Goal: Information Seeking & Learning: Learn about a topic

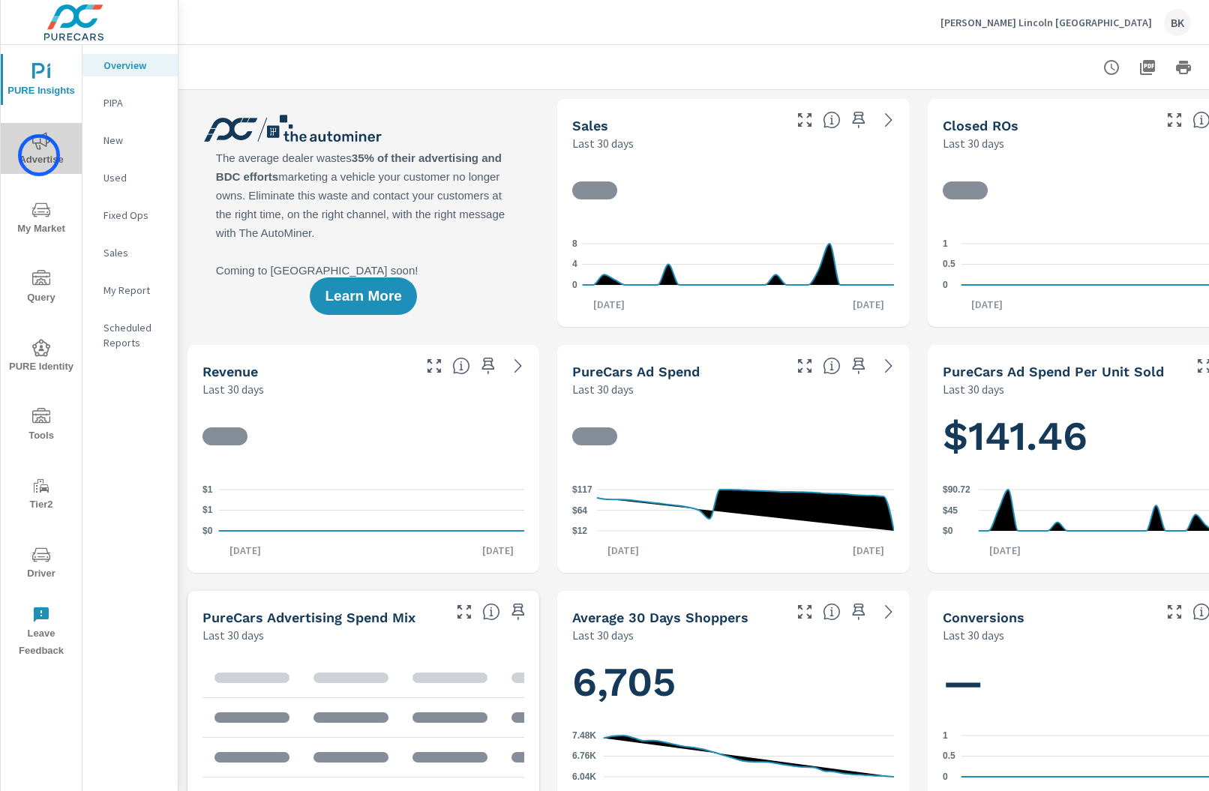
click at [39, 155] on span "Advertise" at bounding box center [41, 150] width 72 height 37
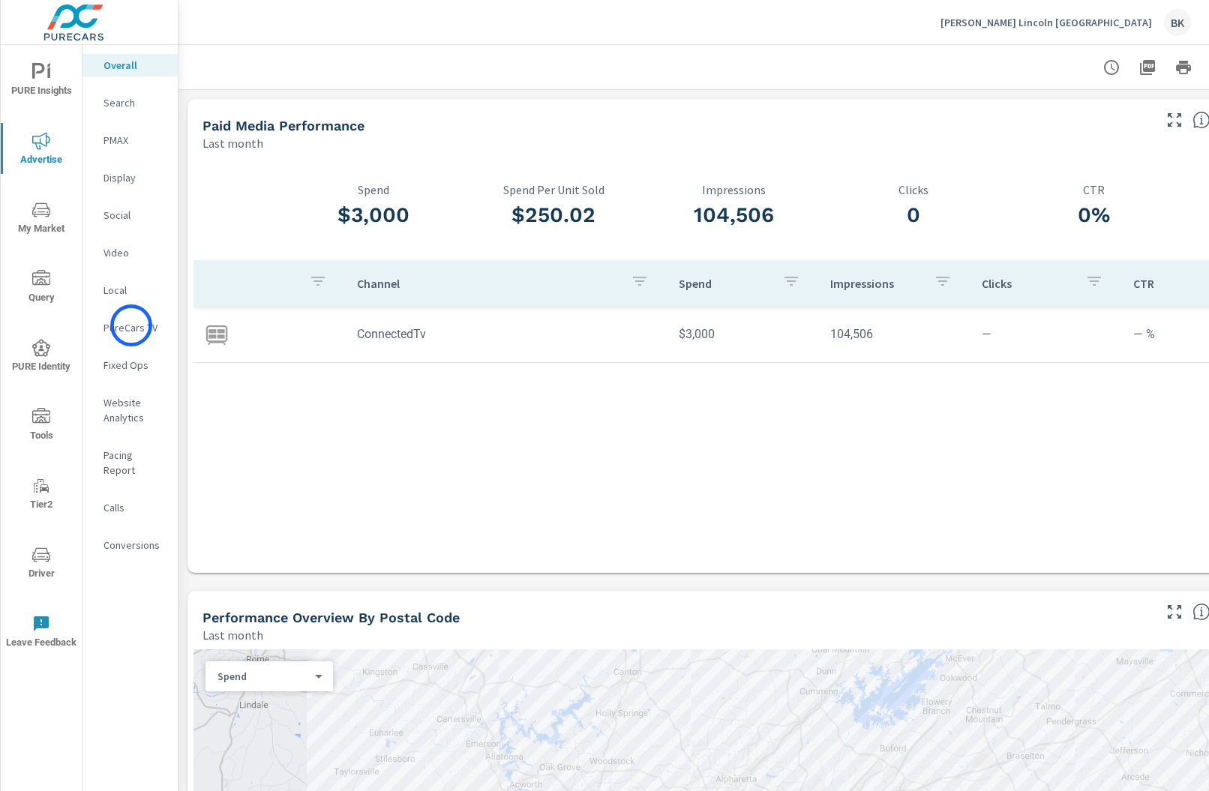
click at [131, 326] on p "PureCars TV" at bounding box center [135, 327] width 62 height 15
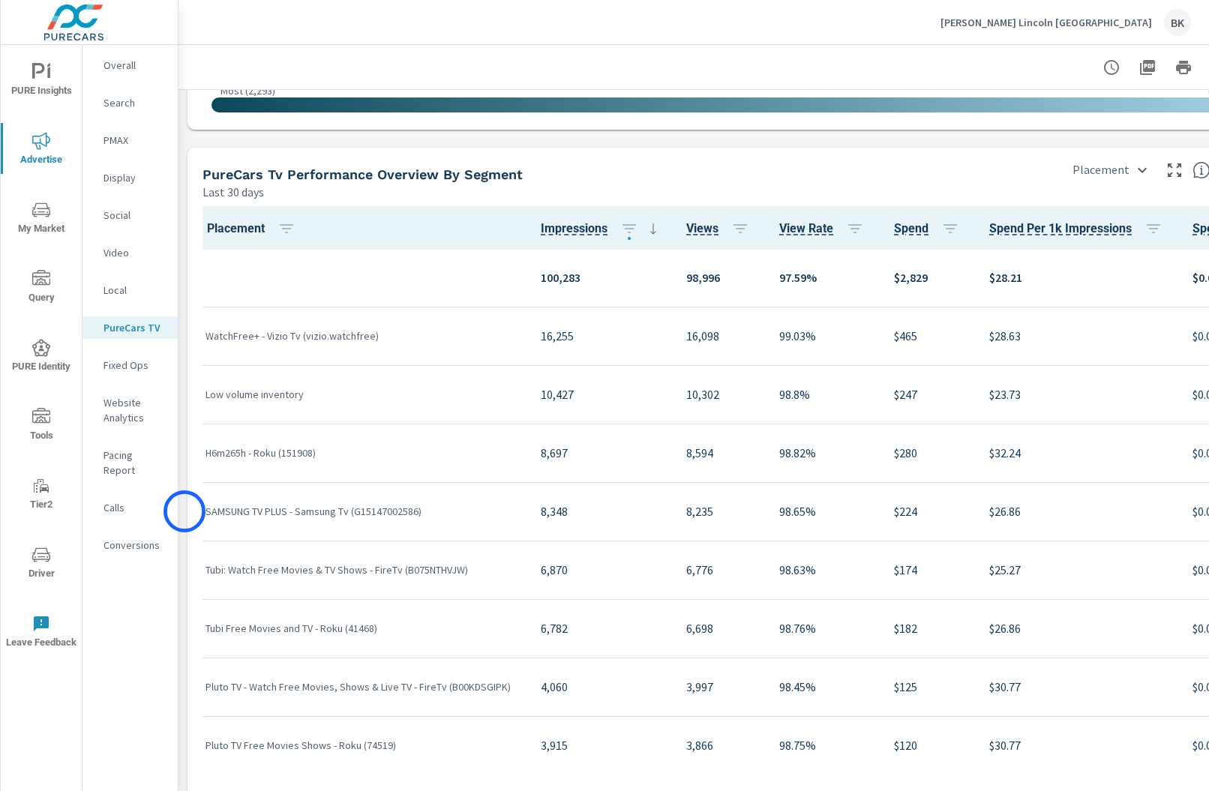
scroll to position [1863, 0]
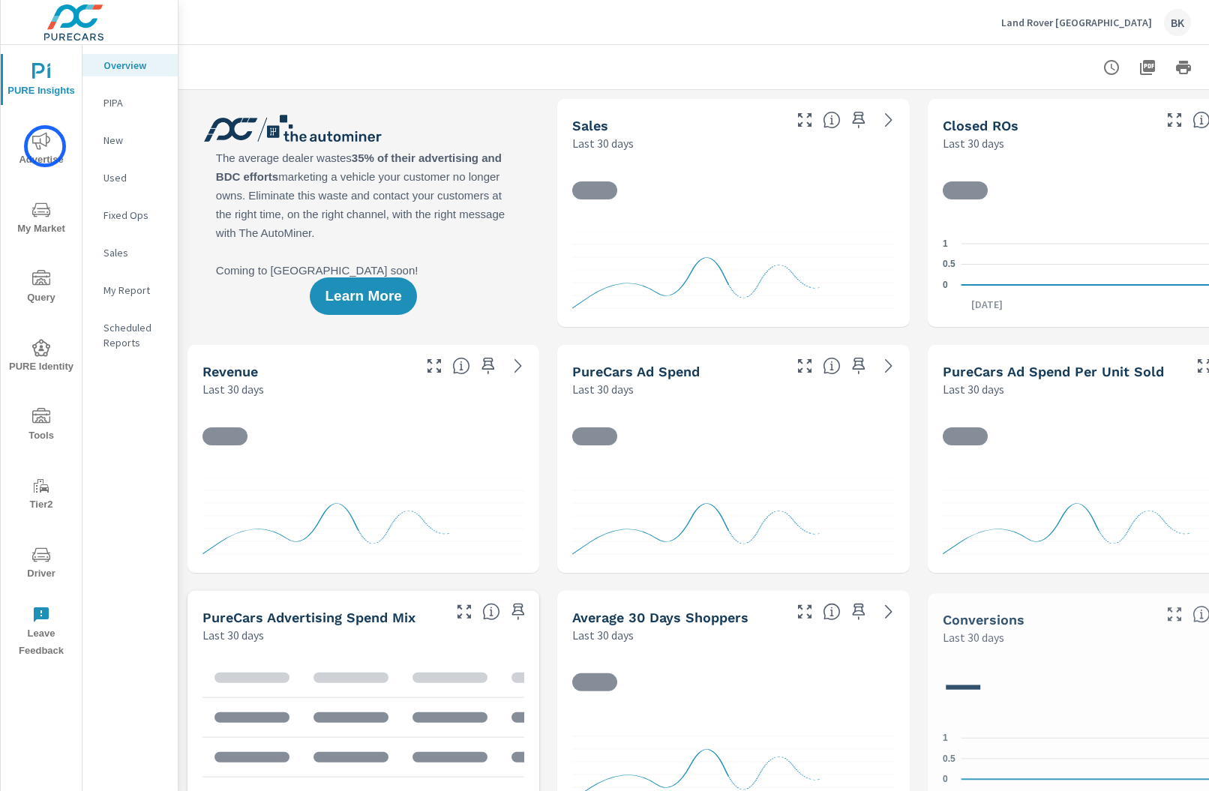
click at [45, 146] on icon "nav menu" at bounding box center [41, 141] width 18 height 18
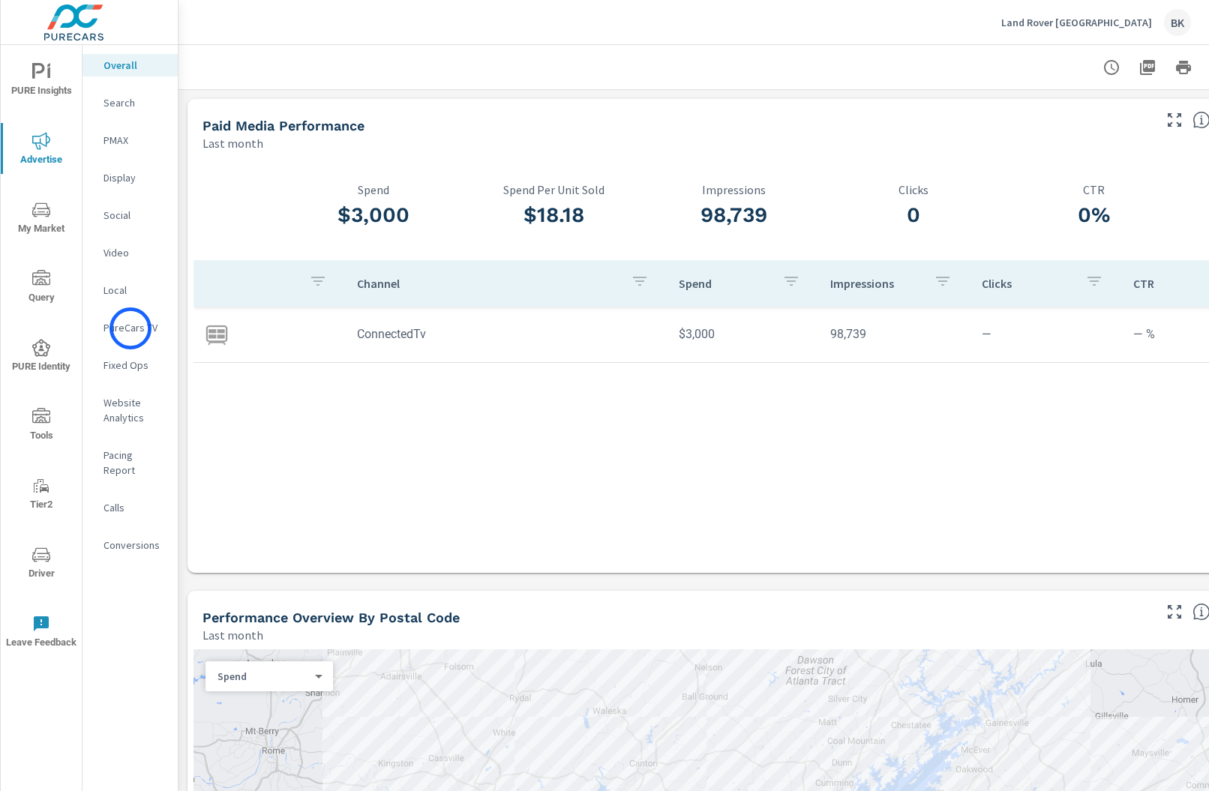
click at [131, 329] on p "PureCars TV" at bounding box center [135, 327] width 62 height 15
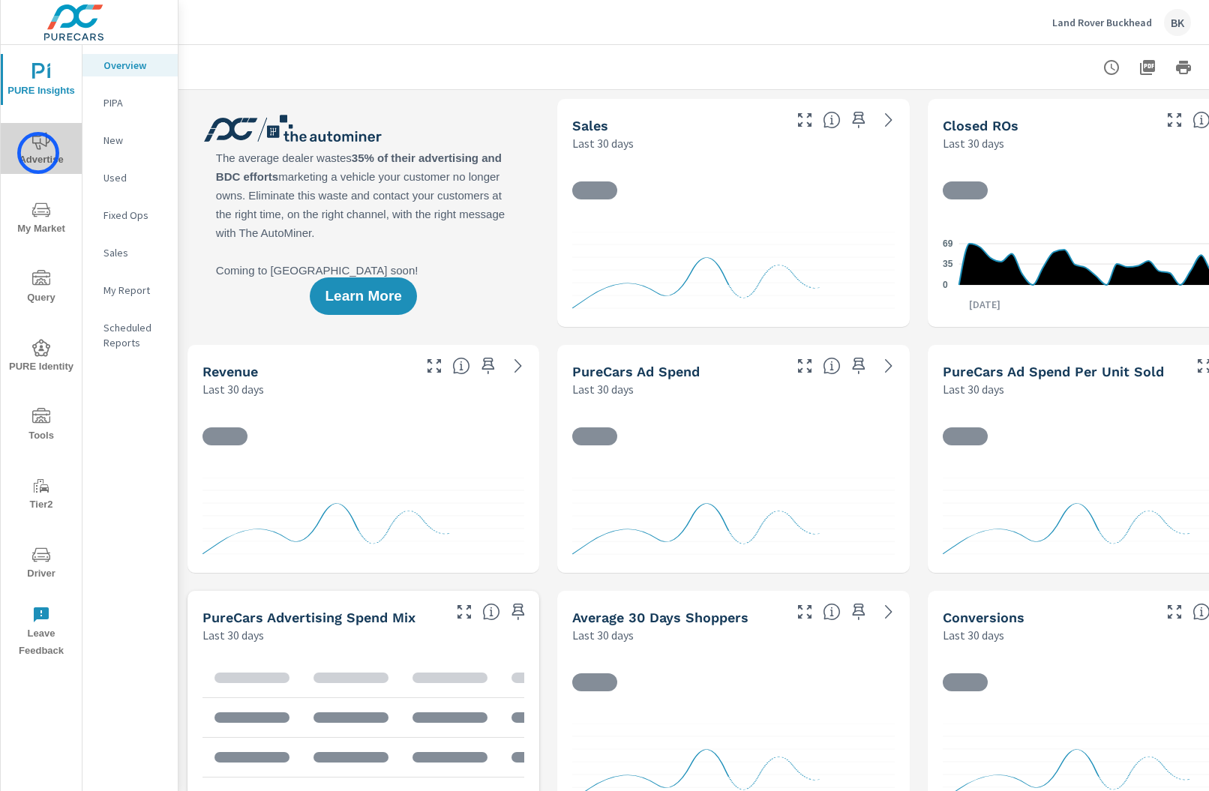
click at [38, 153] on span "Advertise" at bounding box center [41, 150] width 72 height 37
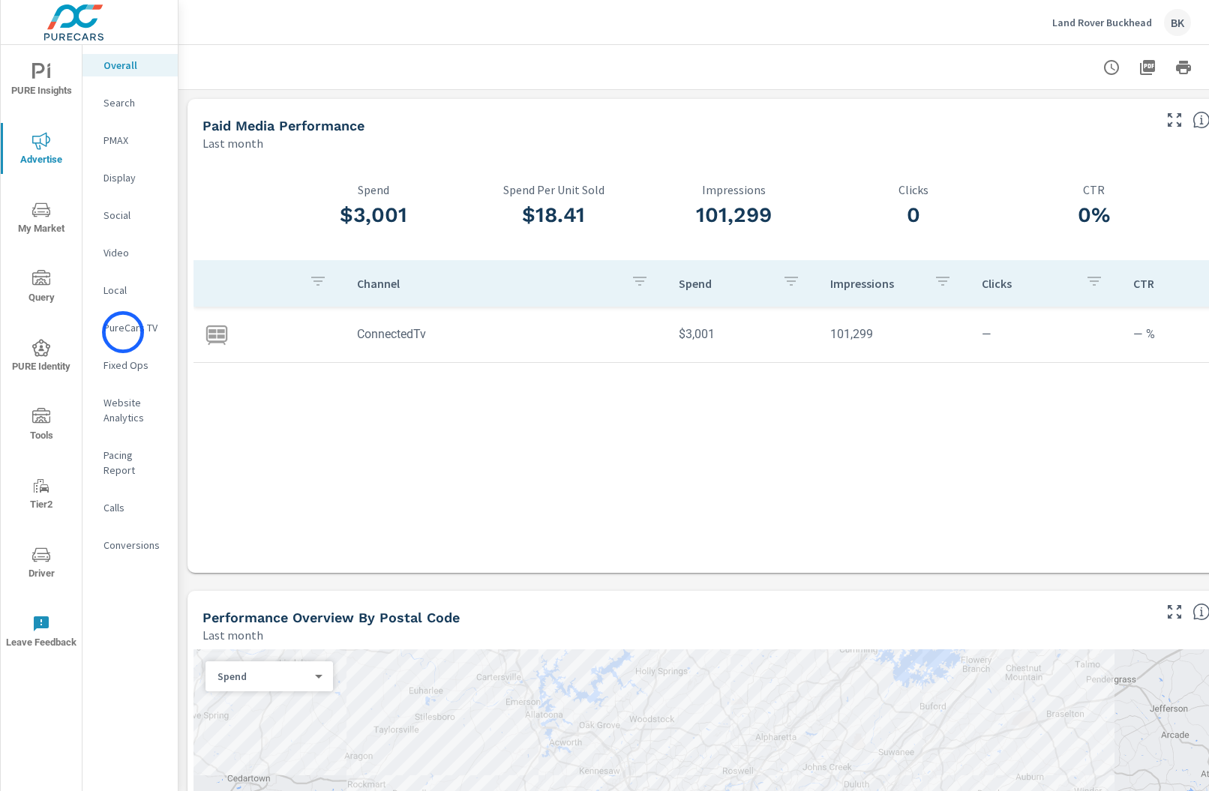
click at [123, 332] on p "PureCars TV" at bounding box center [135, 327] width 62 height 15
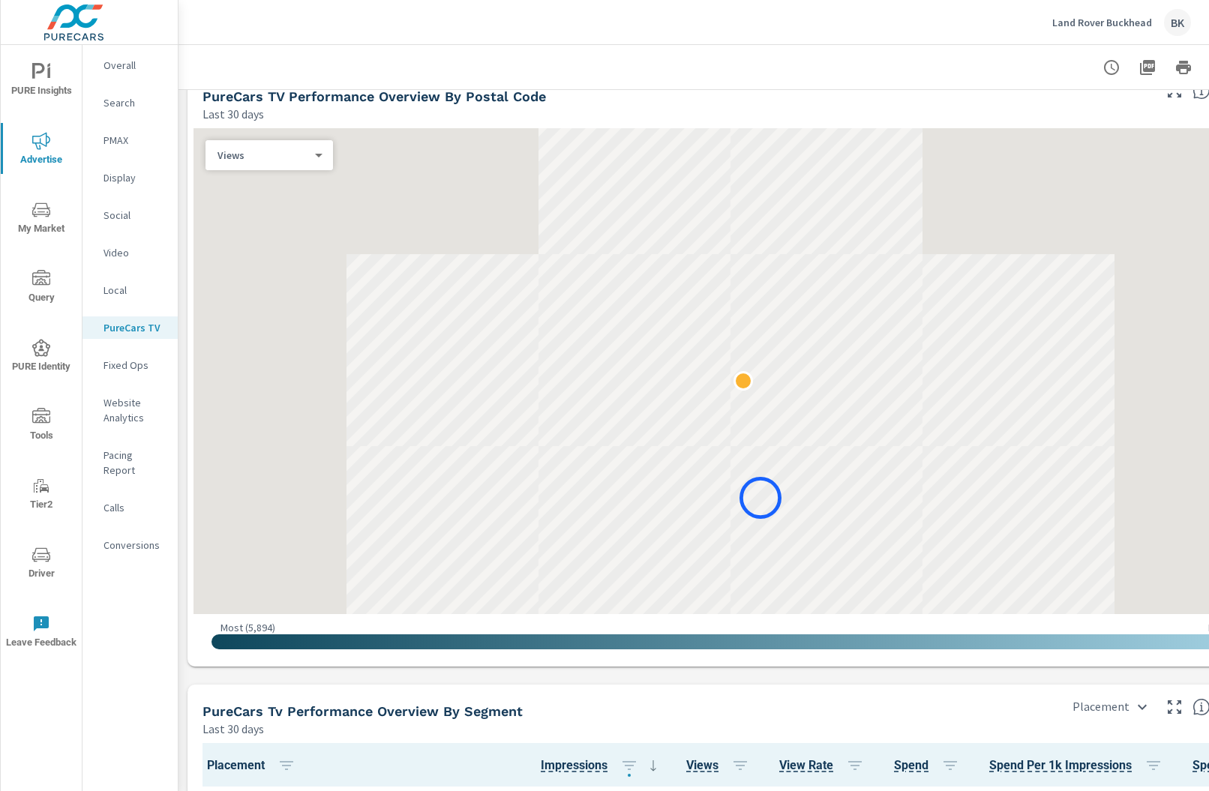
scroll to position [1298, 0]
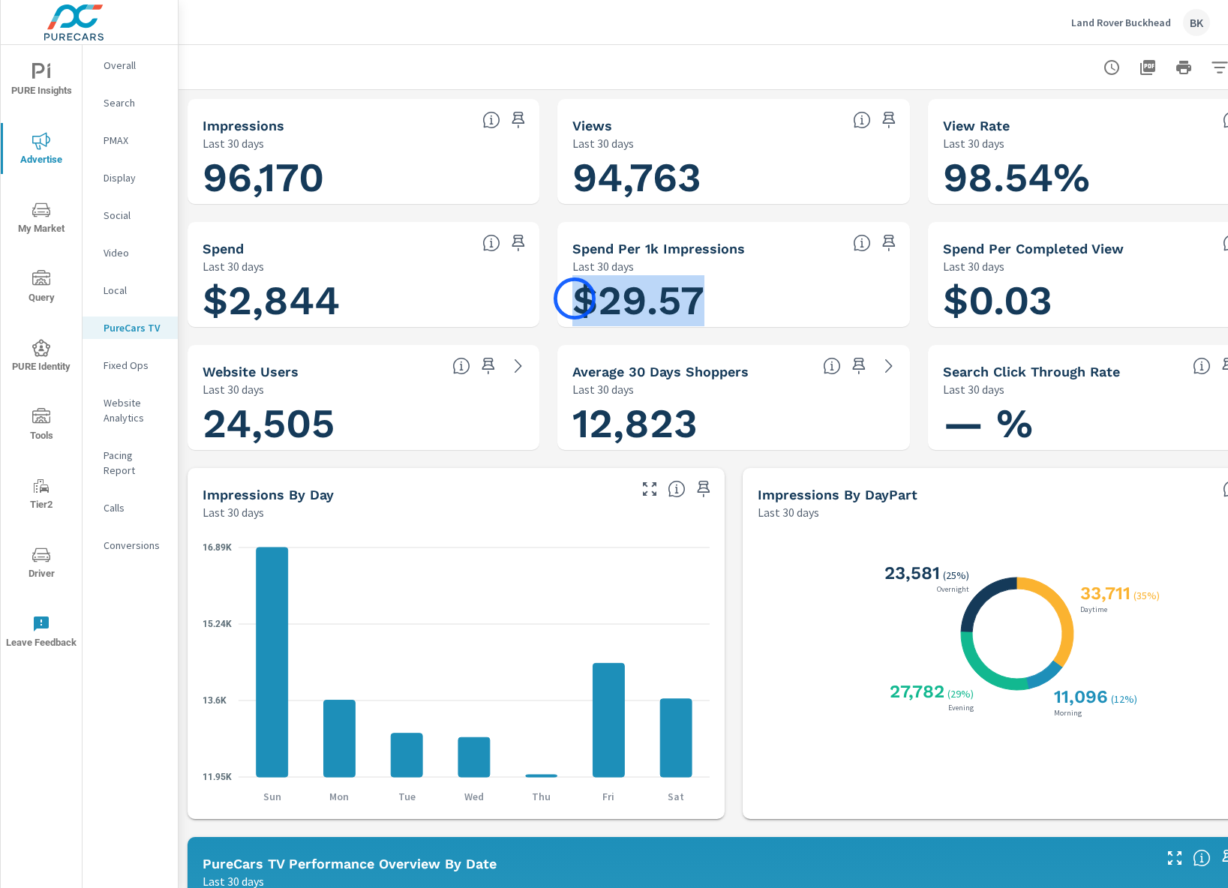
drag, startPoint x: 717, startPoint y: 304, endPoint x: 575, endPoint y: 299, distance: 142.6
click at [575, 299] on h1 "$29.57" at bounding box center [733, 300] width 322 height 51
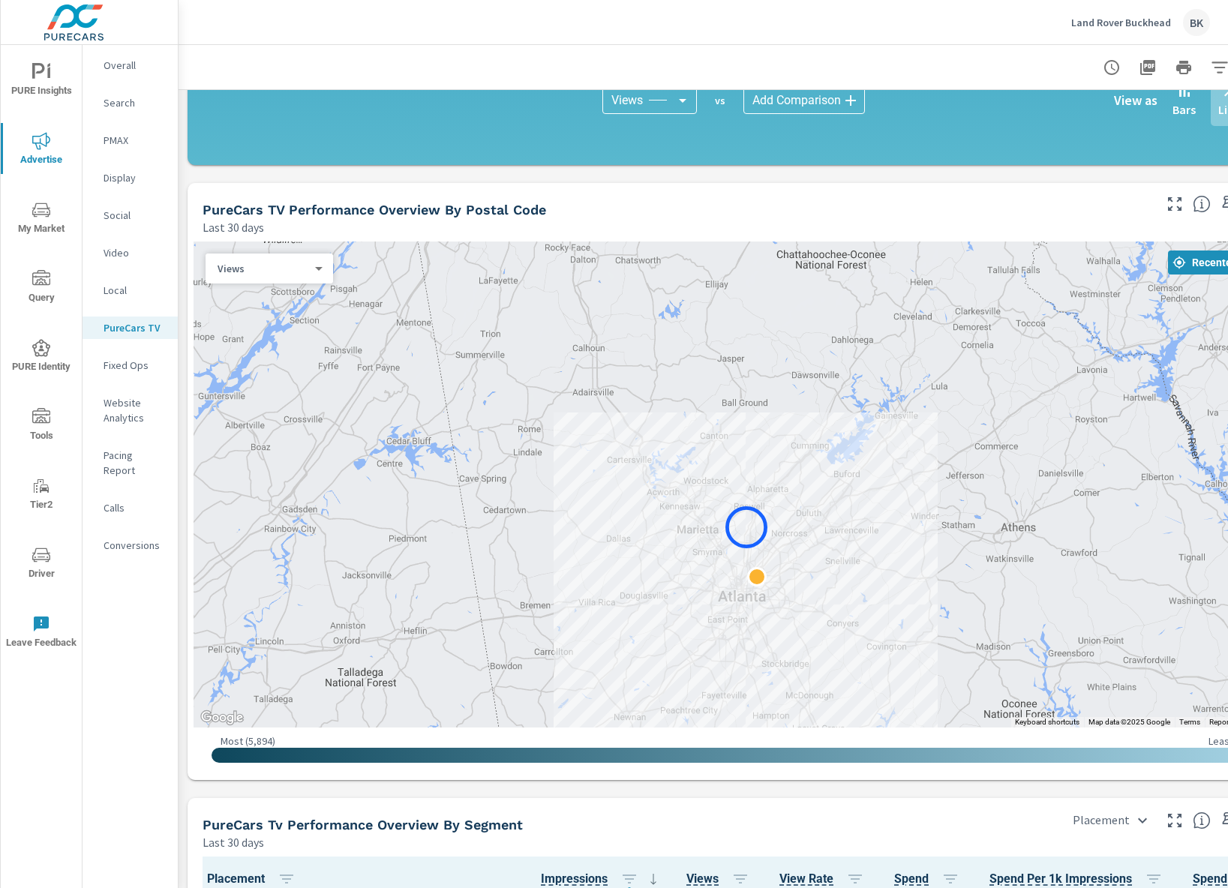
scroll to position [1242, 0]
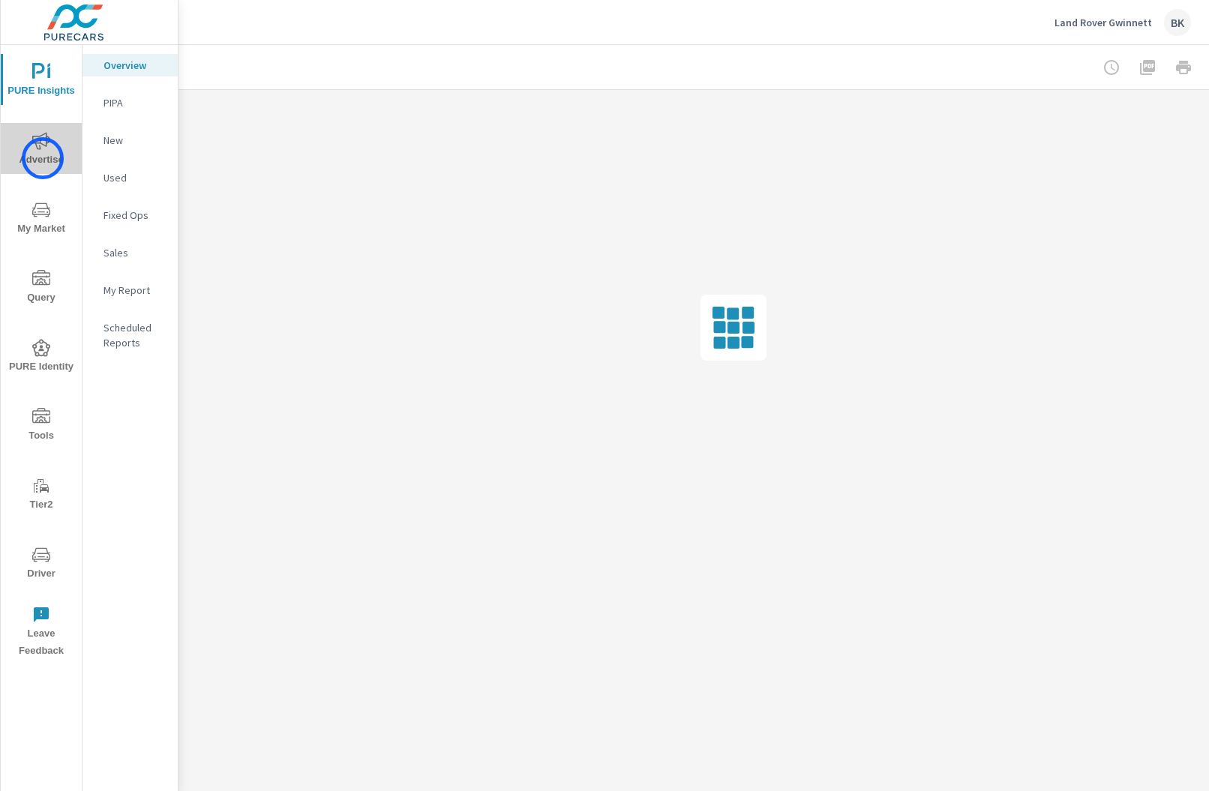
click at [43, 158] on span "Advertise" at bounding box center [41, 150] width 72 height 37
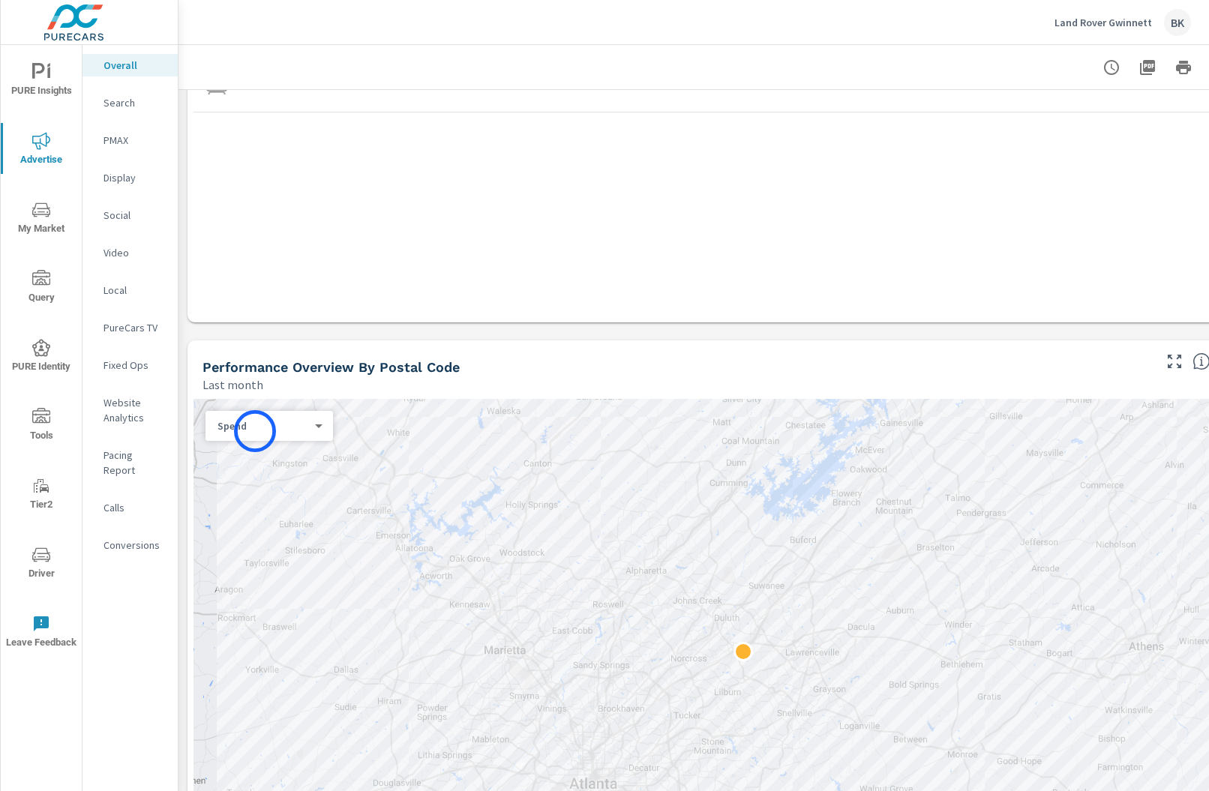
scroll to position [269, 0]
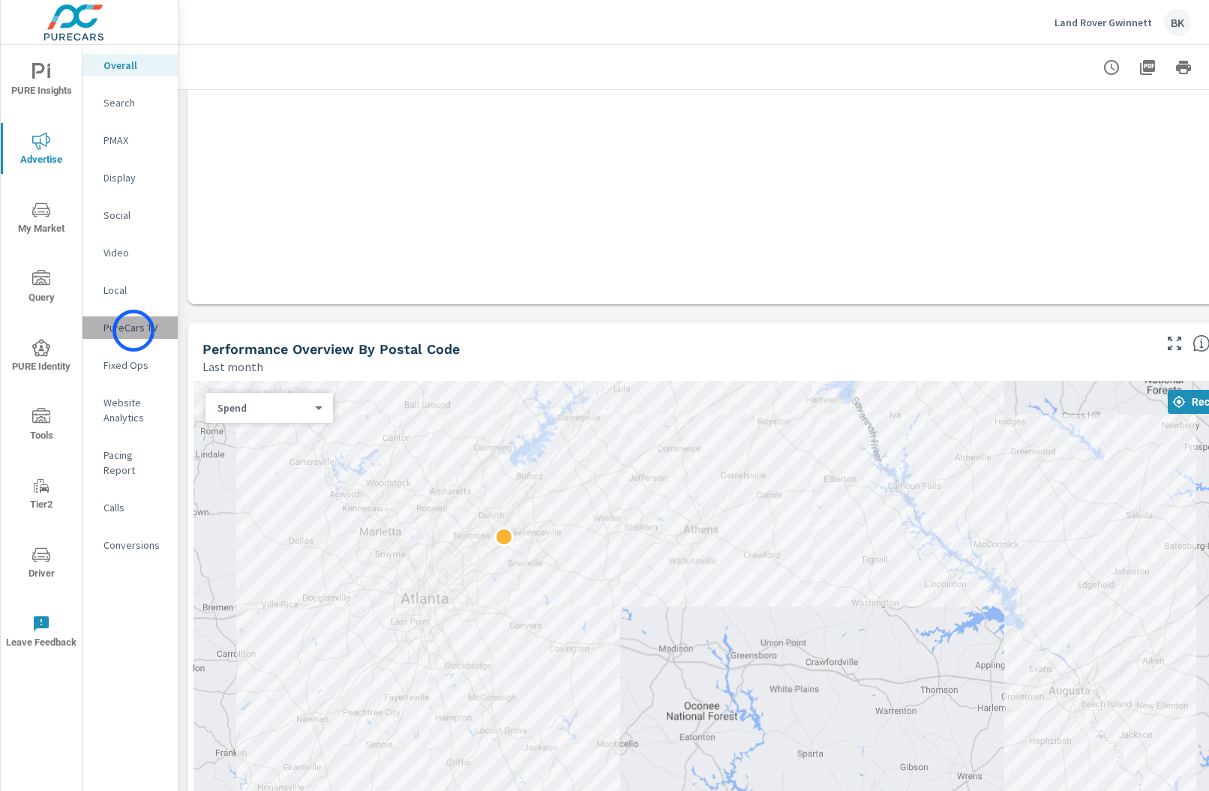
click at [134, 331] on p "PureCars TV" at bounding box center [135, 327] width 62 height 15
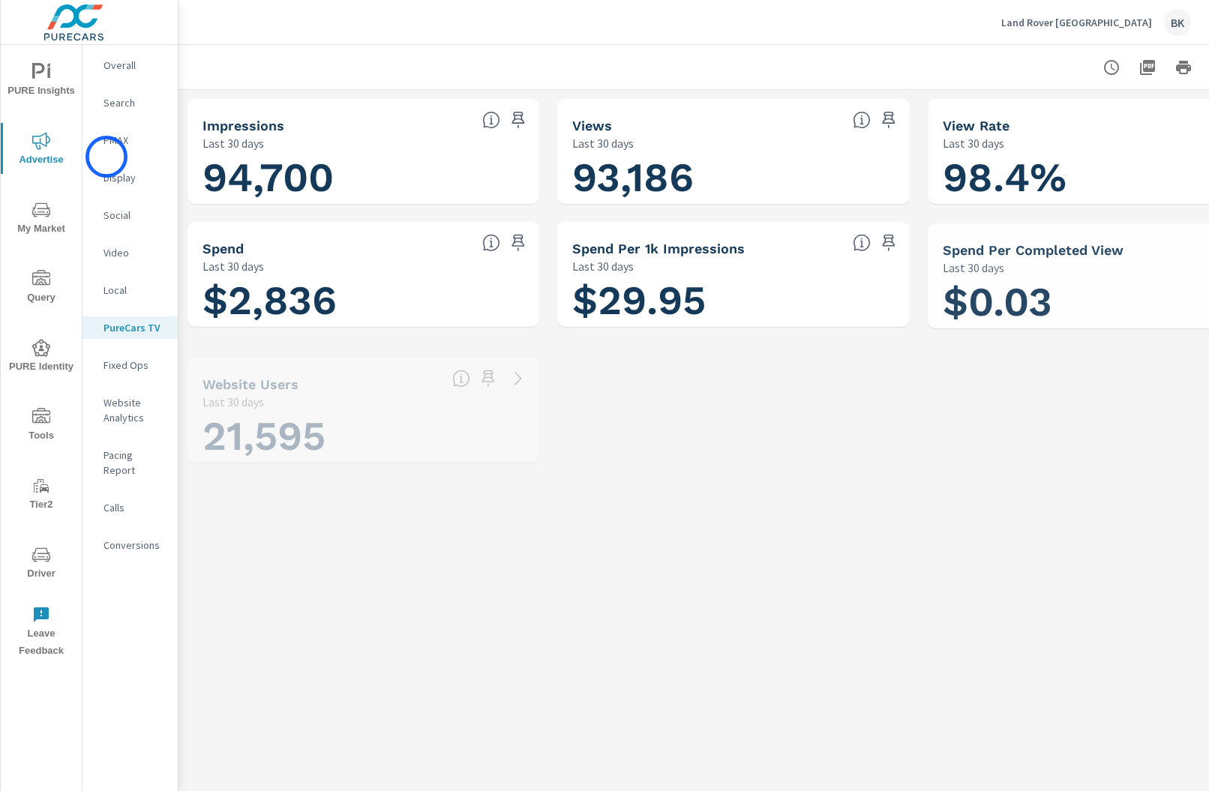
scroll to position [1, 0]
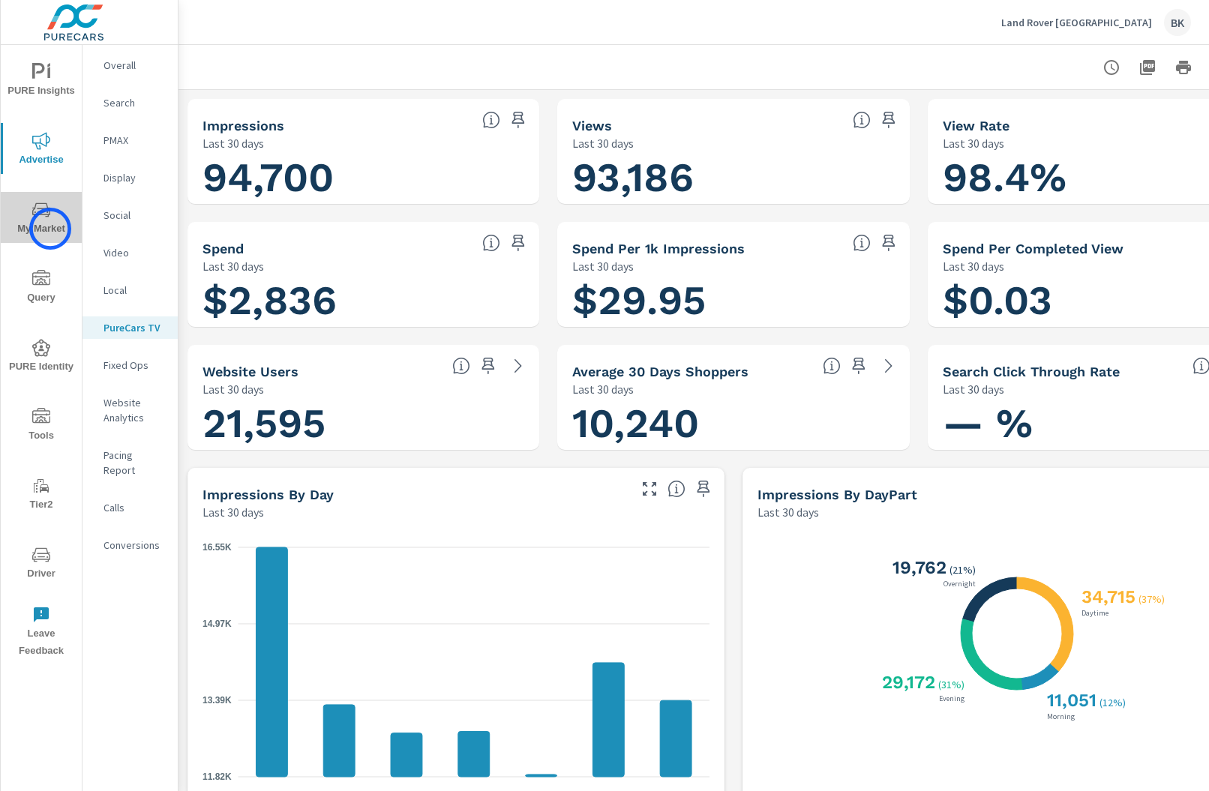
click at [50, 229] on span "My Market" at bounding box center [41, 219] width 72 height 37
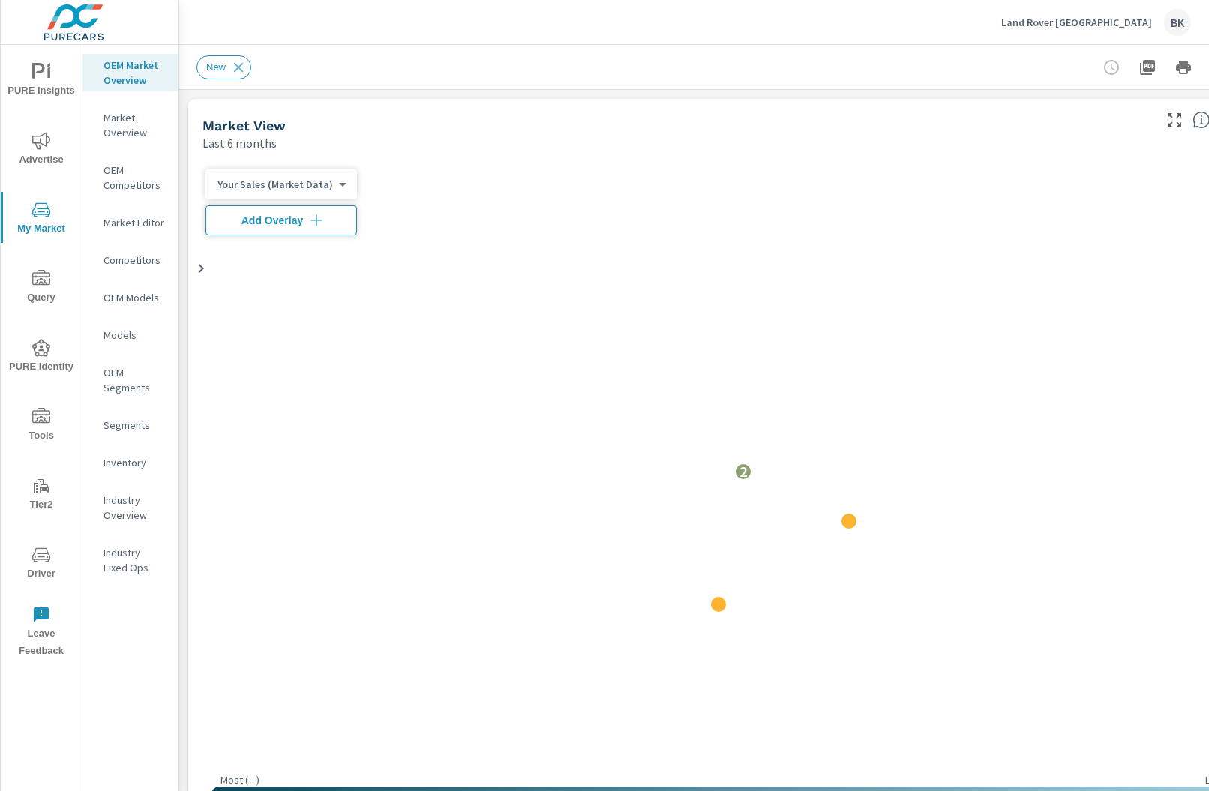
scroll to position [1, 0]
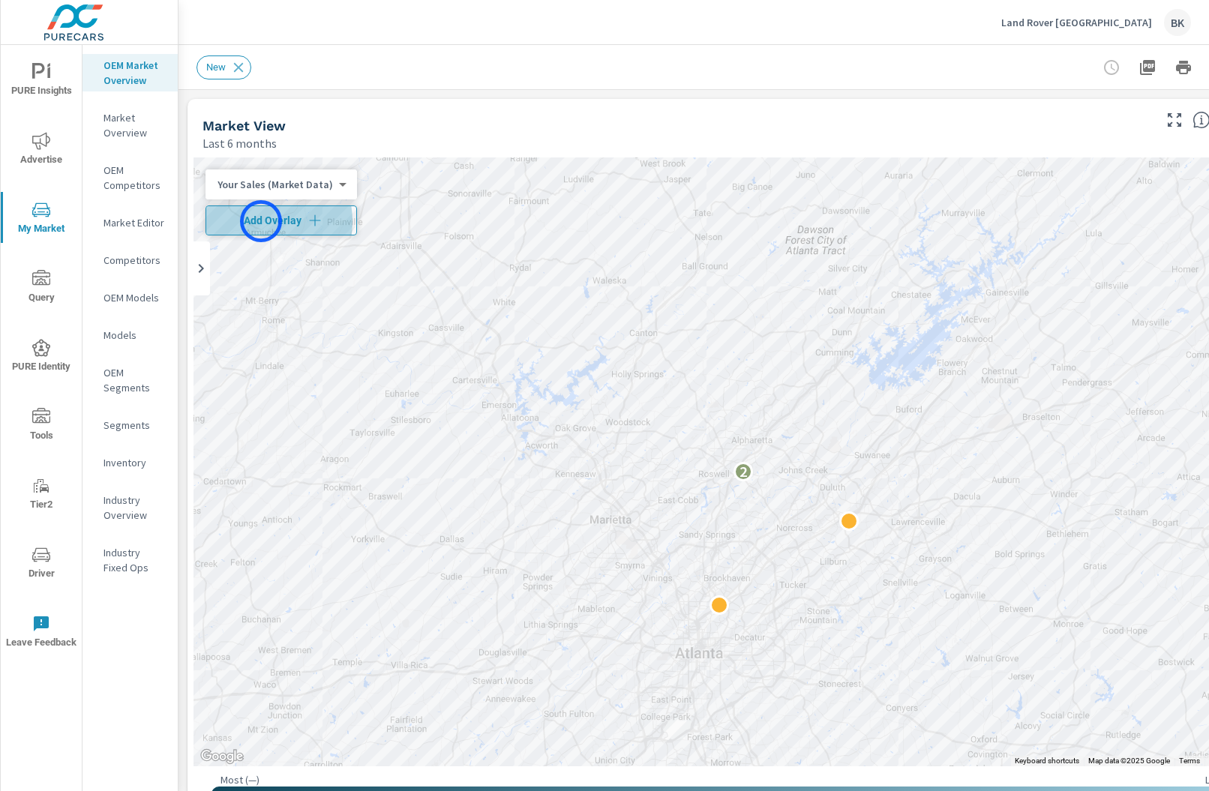
click at [261, 221] on span "Add Overlay" at bounding box center [281, 220] width 138 height 15
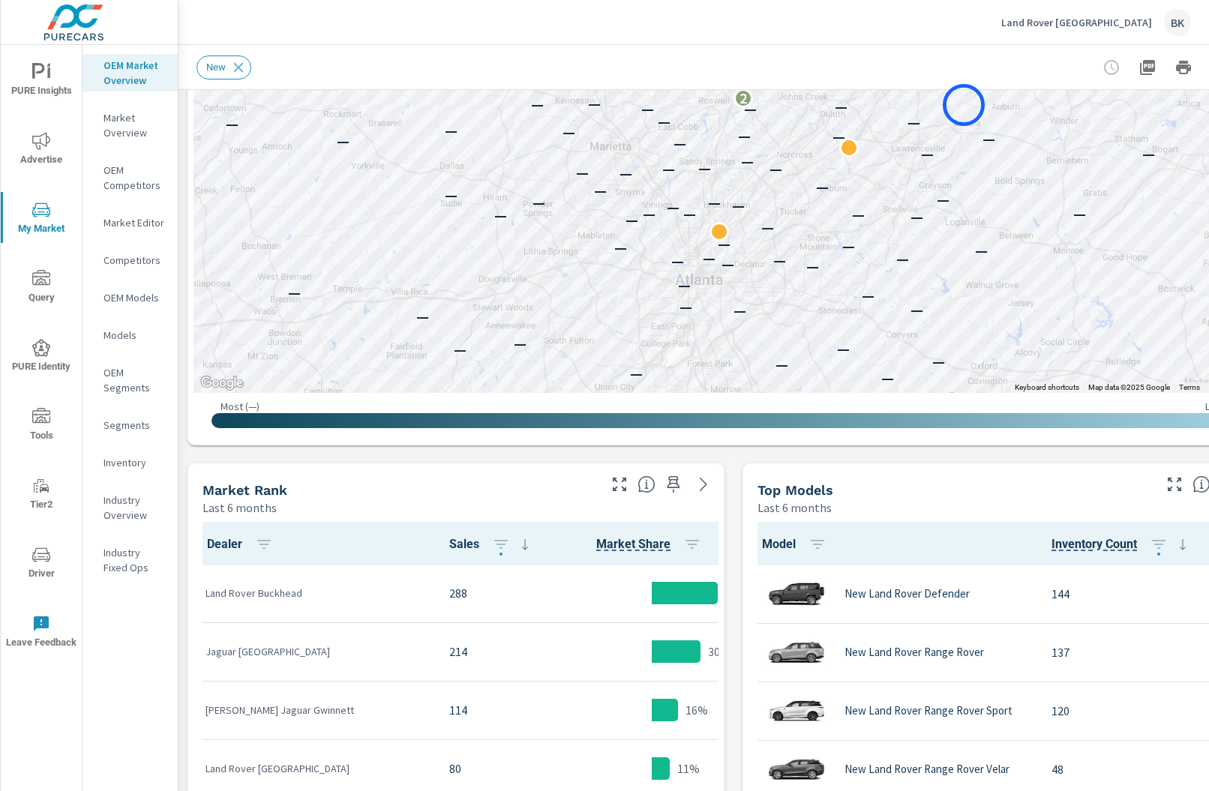
scroll to position [437, 0]
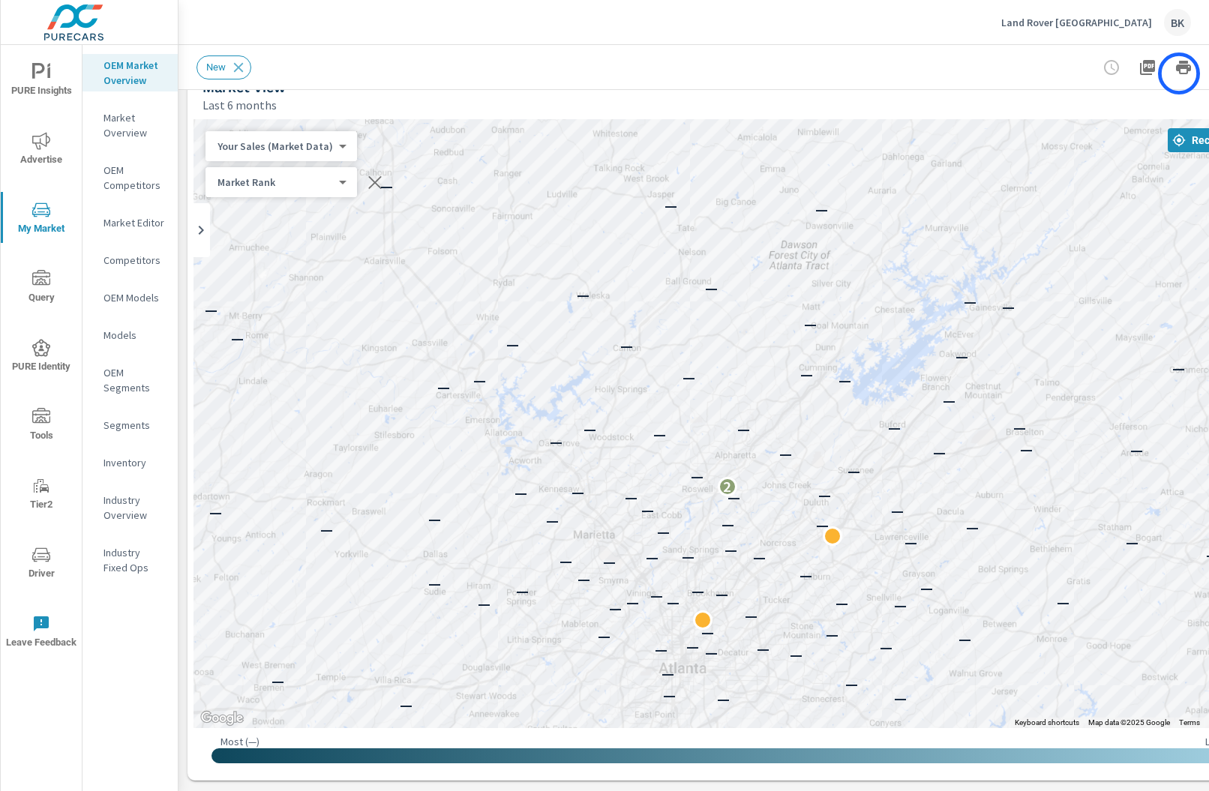
scroll to position [38, 80]
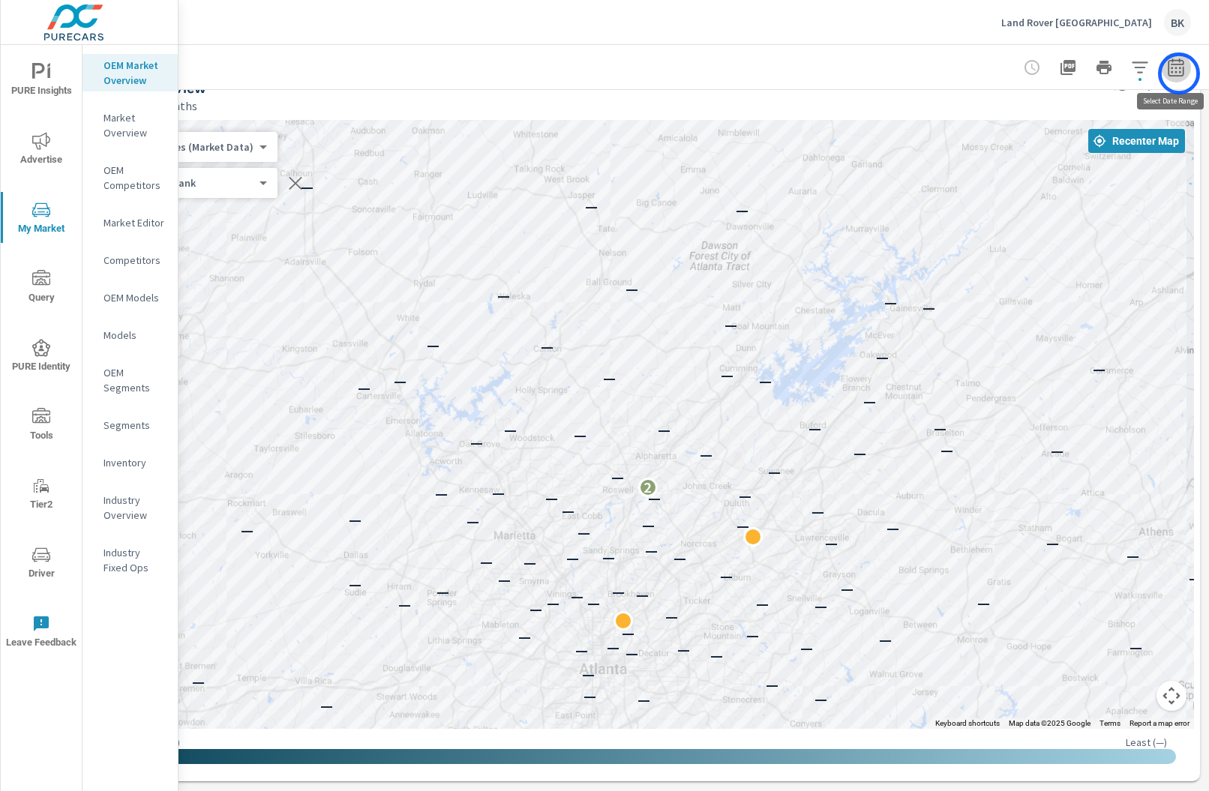
click at [1179, 74] on icon "button" at bounding box center [1176, 68] width 18 height 18
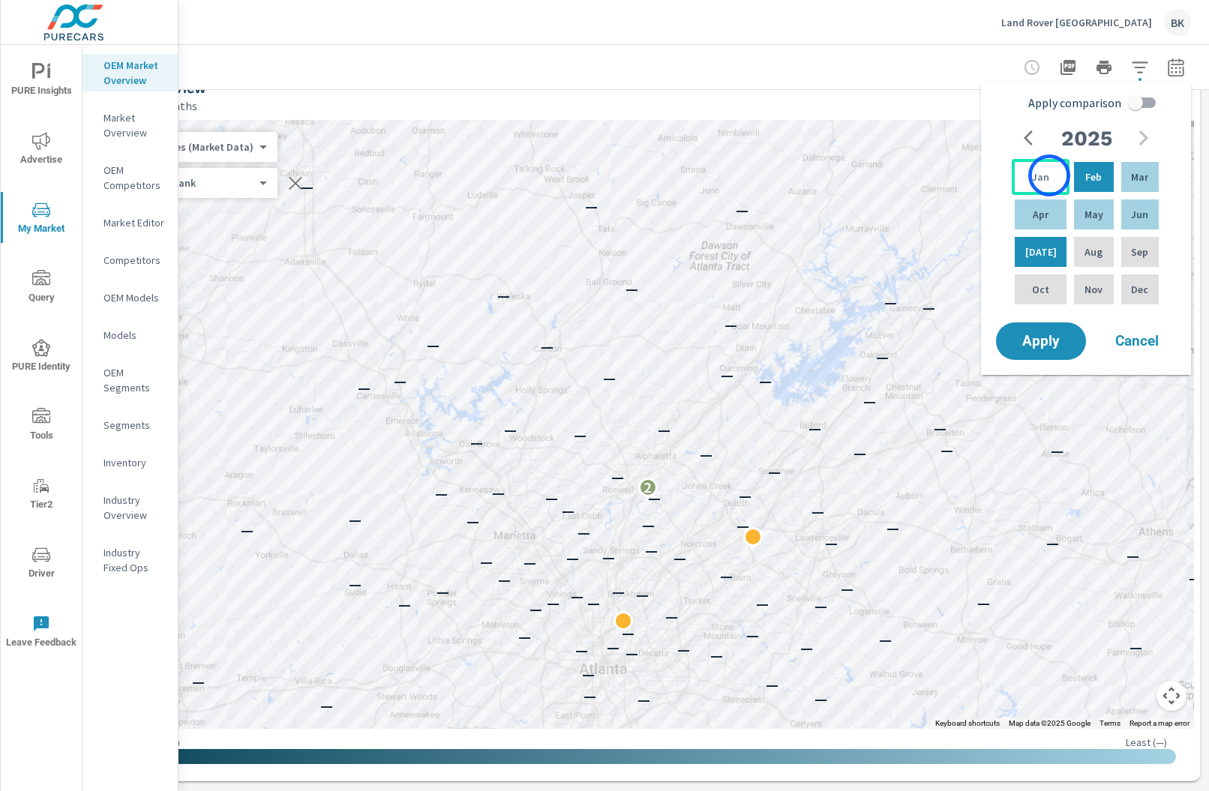
click at [1050, 176] on div "Jan" at bounding box center [1041, 177] width 58 height 36
click at [1145, 230] on div "Jun" at bounding box center [1141, 215] width 44 height 36
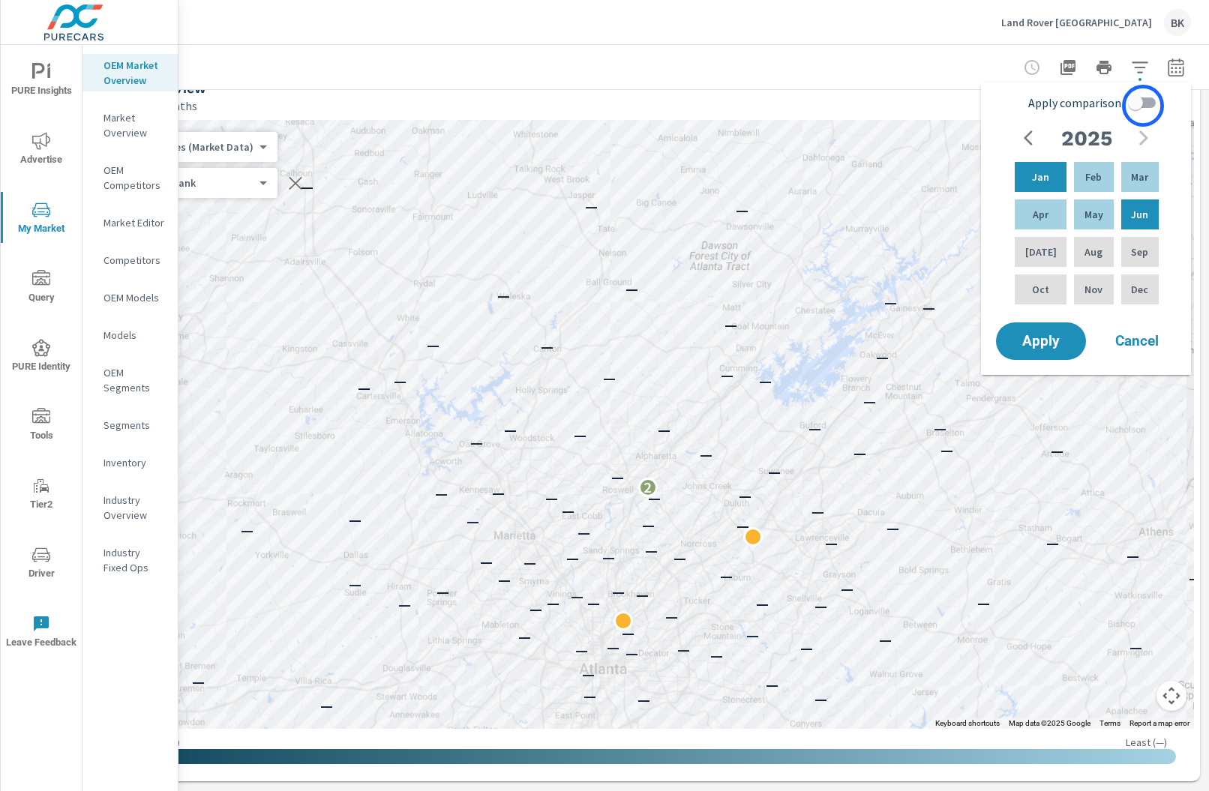
click at [1143, 106] on input "Apply comparison" at bounding box center [1136, 103] width 86 height 29
checkbox input "true"
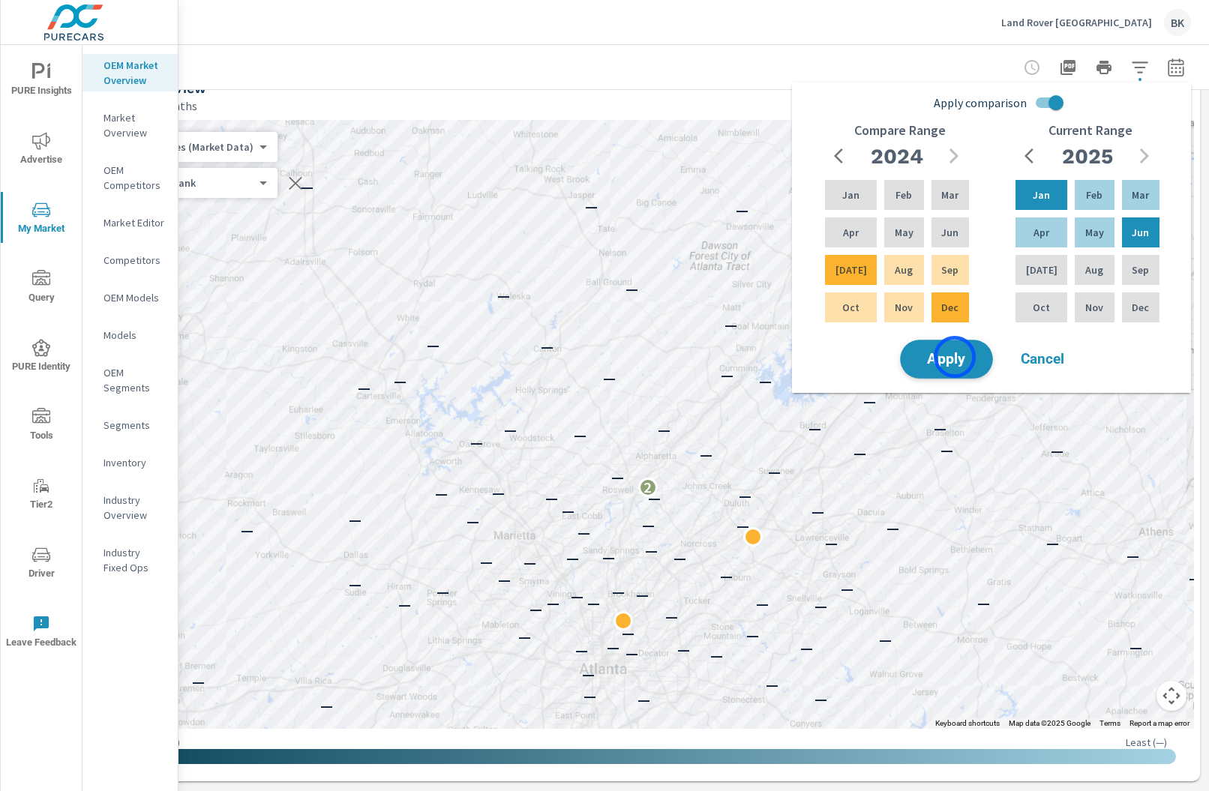
click at [955, 357] on span "Apply" at bounding box center [947, 360] width 62 height 14
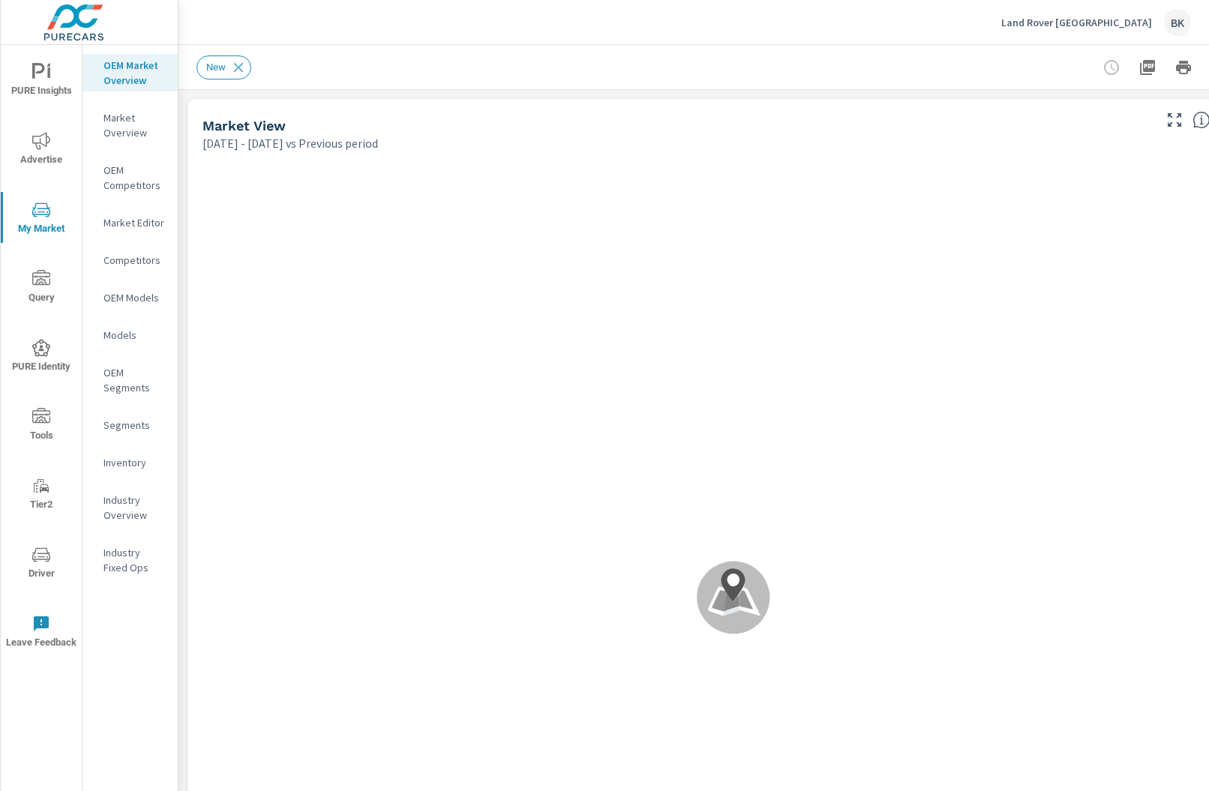
scroll to position [1, 0]
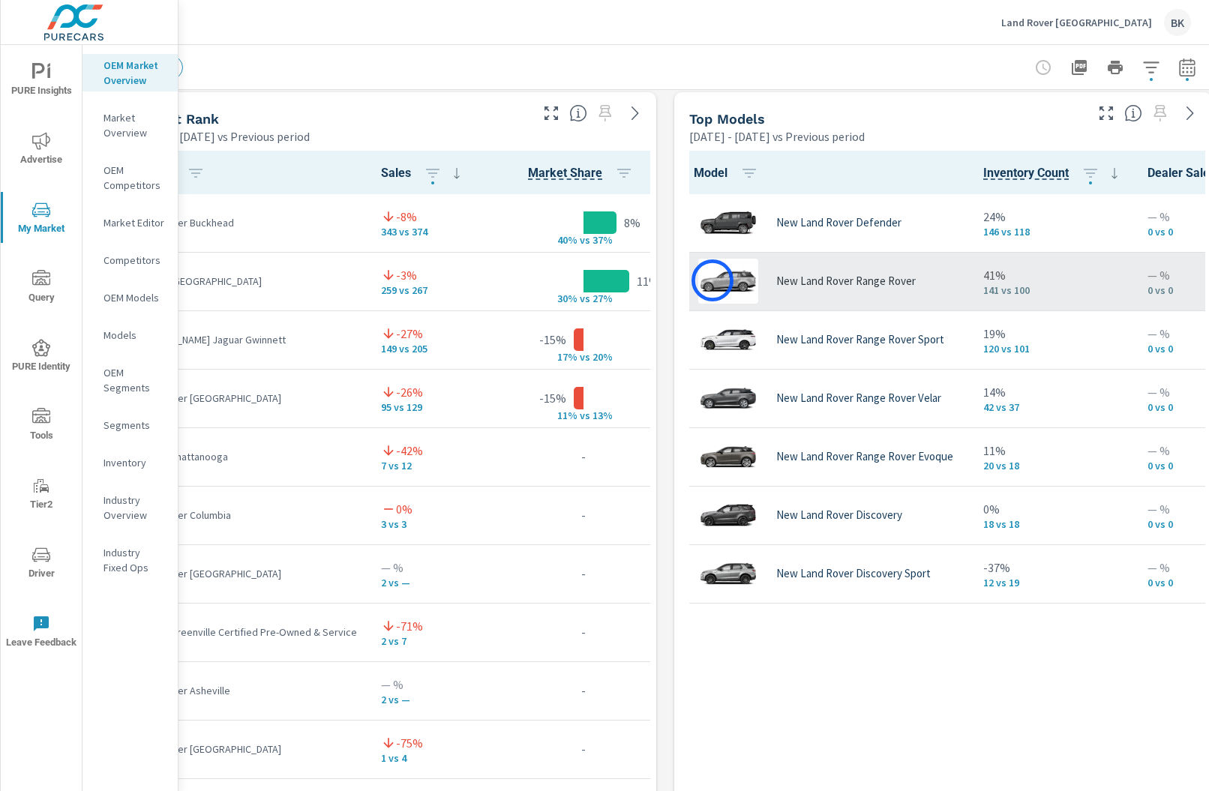
scroll to position [966, 68]
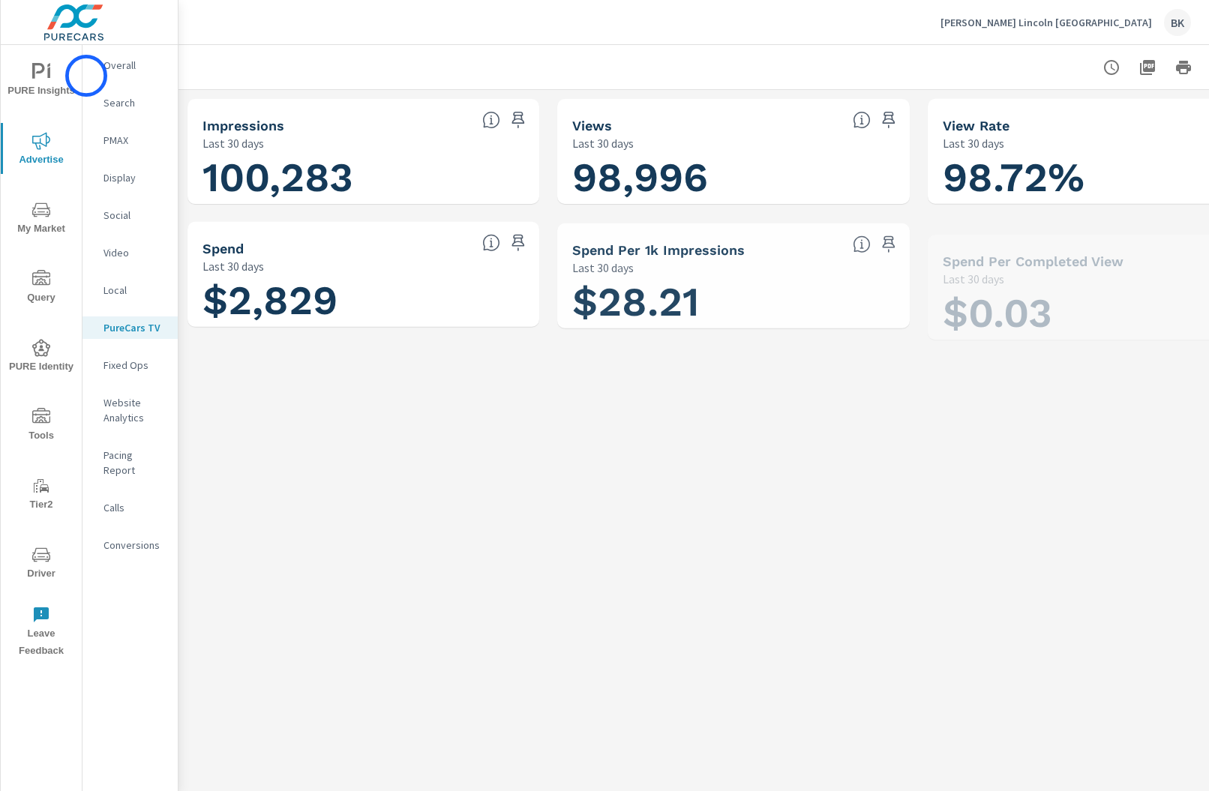
scroll to position [1, 0]
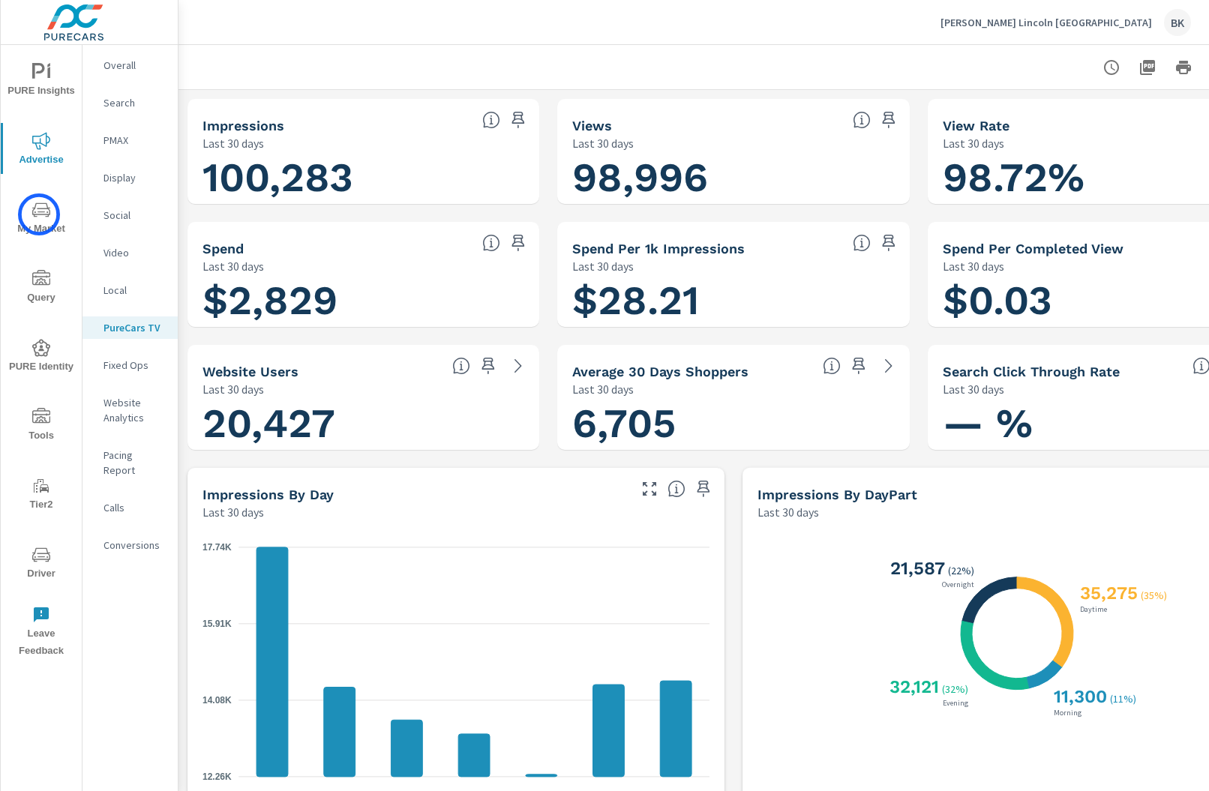
click at [39, 215] on icon "nav menu" at bounding box center [41, 210] width 18 height 14
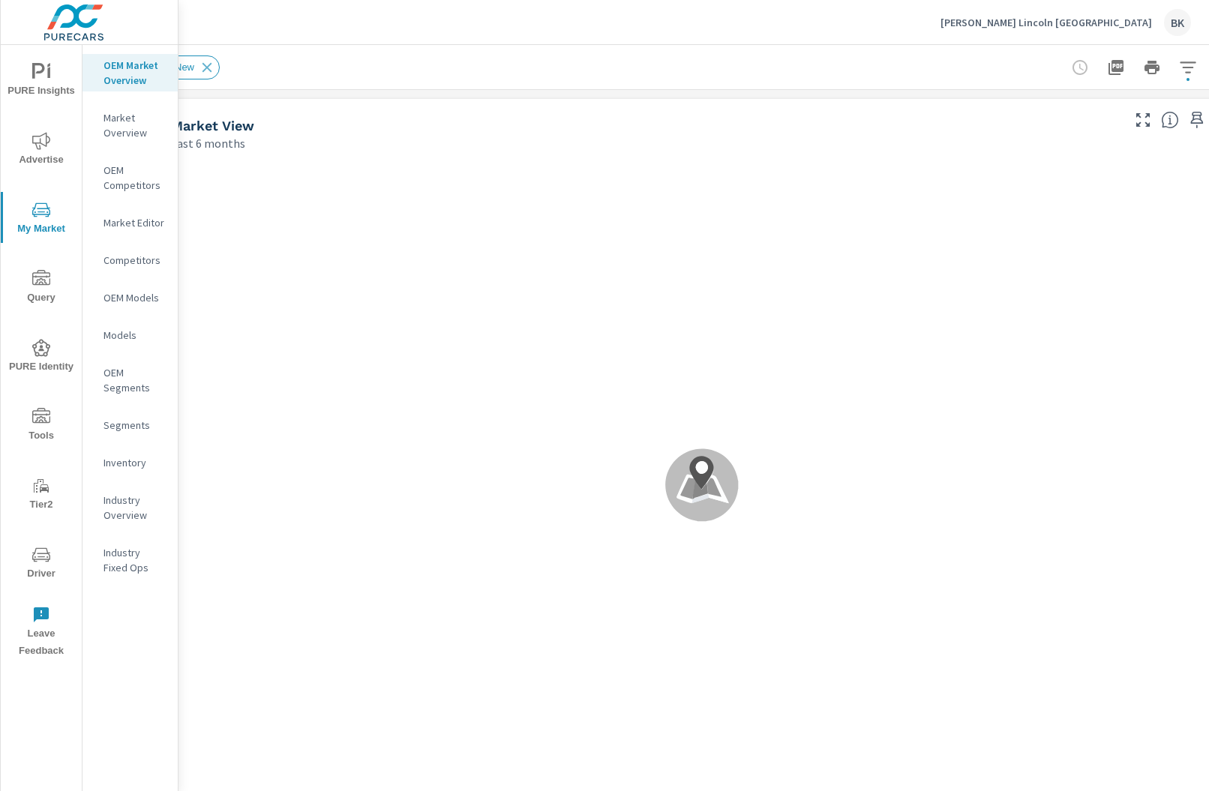
scroll to position [1, 0]
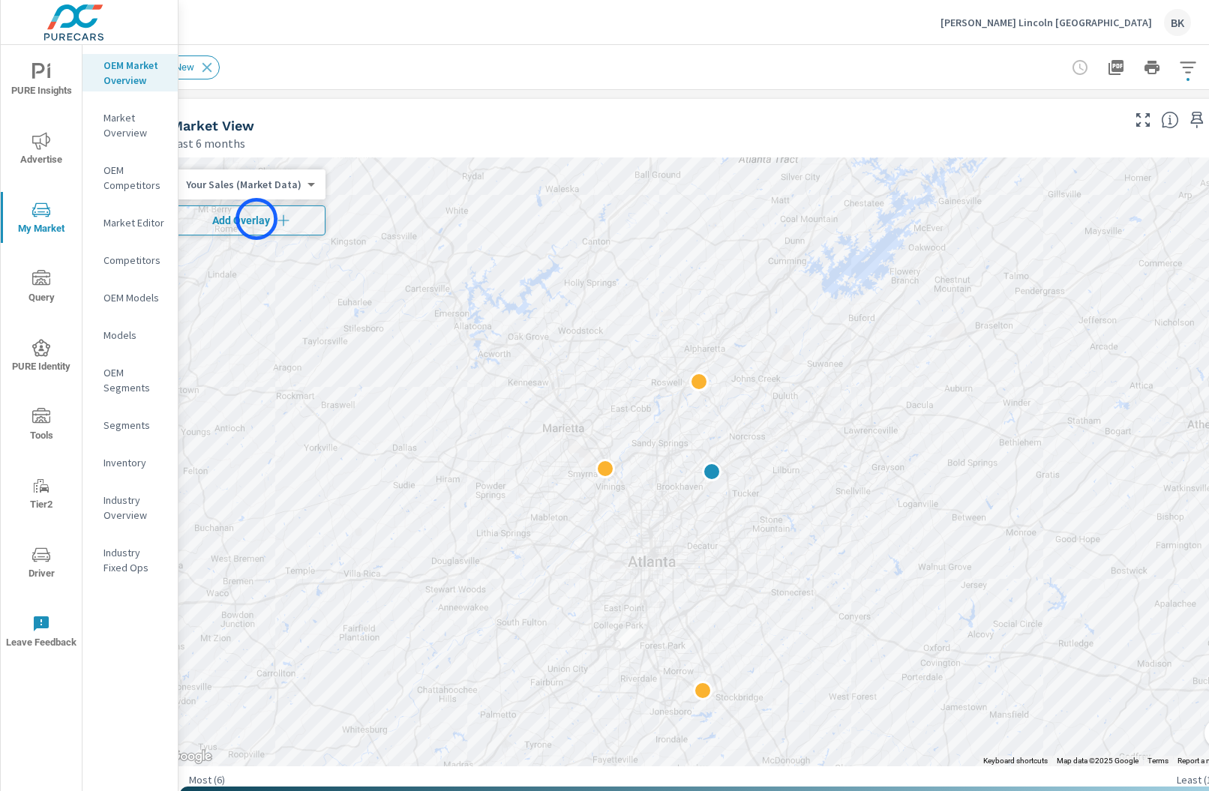
click at [257, 219] on span "Add Overlay" at bounding box center [250, 220] width 138 height 15
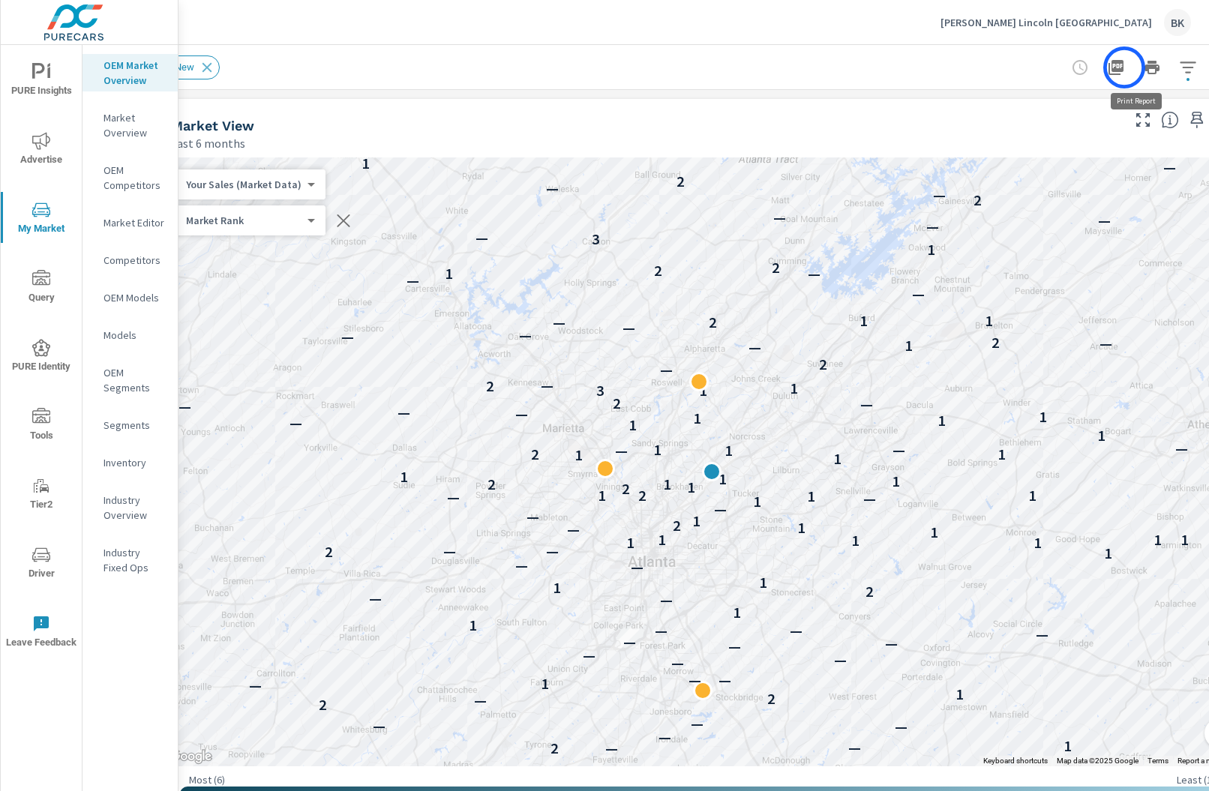
scroll to position [0, 80]
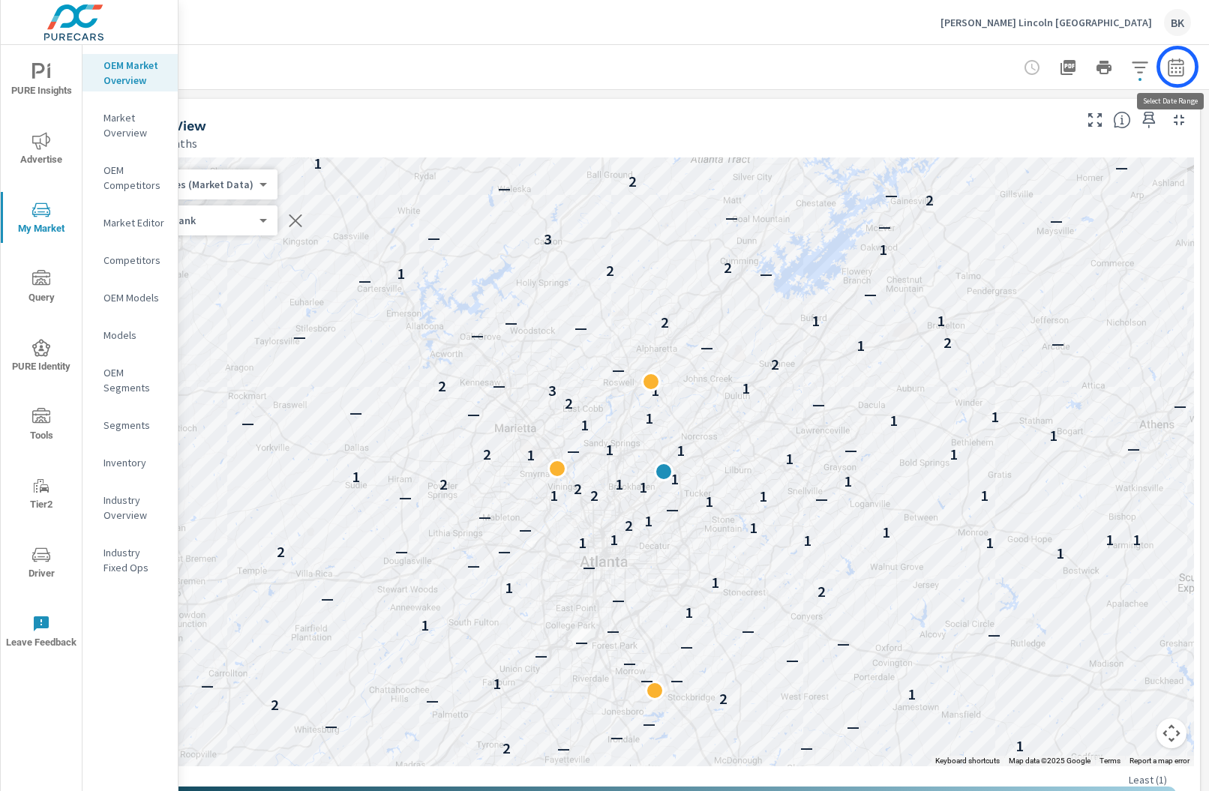
click at [1178, 67] on icon "button" at bounding box center [1176, 68] width 18 height 18
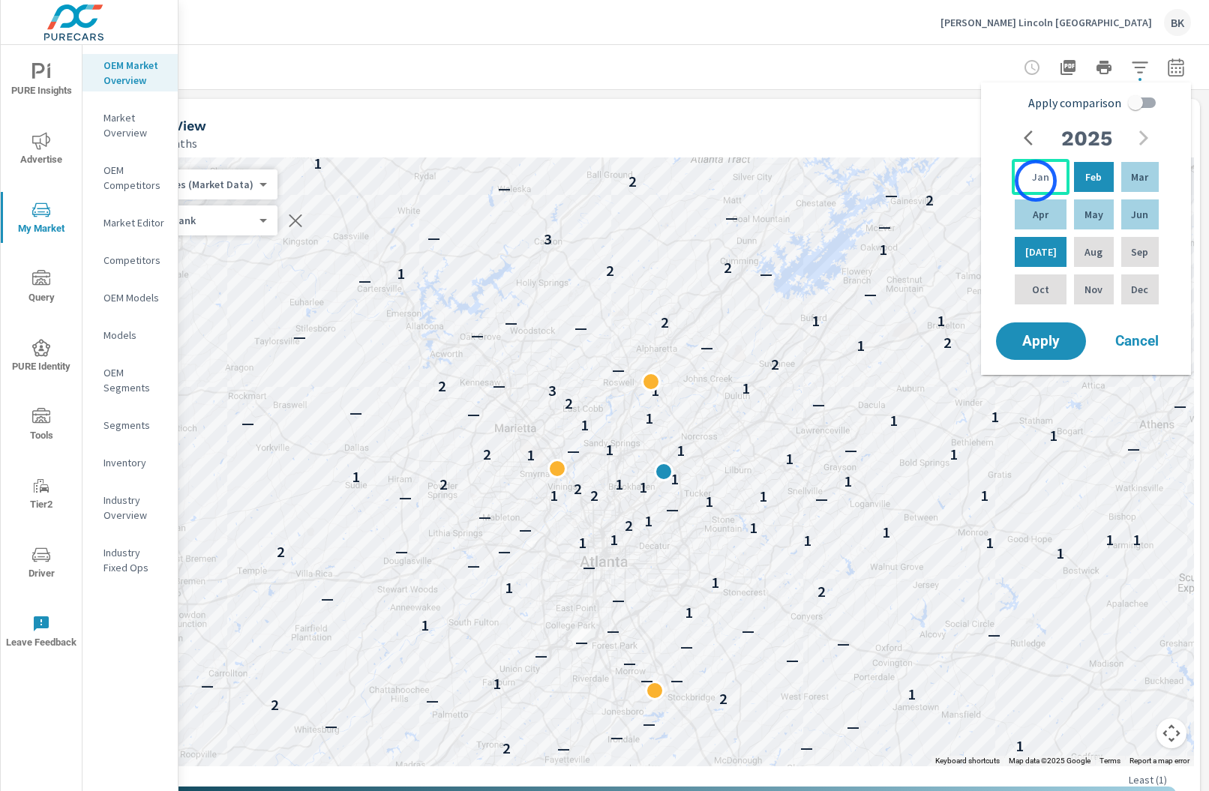
click at [1036, 181] on p "Jan" at bounding box center [1040, 177] width 17 height 15
click at [1123, 215] on div "Jun" at bounding box center [1141, 215] width 44 height 36
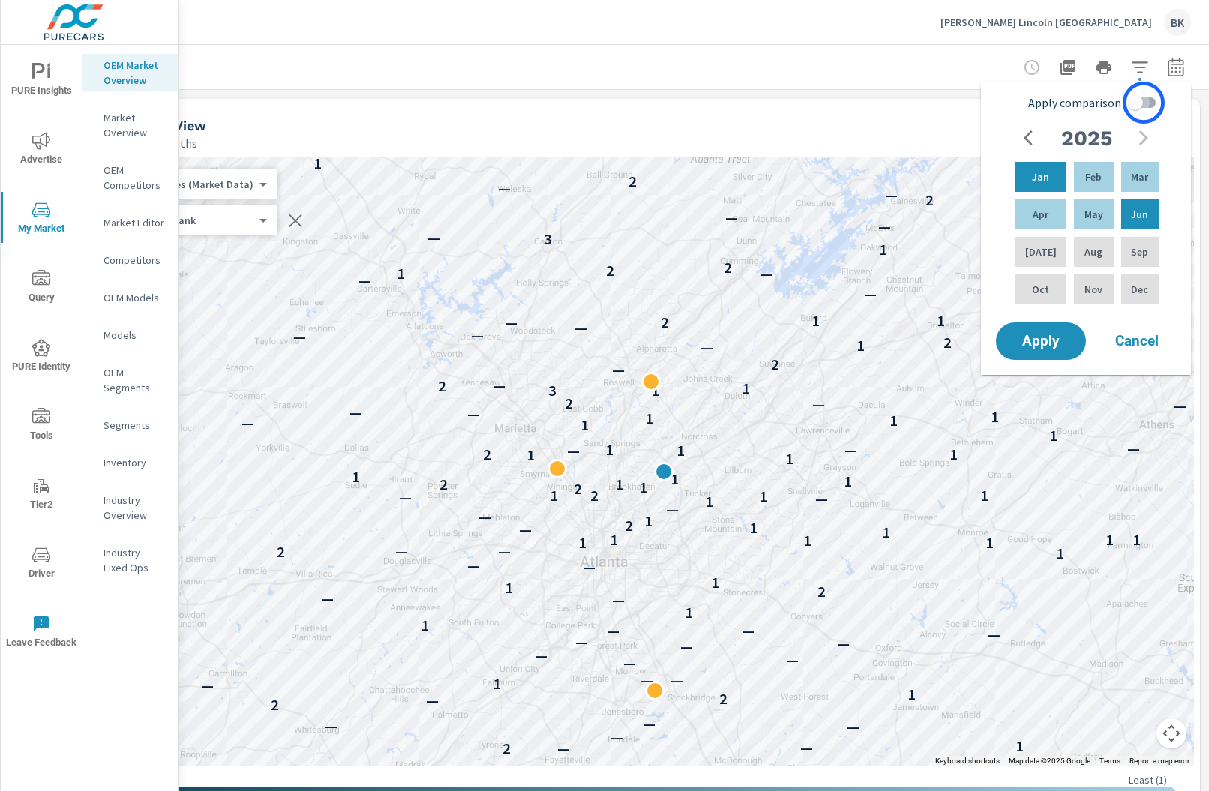
click at [1144, 103] on input "Apply comparison" at bounding box center [1136, 103] width 86 height 29
checkbox input "true"
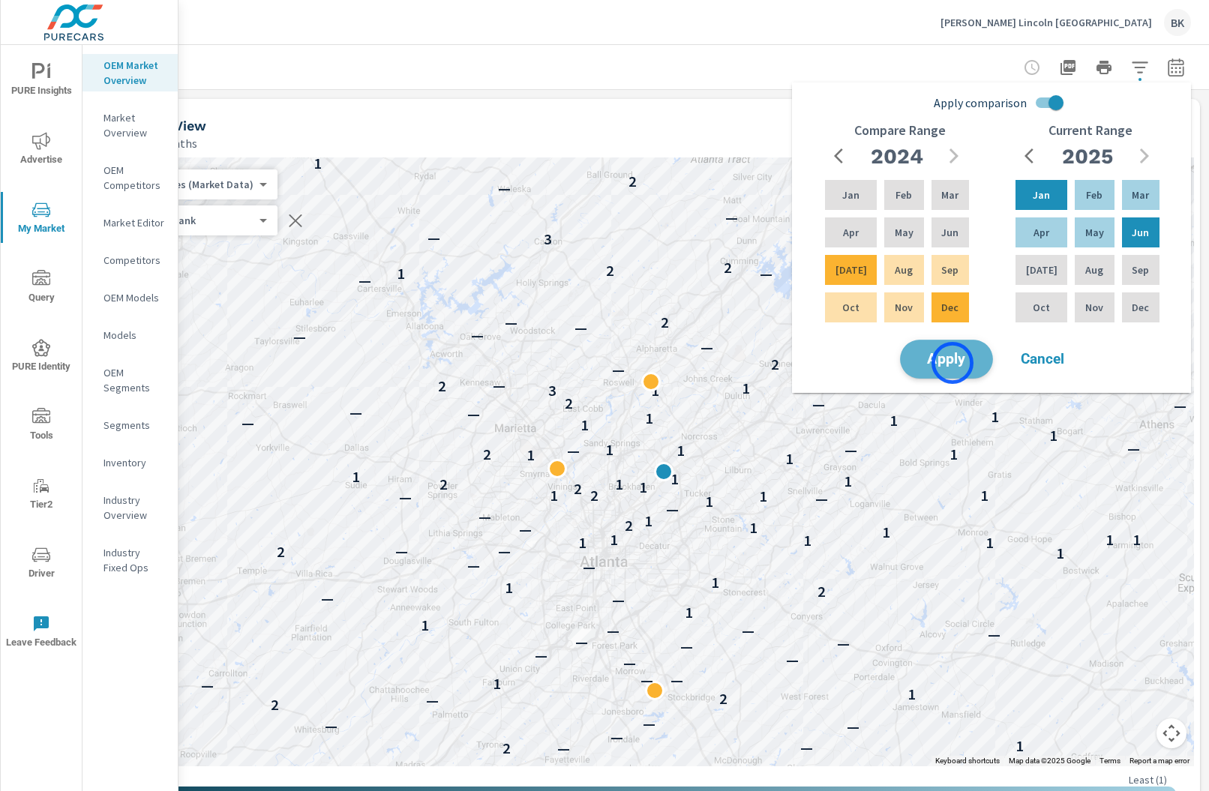
click at [953, 363] on span "Apply" at bounding box center [947, 360] width 62 height 14
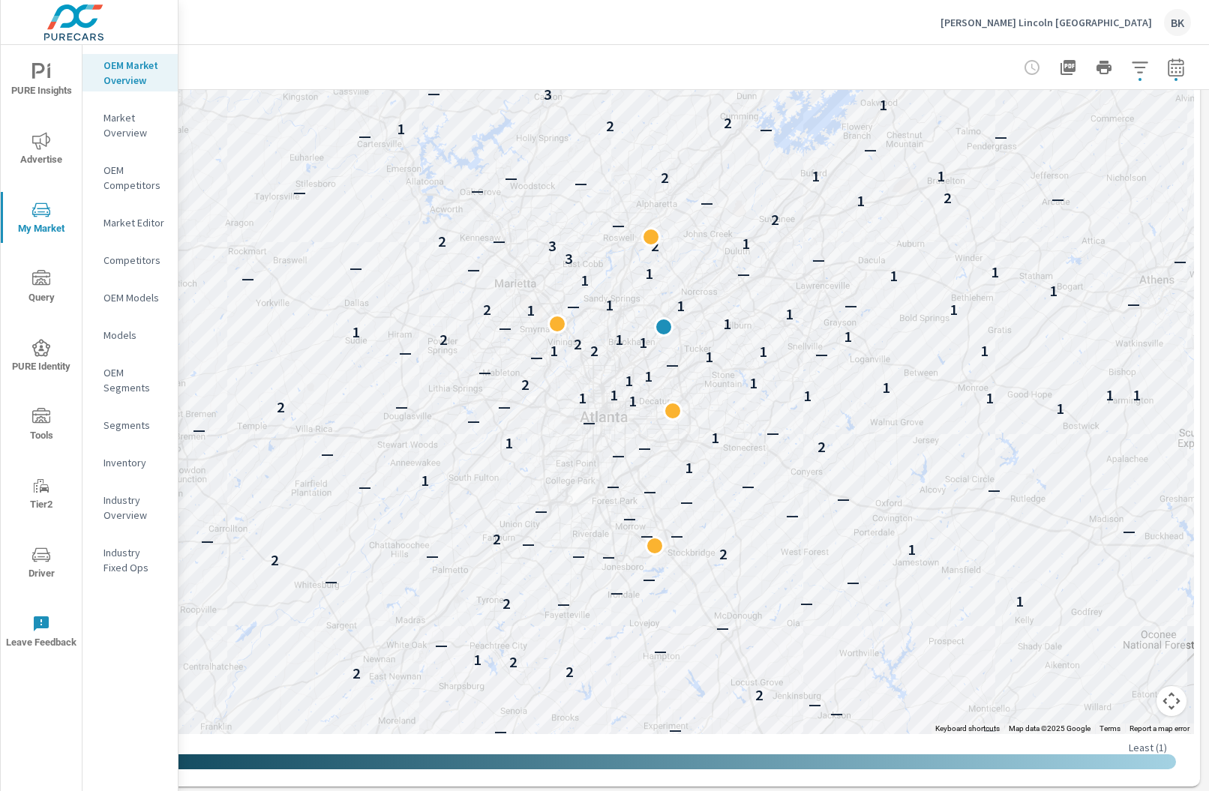
scroll to position [254, 80]
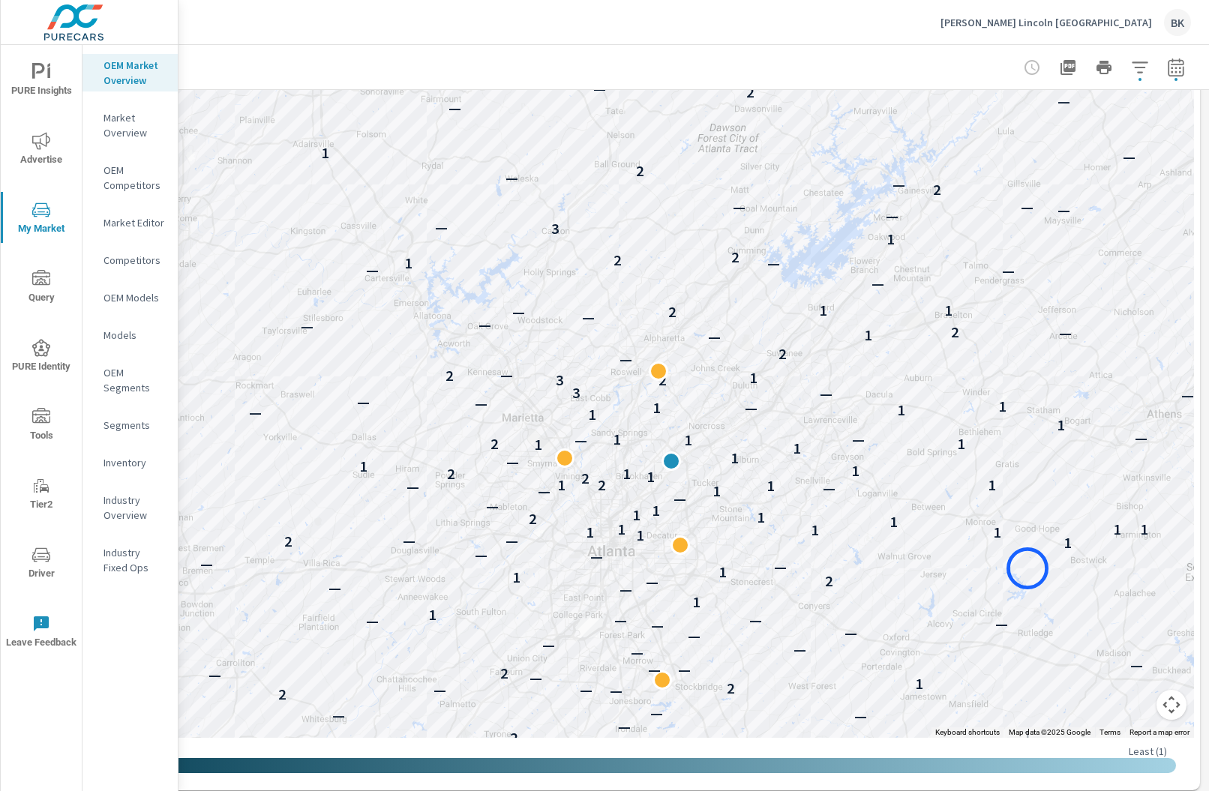
drag, startPoint x: 1020, startPoint y: 435, endPoint x: 1029, endPoint y: 569, distance: 133.8
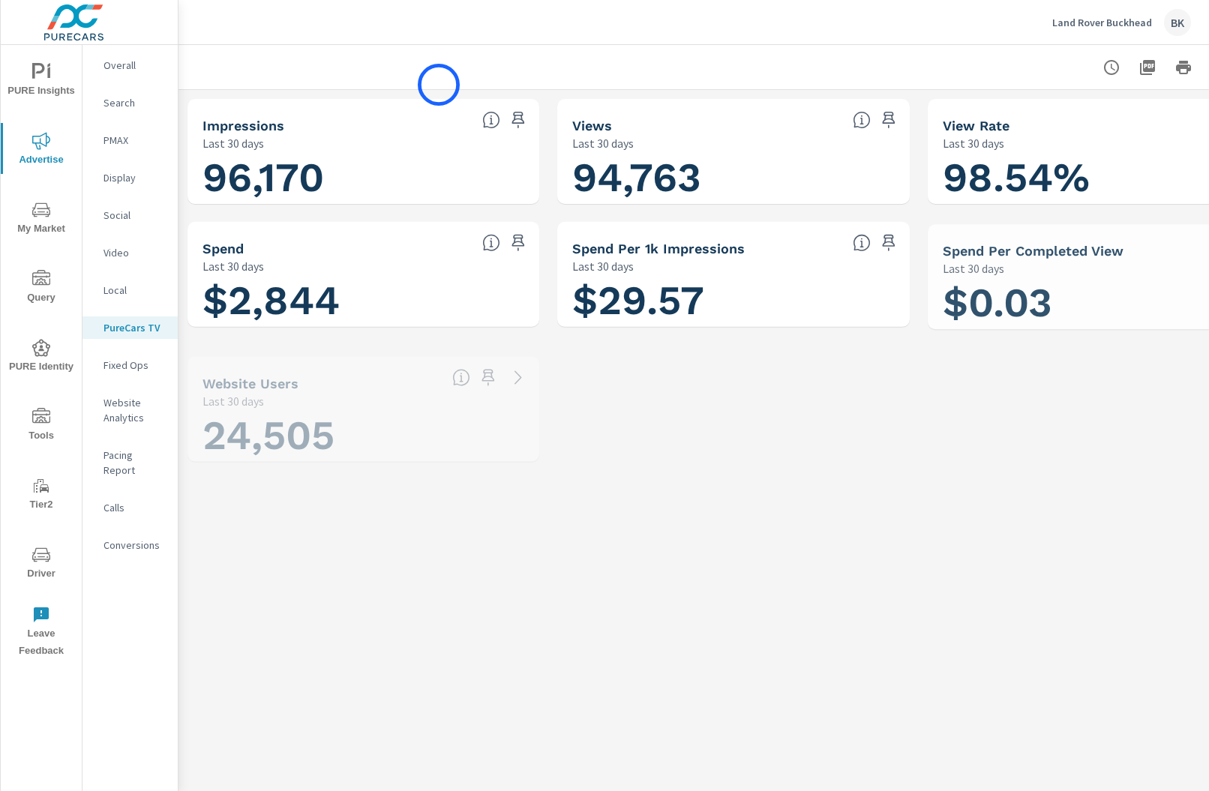
scroll to position [1, 0]
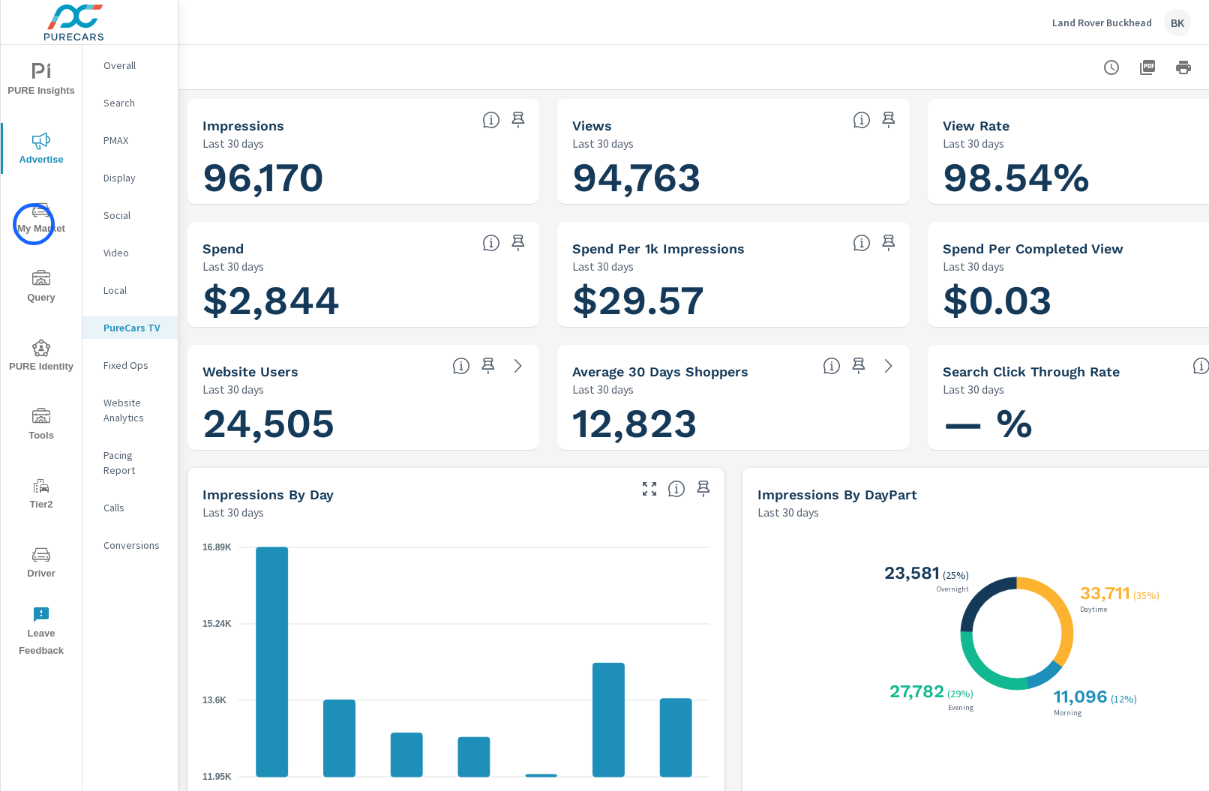
click at [34, 224] on span "My Market" at bounding box center [41, 219] width 72 height 37
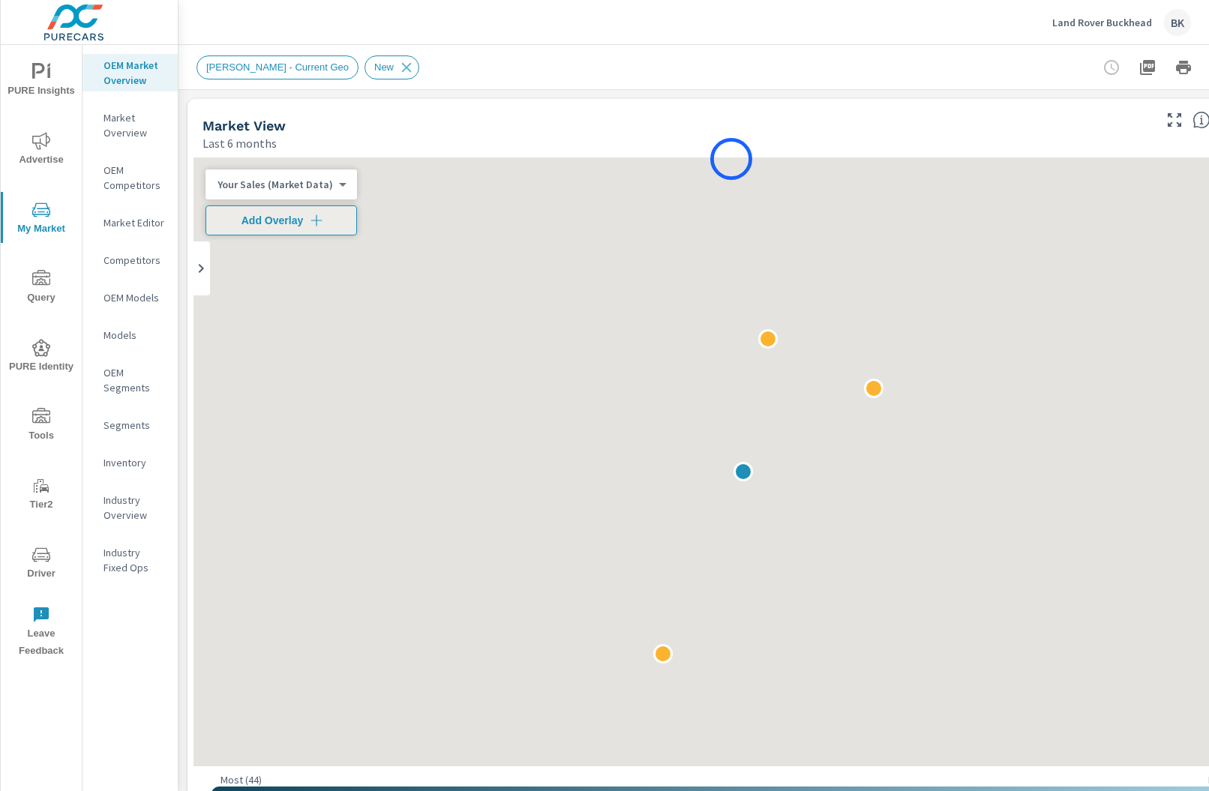
scroll to position [1, 0]
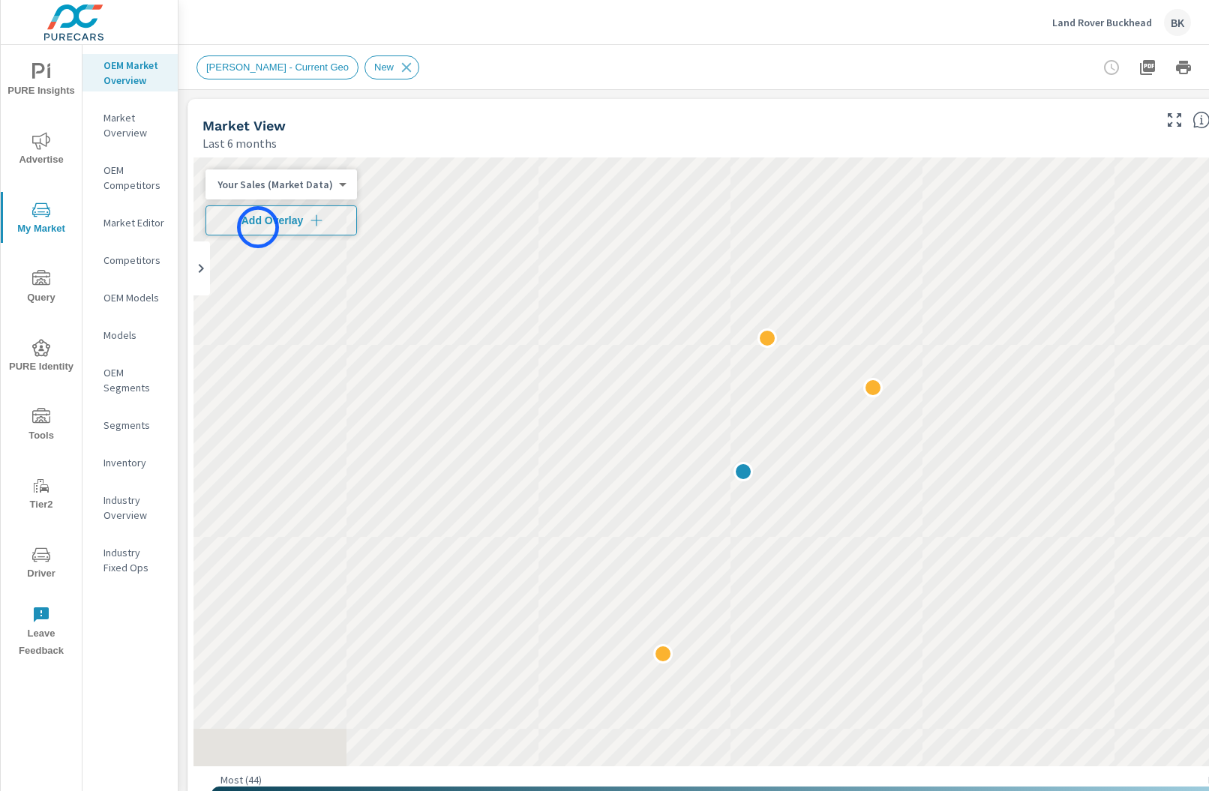
click at [258, 227] on span "Add Overlay" at bounding box center [281, 220] width 138 height 15
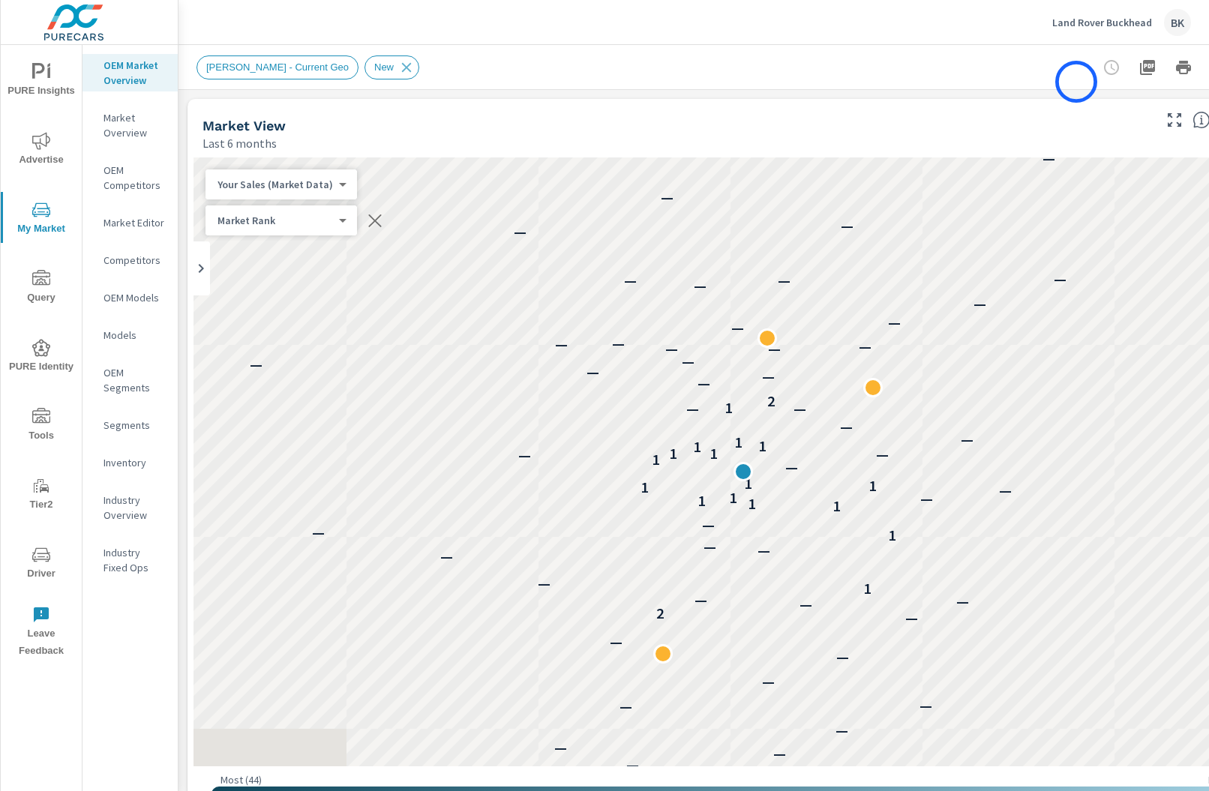
scroll to position [0, 80]
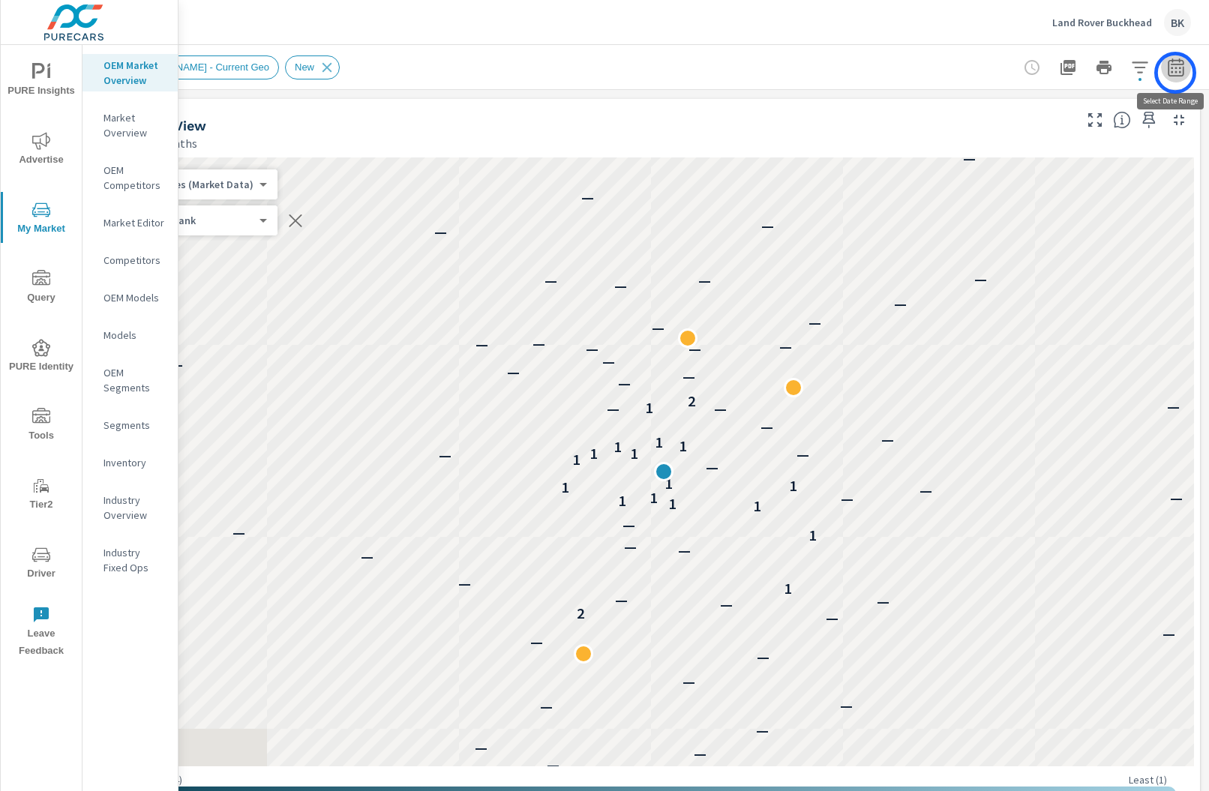
click at [1176, 73] on icon "button" at bounding box center [1176, 68] width 18 height 18
click at [914, 68] on div "OTT - Current Geo New" at bounding box center [549, 68] width 864 height 24
click at [1177, 68] on icon "button" at bounding box center [1176, 70] width 10 height 6
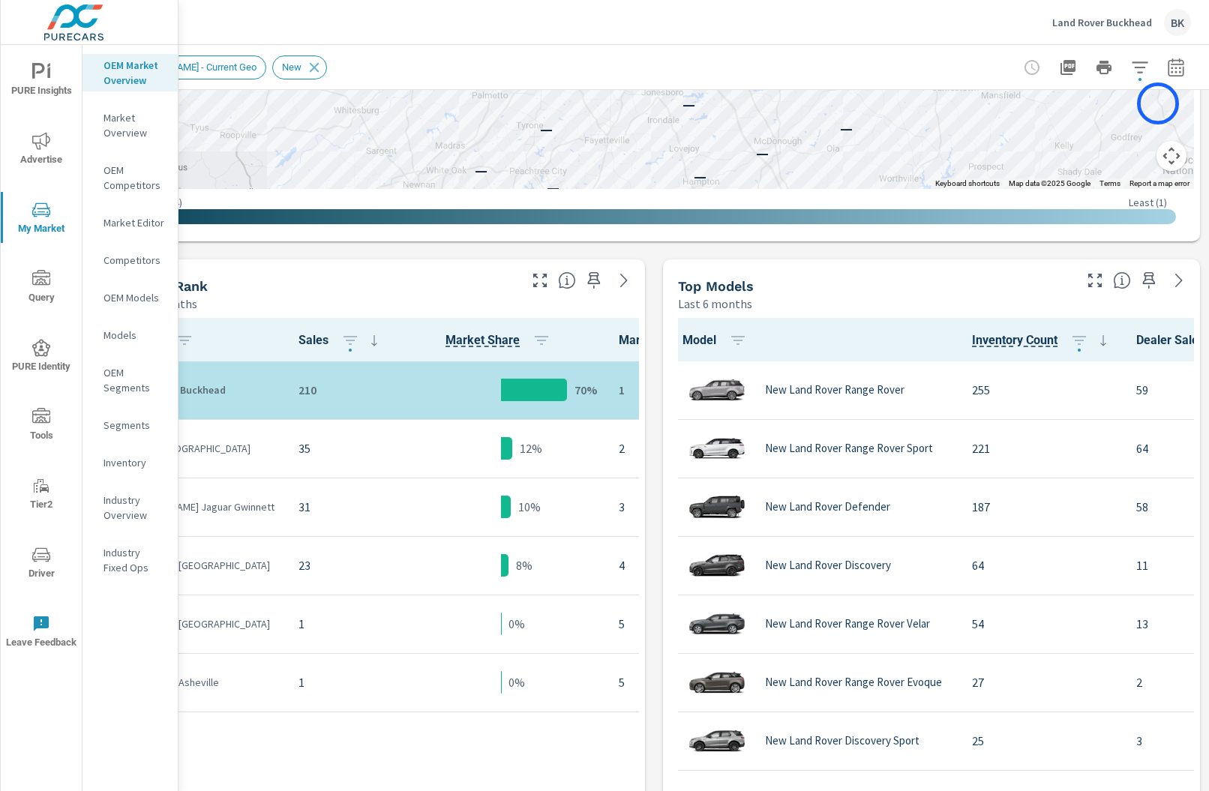
scroll to position [583, 80]
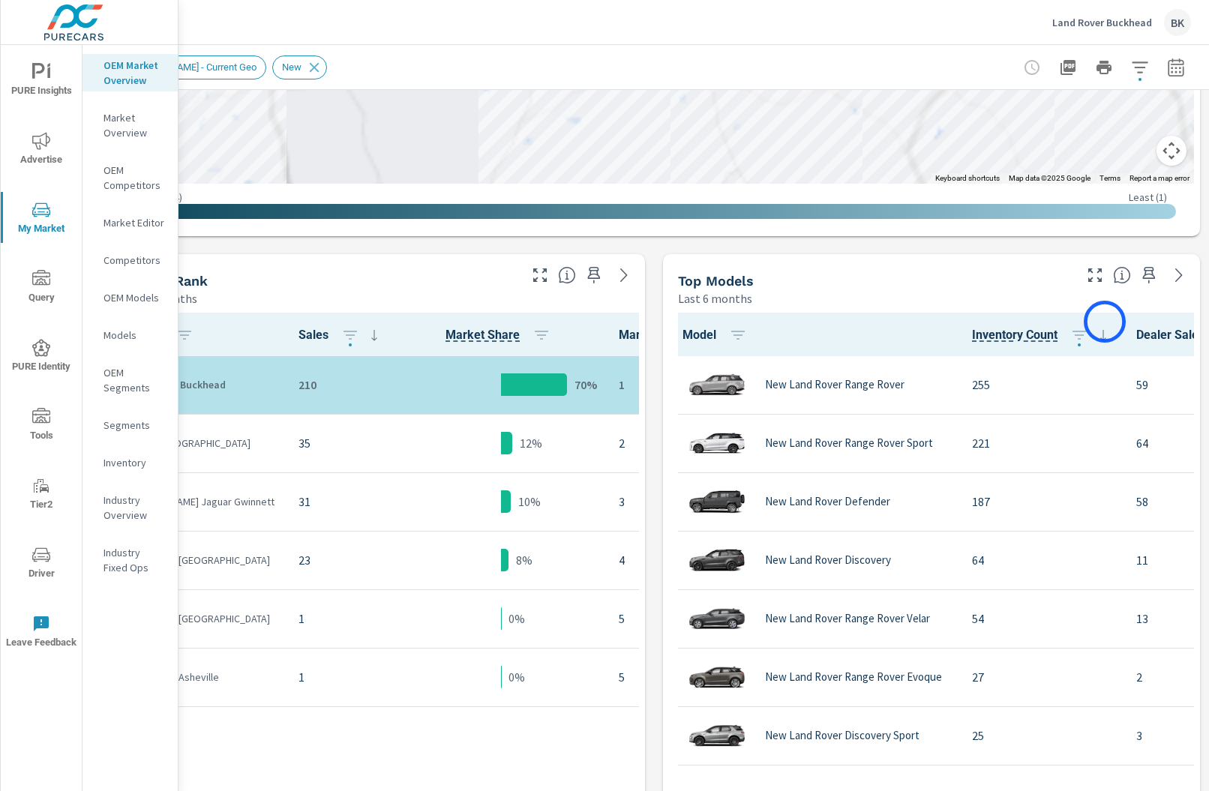
scroll to position [0, 80]
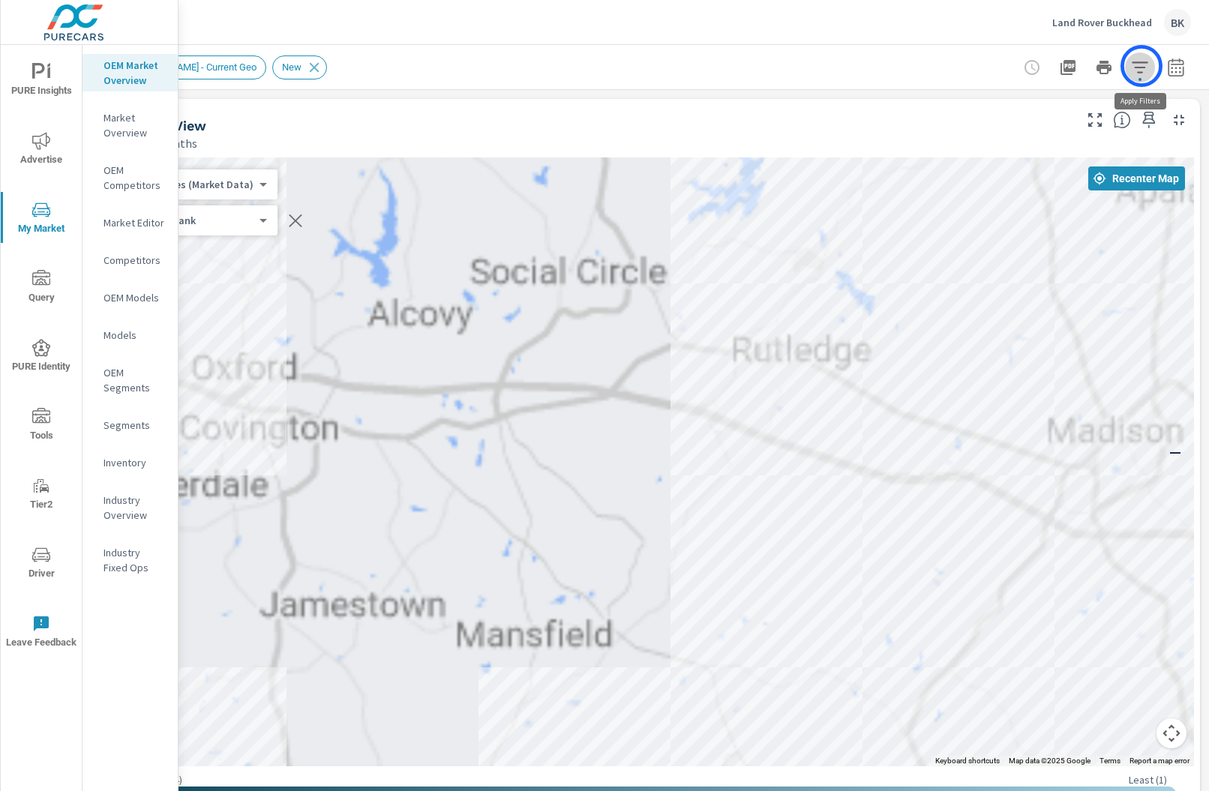
click at [1142, 66] on icon "button" at bounding box center [1140, 67] width 16 height 11
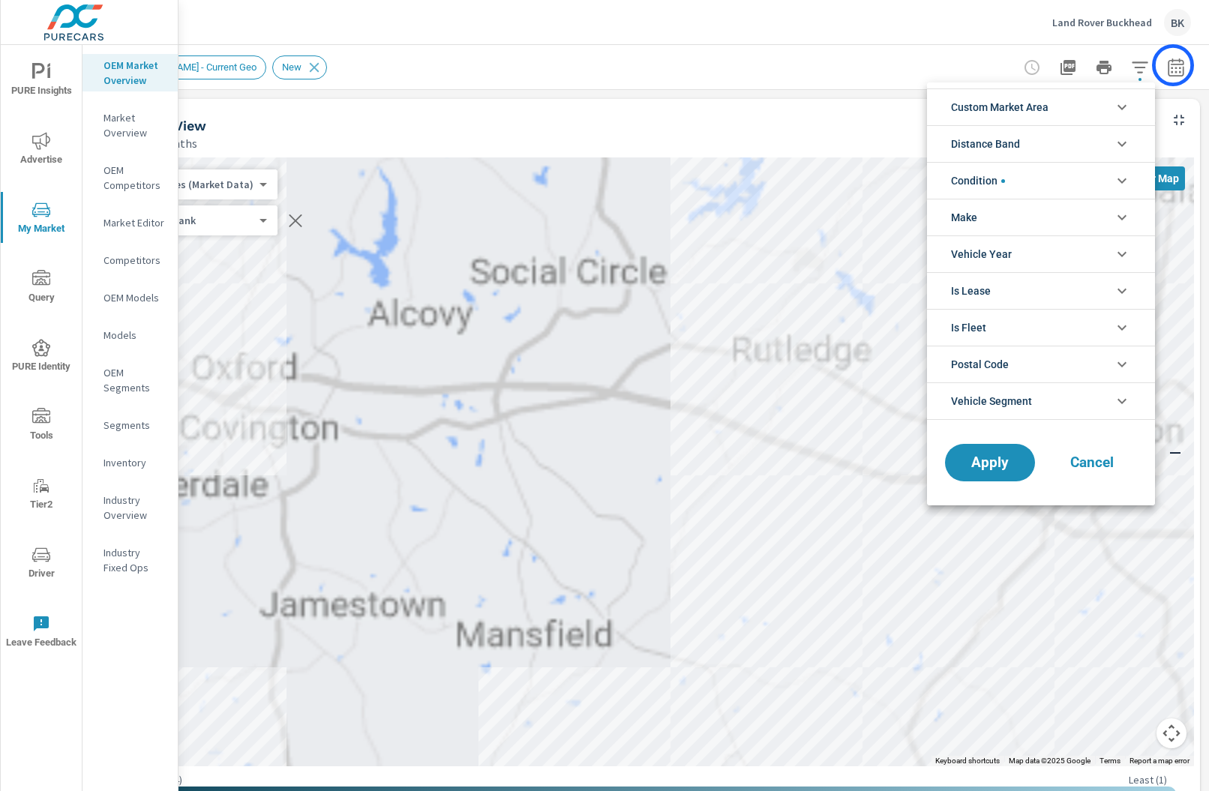
click at [1173, 65] on div at bounding box center [604, 395] width 1209 height 791
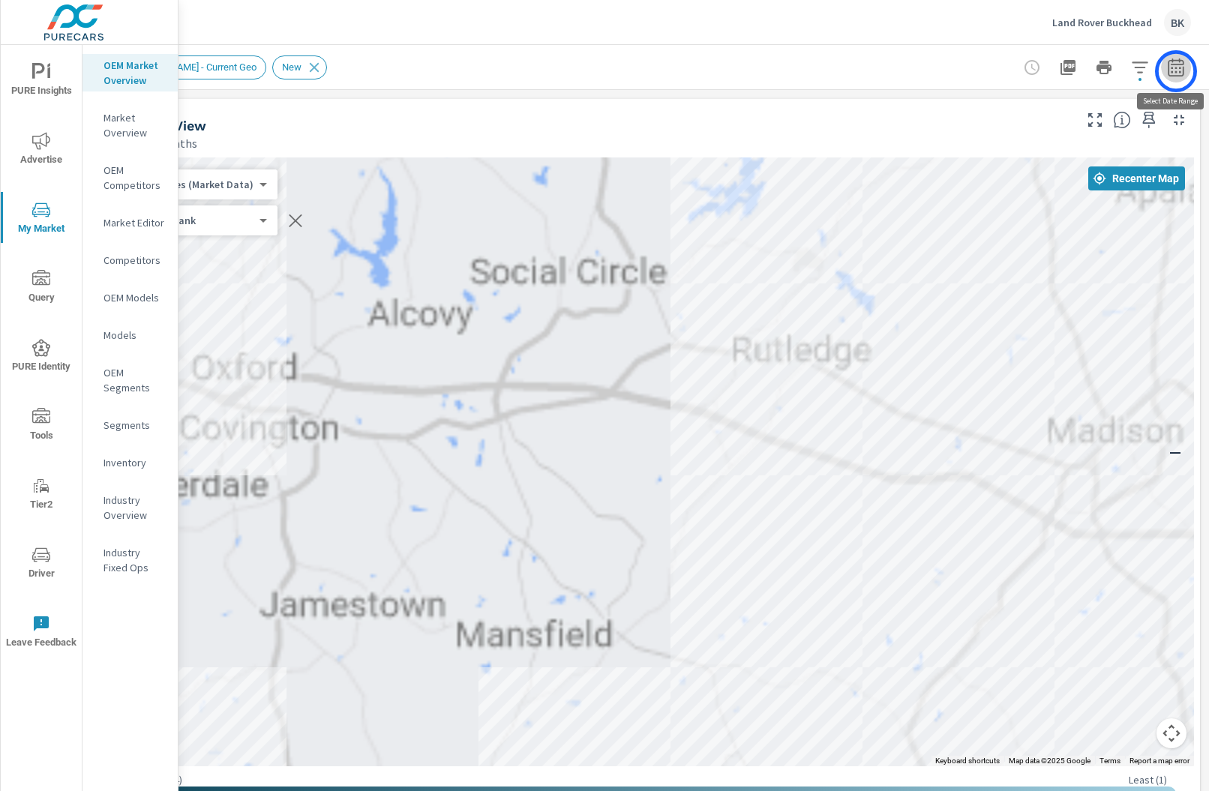
click at [1176, 71] on icon "button" at bounding box center [1176, 70] width 10 height 6
click at [1176, 76] on icon "button" at bounding box center [1176, 67] width 16 height 18
click at [901, 47] on div "OTT - Current Geo New" at bounding box center [654, 67] width 1074 height 44
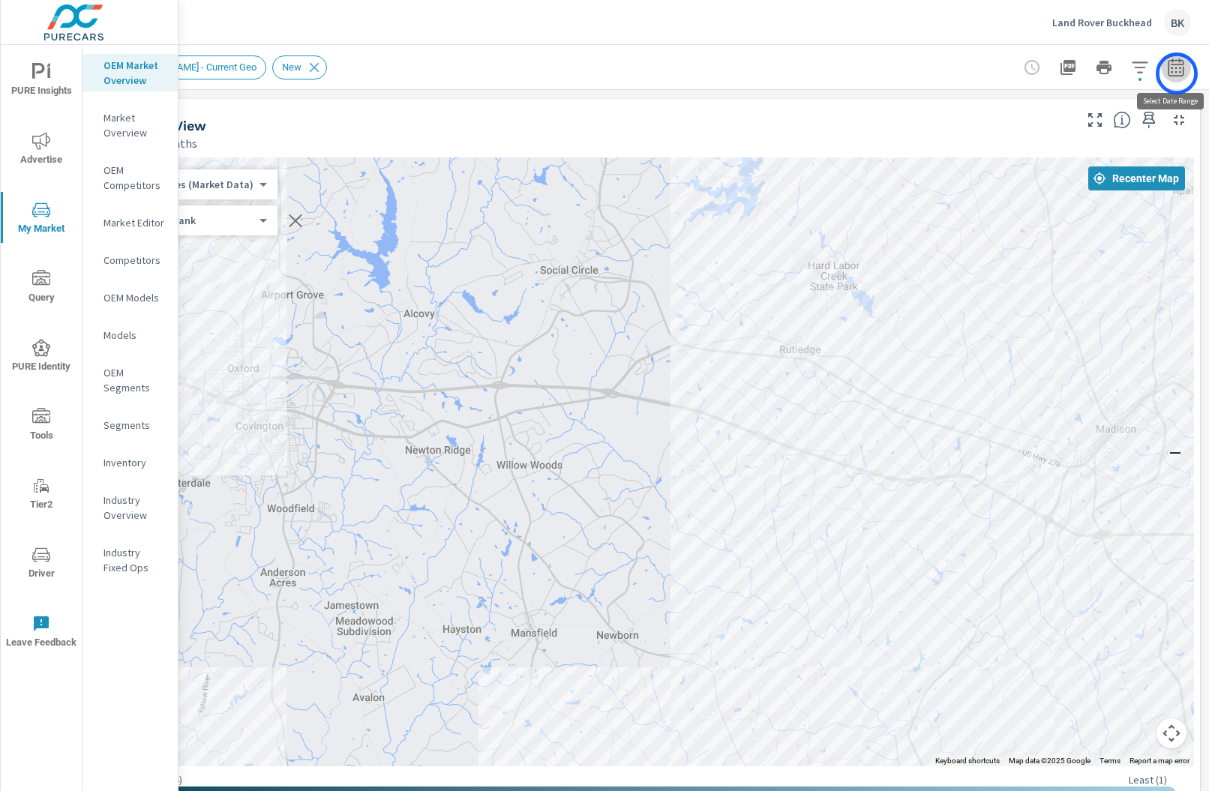
click at [1177, 74] on icon "button" at bounding box center [1176, 68] width 18 height 18
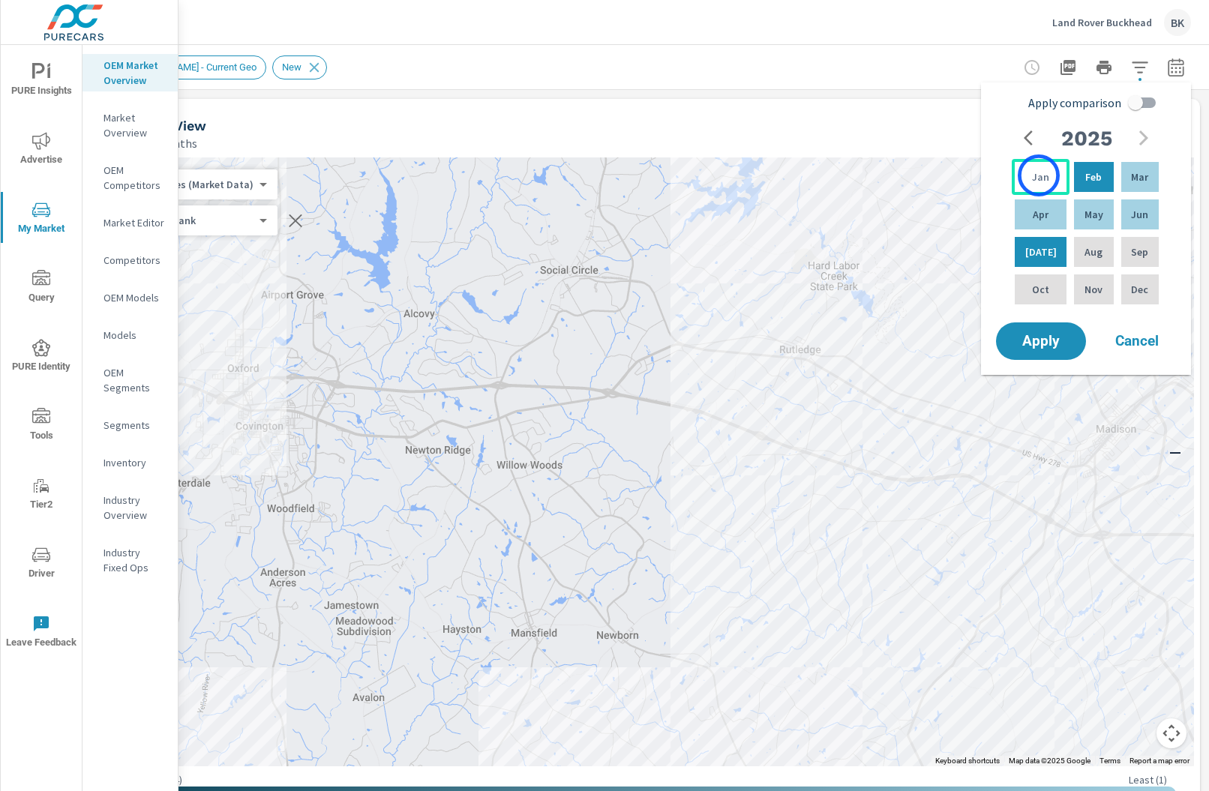
click at [1039, 176] on p "Jan" at bounding box center [1040, 177] width 17 height 15
click at [1137, 224] on div "Jun" at bounding box center [1141, 215] width 44 height 36
click at [1147, 107] on input "Apply comparison" at bounding box center [1136, 103] width 86 height 29
checkbox input "true"
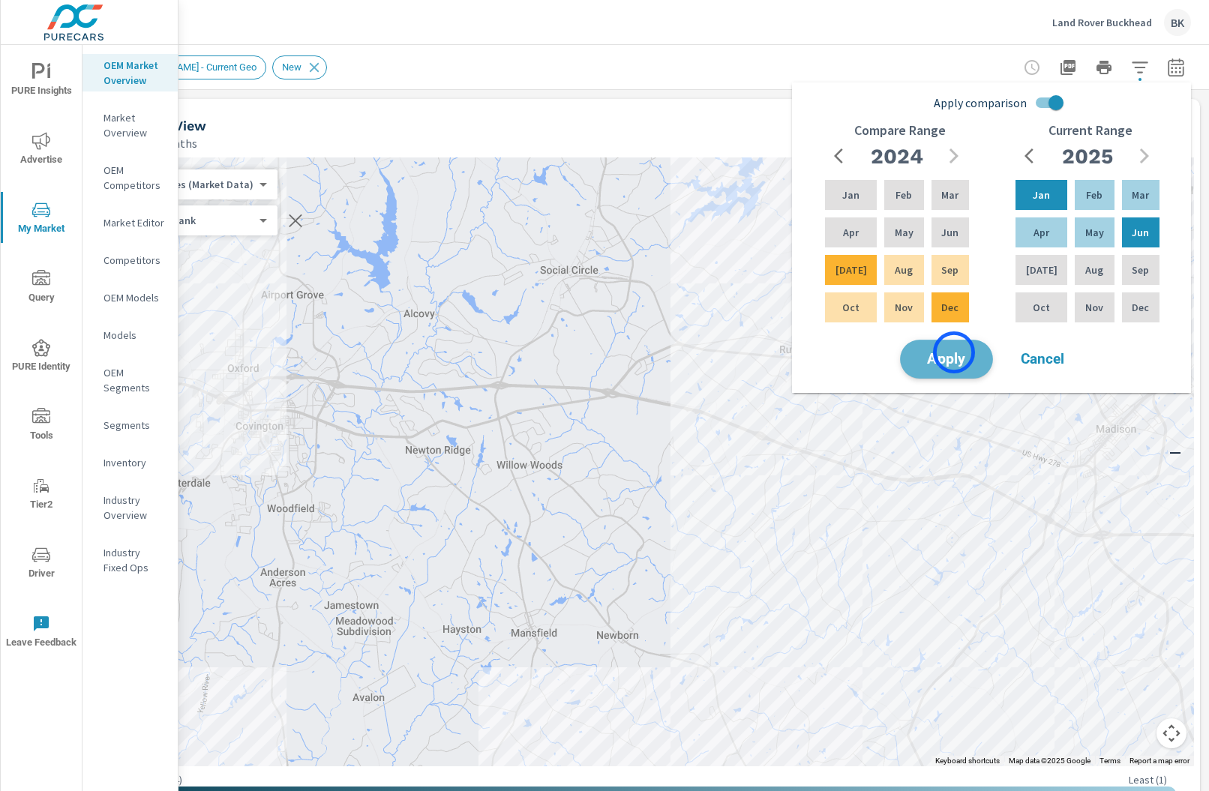
click at [954, 353] on span "Apply" at bounding box center [947, 360] width 62 height 14
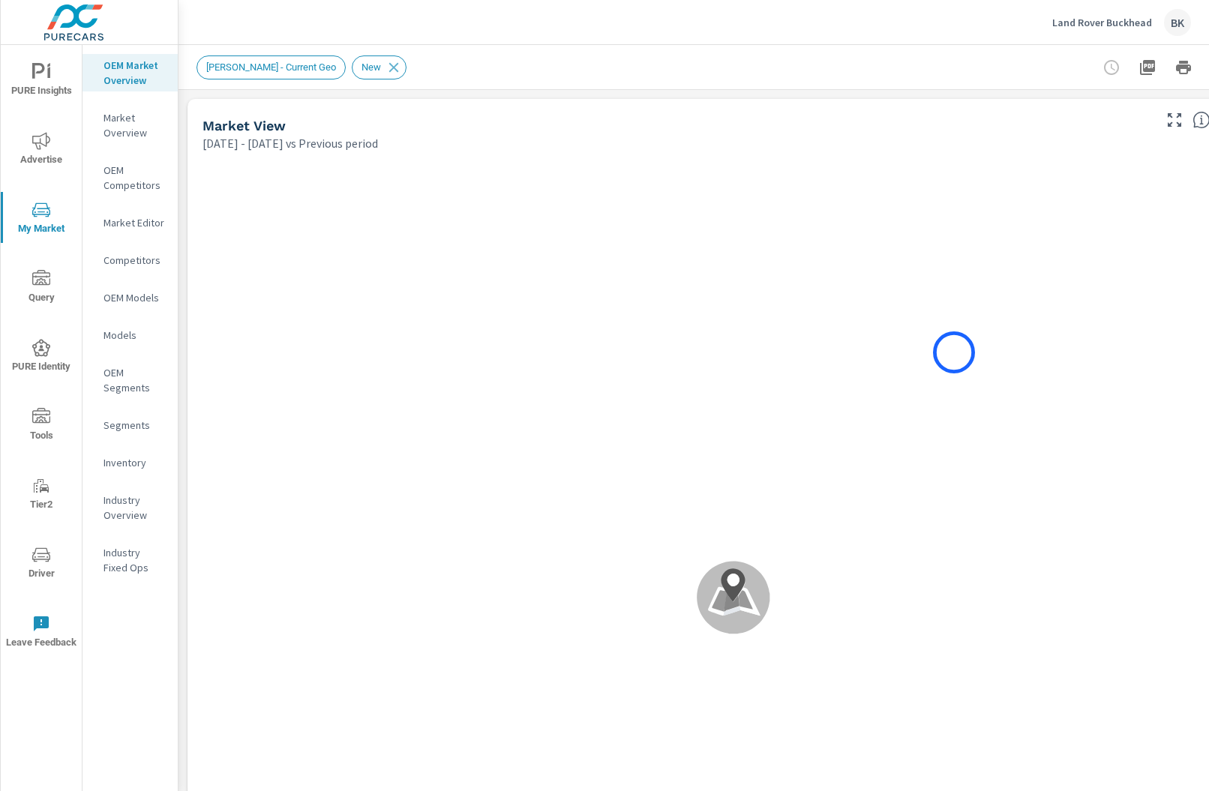
scroll to position [1, 0]
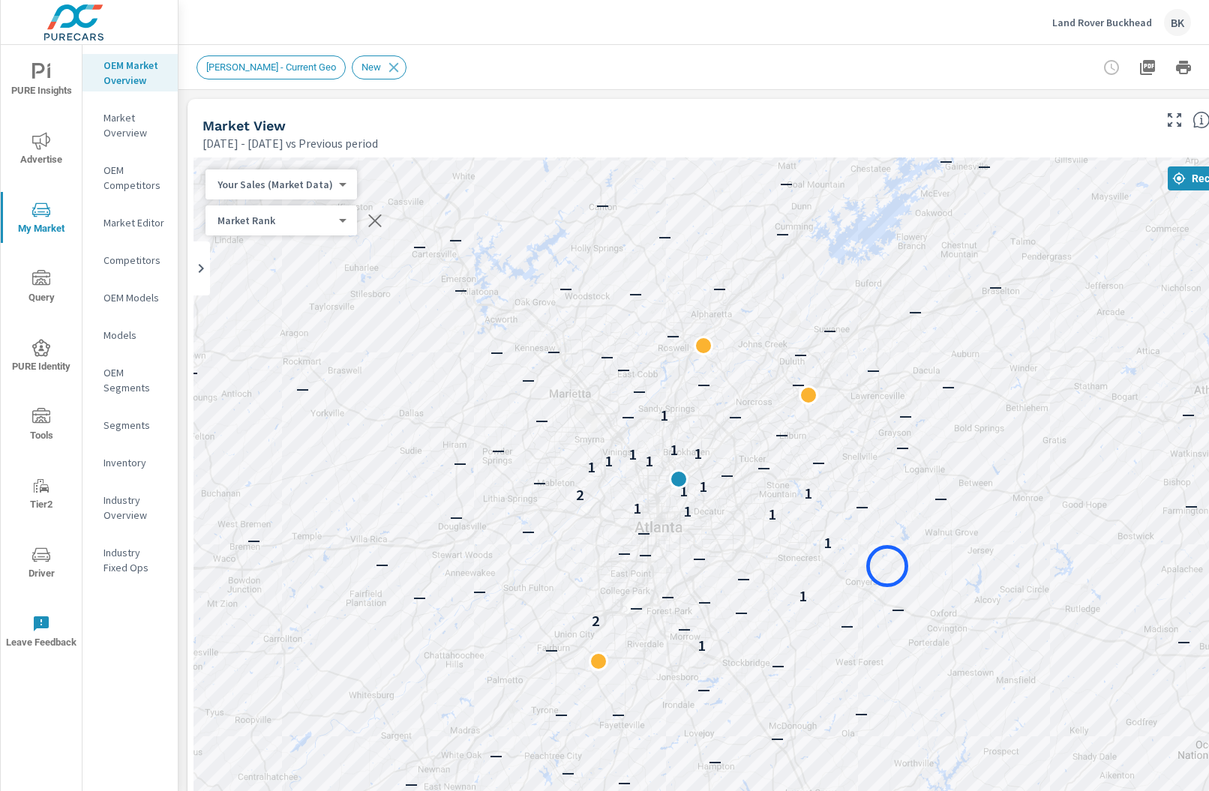
drag, startPoint x: 631, startPoint y: 293, endPoint x: 887, endPoint y: 566, distance: 375.2
click at [887, 566] on div "— — — — — — — — — — — — — — — — — — — — — — — — — — — — — 1 — — — 2 — — — — — 1…" at bounding box center [734, 575] width 1080 height 834
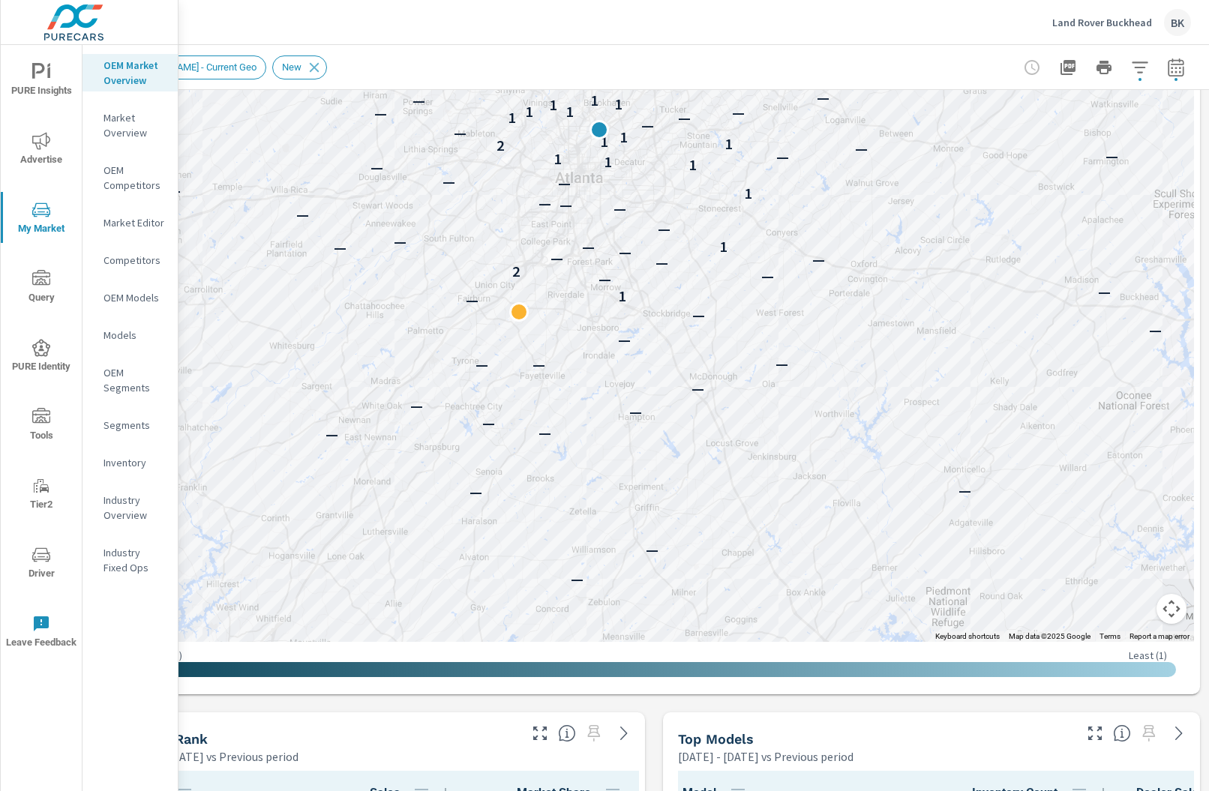
scroll to position [351, 80]
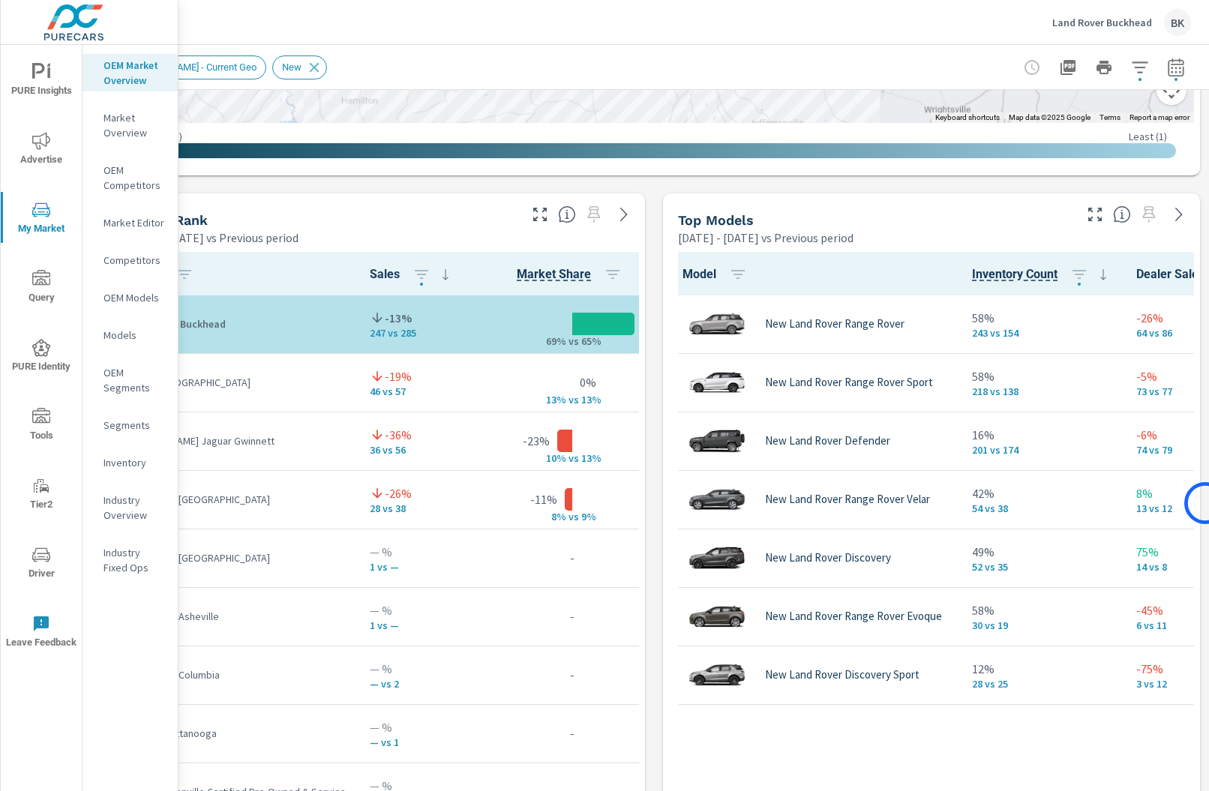
scroll to position [994, 80]
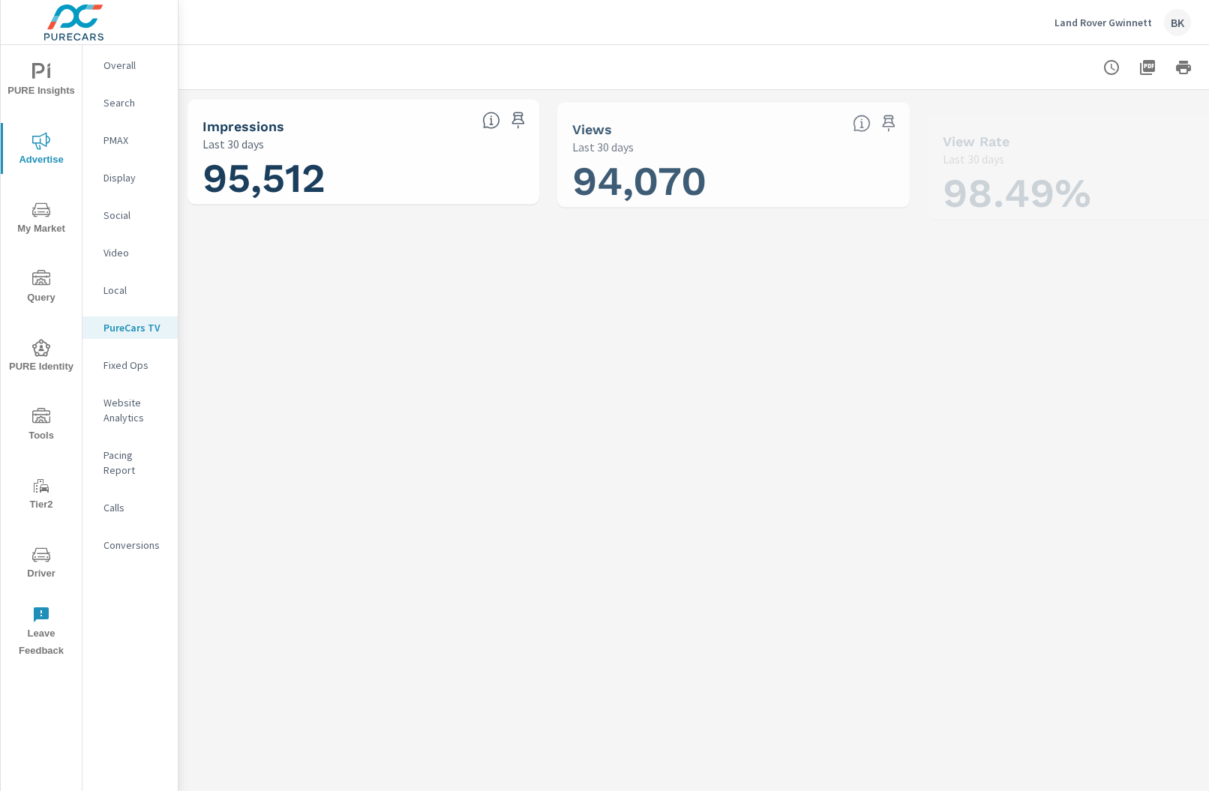
scroll to position [1, 0]
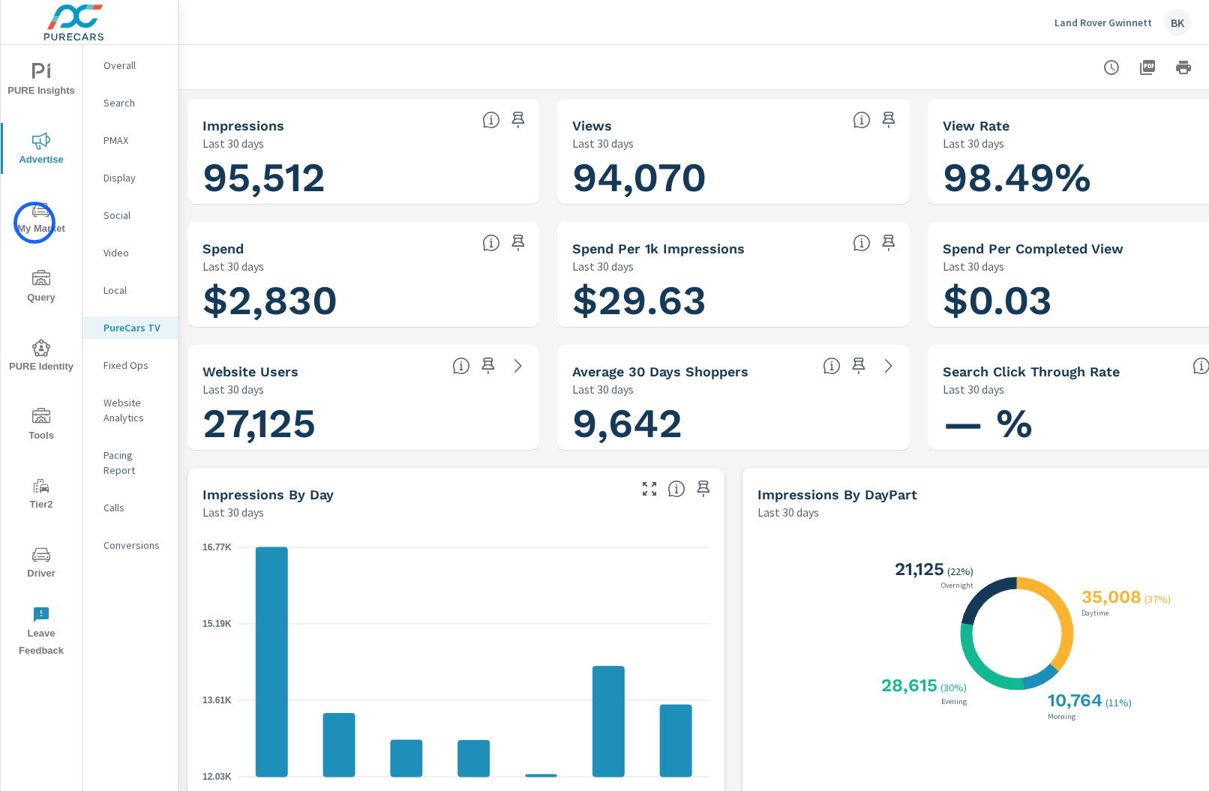
click at [35, 223] on span "My Market" at bounding box center [41, 219] width 72 height 37
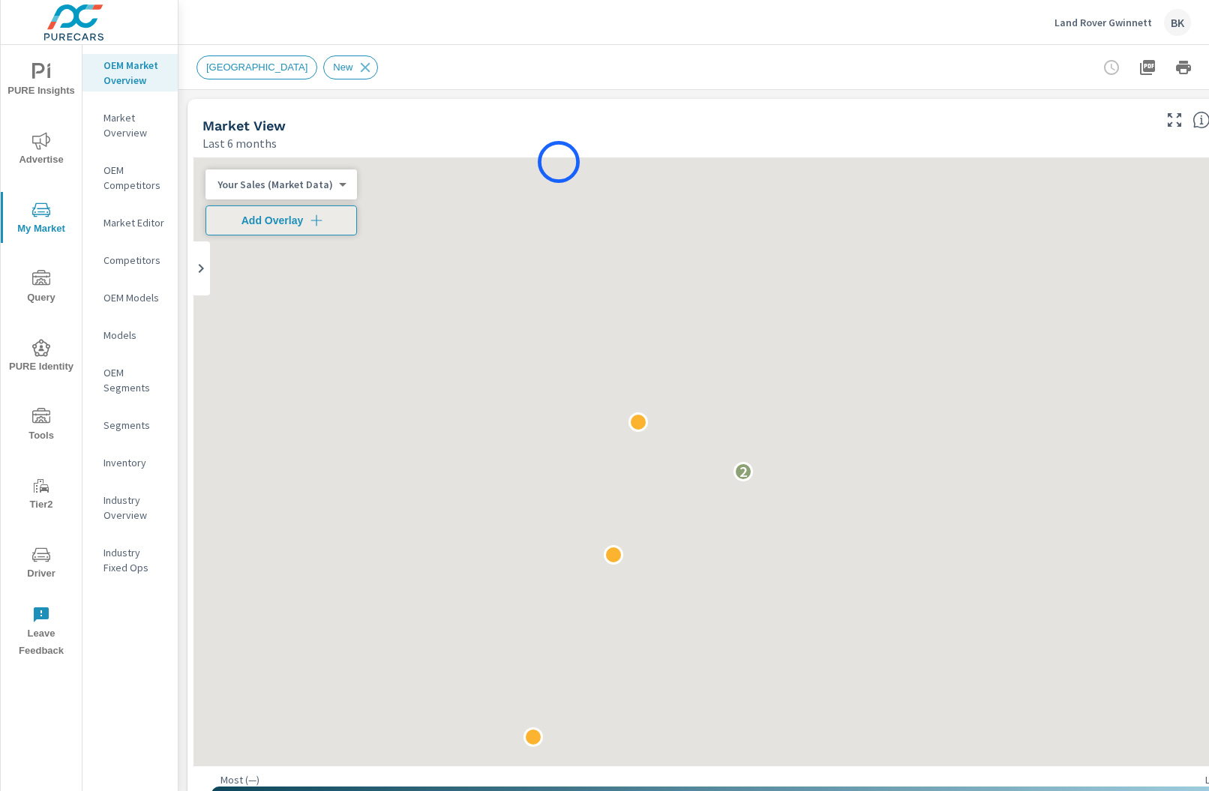
scroll to position [1, 0]
click at [323, 225] on span "Add Overlay" at bounding box center [281, 220] width 138 height 15
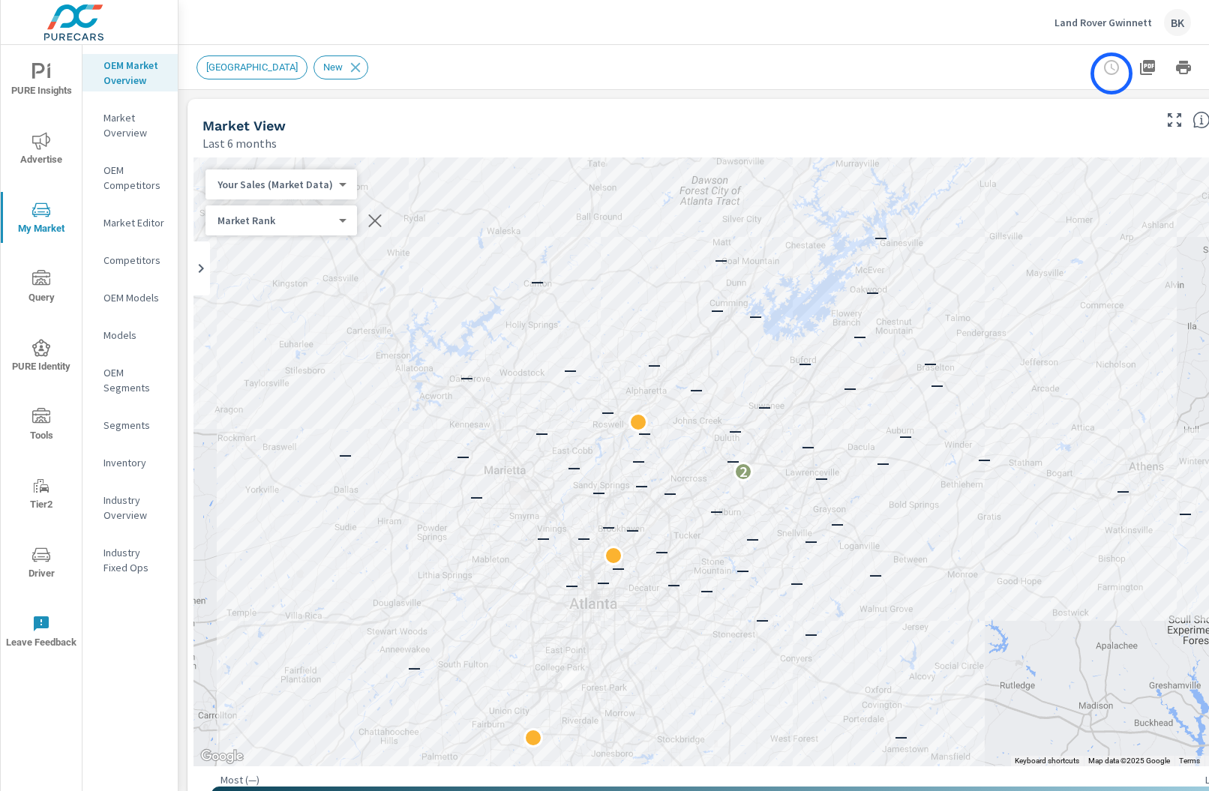
scroll to position [0, 80]
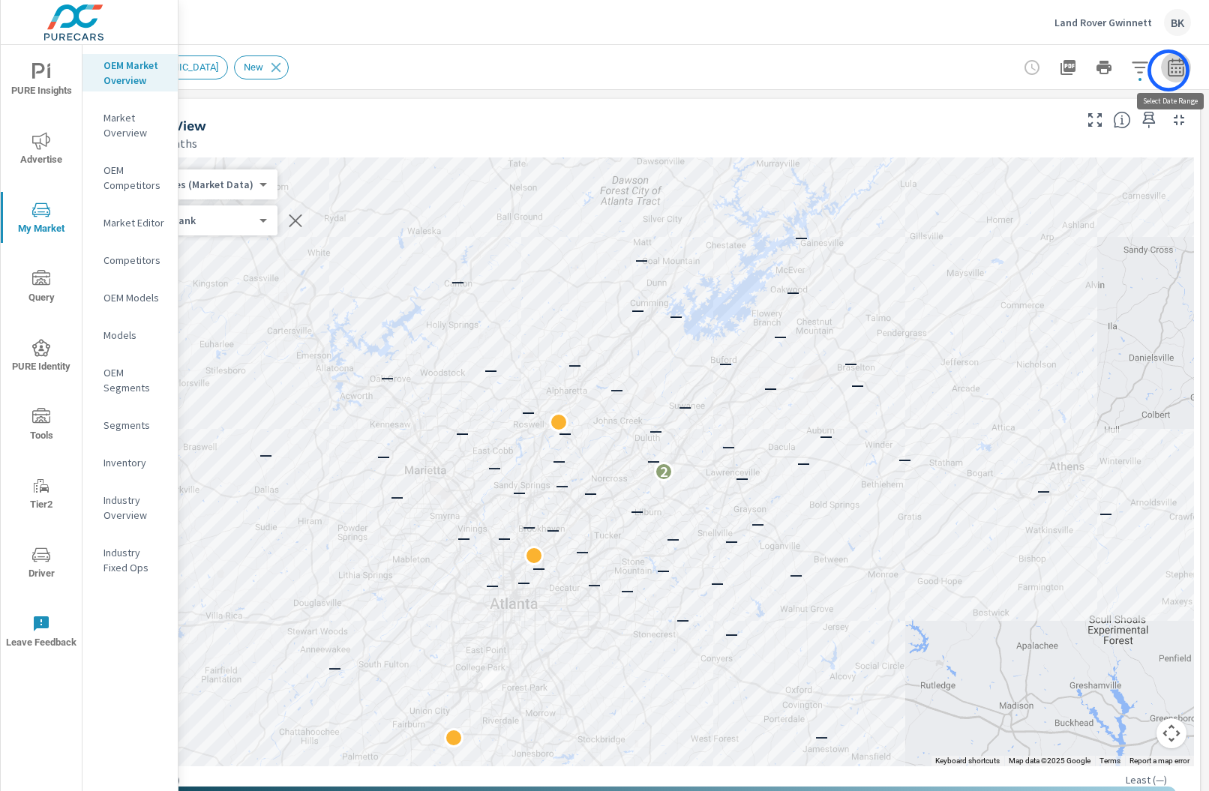
click at [1169, 71] on icon "button" at bounding box center [1176, 67] width 16 height 18
click at [1178, 67] on icon "button" at bounding box center [1176, 68] width 18 height 18
click at [1187, 68] on button "button" at bounding box center [1176, 68] width 30 height 30
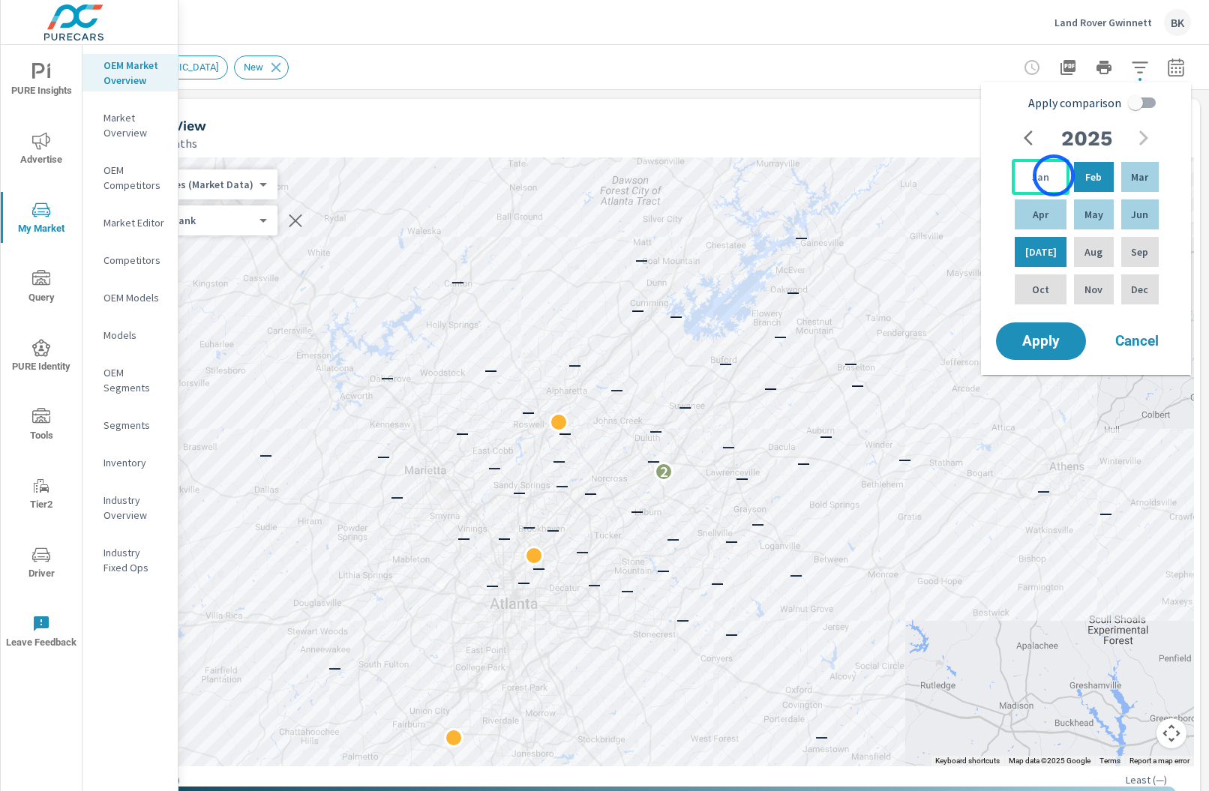
click at [1054, 176] on div "Jan" at bounding box center [1041, 177] width 58 height 36
click at [1137, 220] on p "Jun" at bounding box center [1139, 214] width 17 height 15
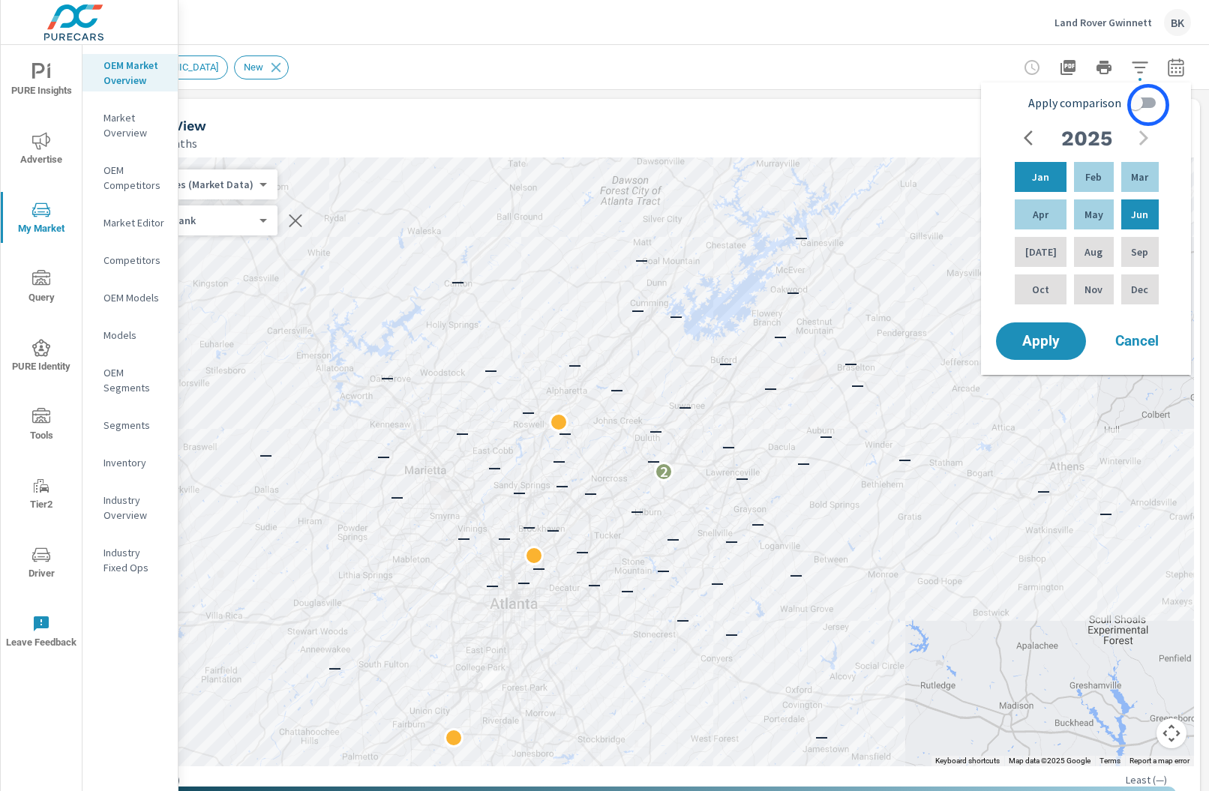
click at [1149, 105] on input "Apply comparison" at bounding box center [1136, 103] width 86 height 29
checkbox input "true"
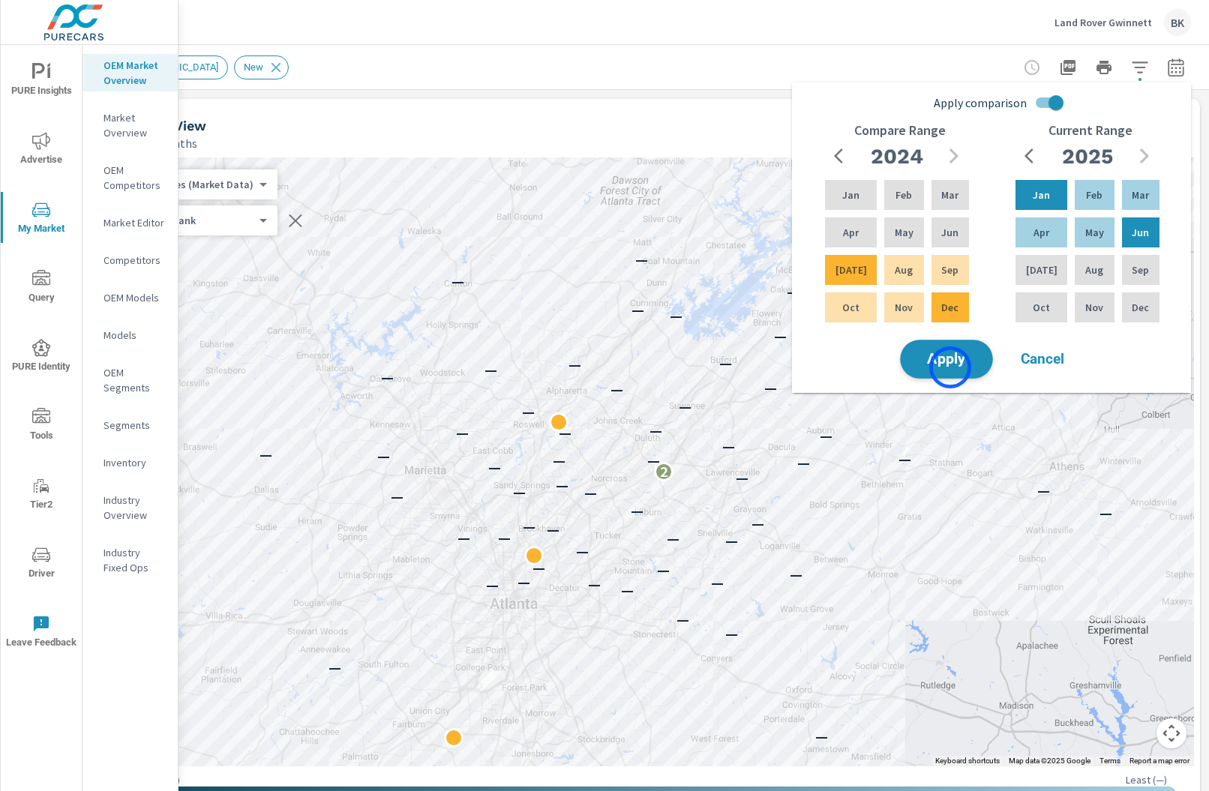
click at [951, 368] on button "Apply" at bounding box center [946, 359] width 93 height 39
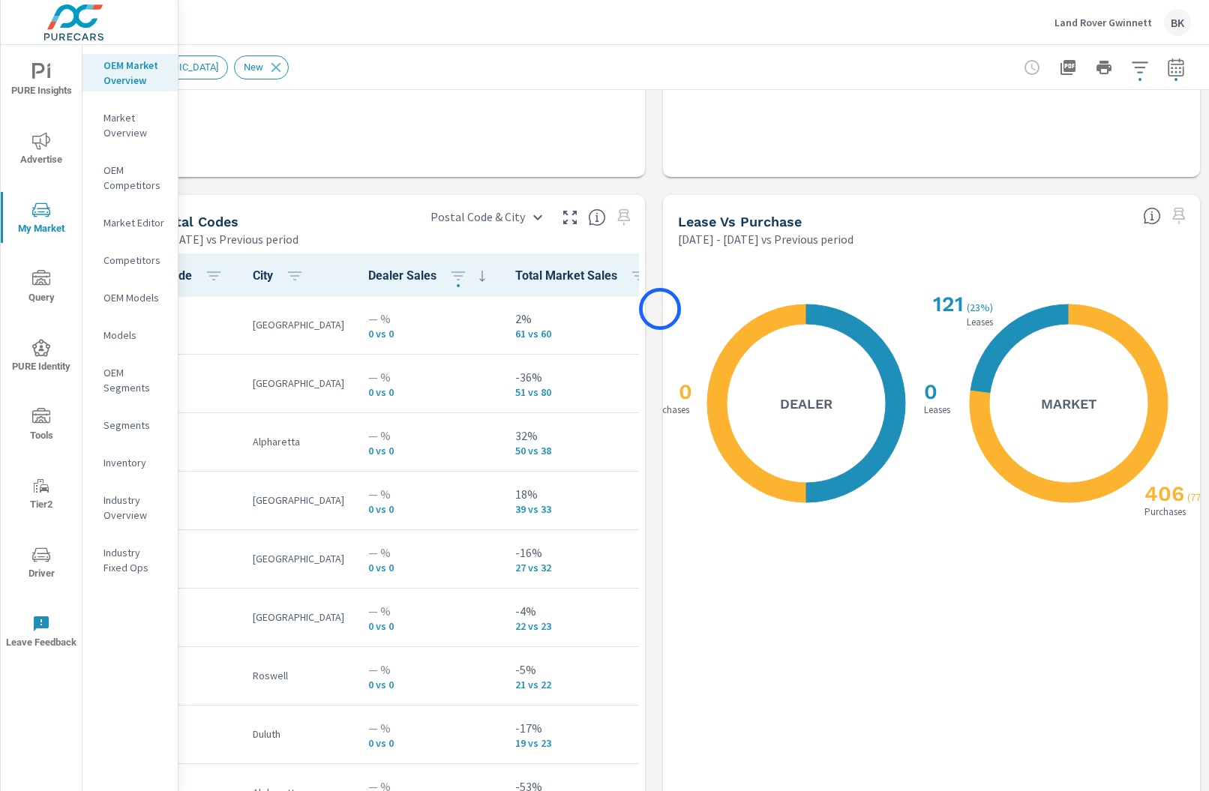
scroll to position [1598, 80]
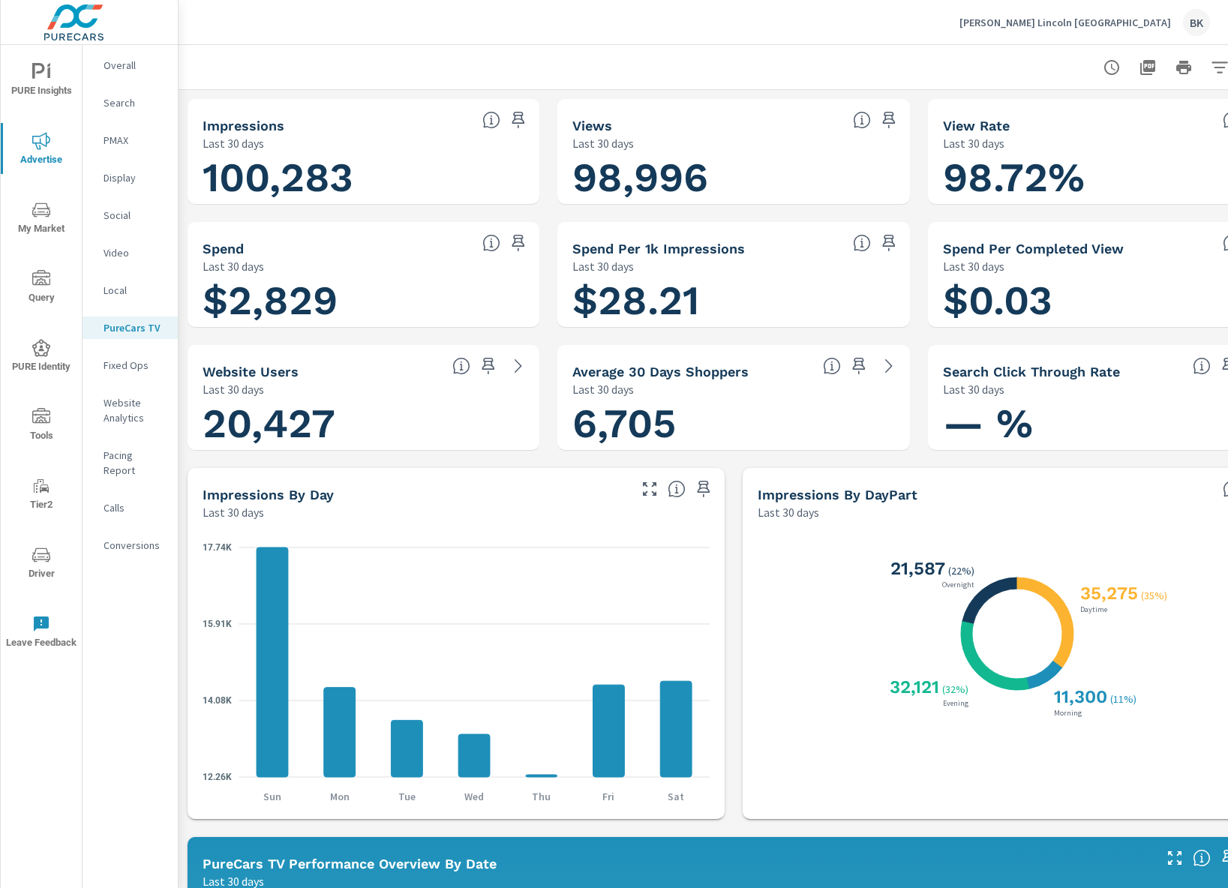
scroll to position [2, 0]
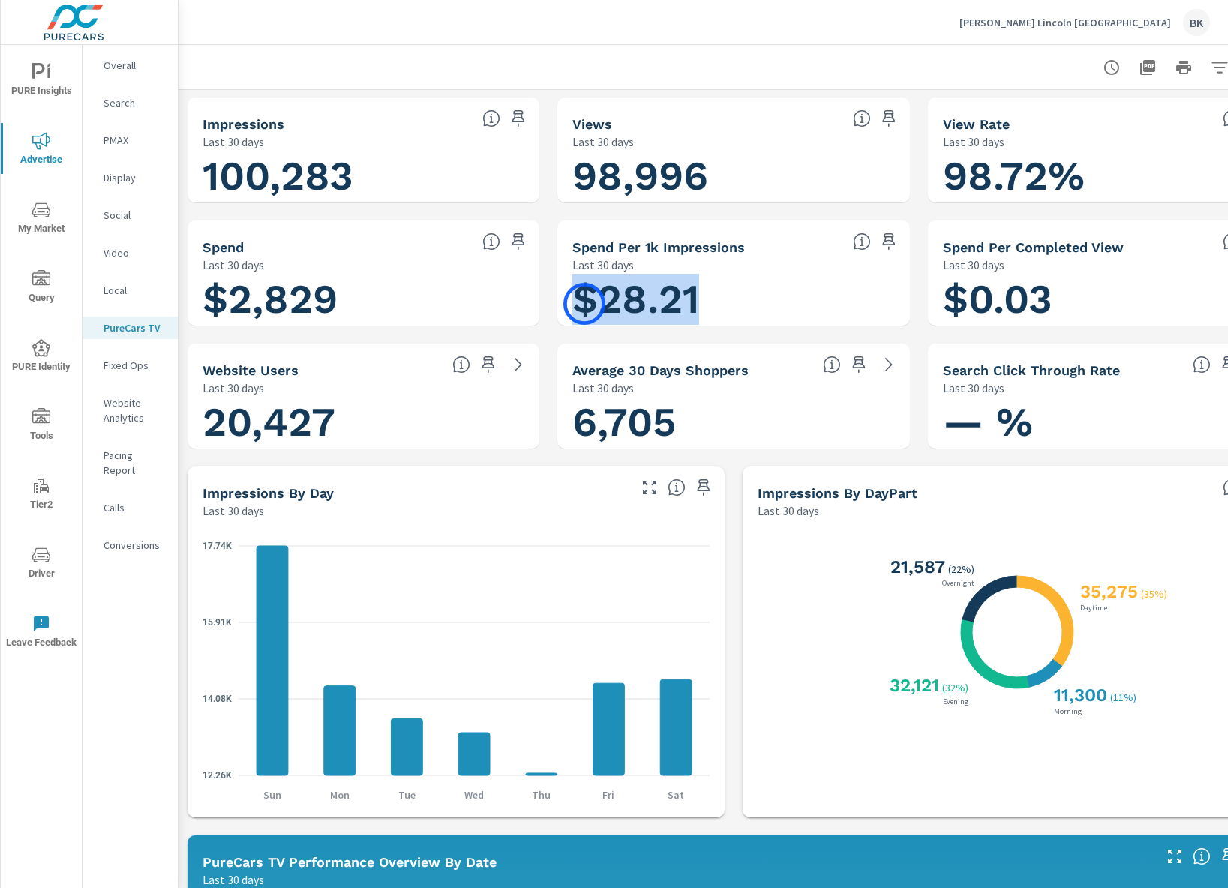
drag, startPoint x: 699, startPoint y: 301, endPoint x: 584, endPoint y: 304, distance: 114.8
click at [584, 304] on h1 "$28.21" at bounding box center [733, 299] width 322 height 51
click at [1120, 306] on h1 "$0.03" at bounding box center [1104, 299] width 322 height 51
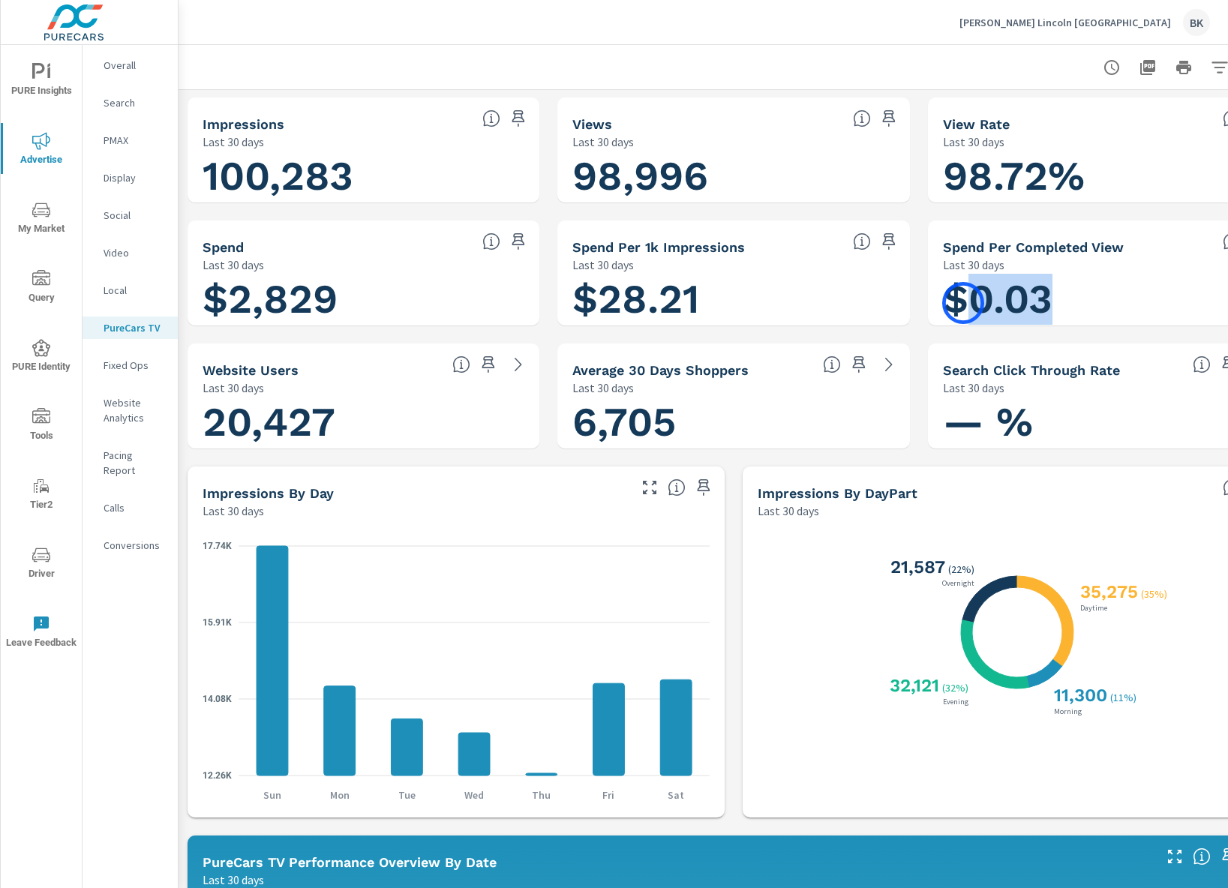
drag, startPoint x: 1093, startPoint y: 302, endPoint x: 963, endPoint y: 303, distance: 129.8
click at [963, 303] on h1 "$0.03" at bounding box center [1104, 299] width 322 height 51
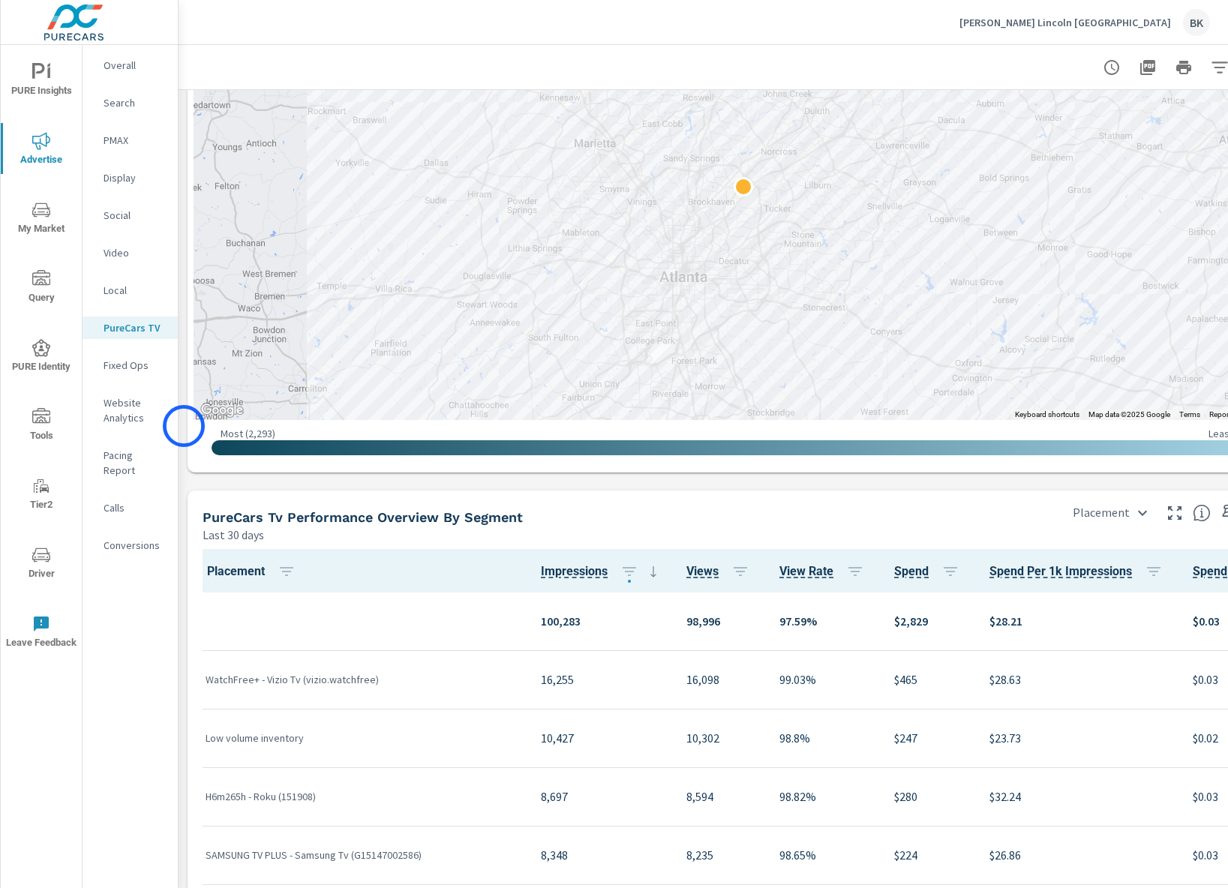
scroll to position [1785, 0]
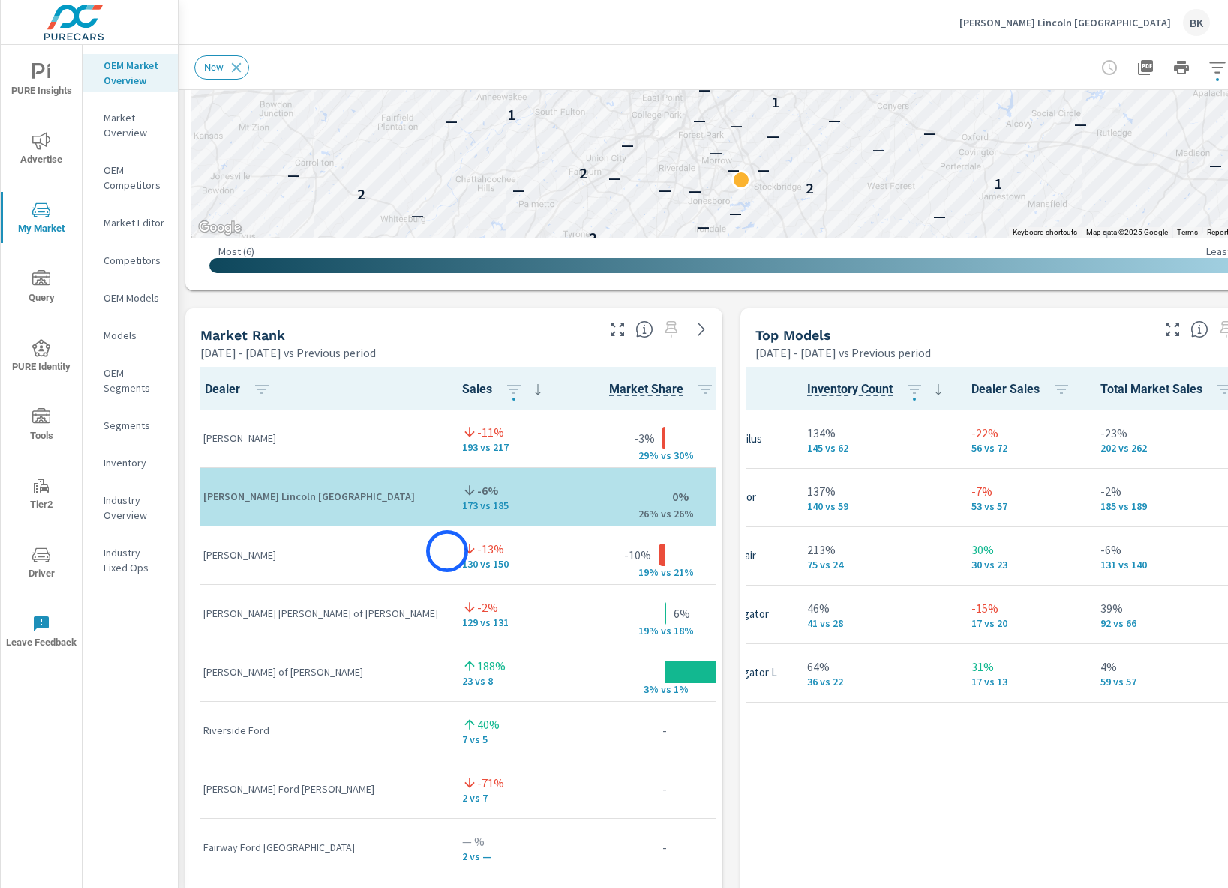
scroll to position [754, 0]
drag, startPoint x: 580, startPoint y: 497, endPoint x: 560, endPoint y: 497, distance: 20.3
click at [573, 497] on div "0% 26% v s 26%" at bounding box center [667, 497] width 188 height 46
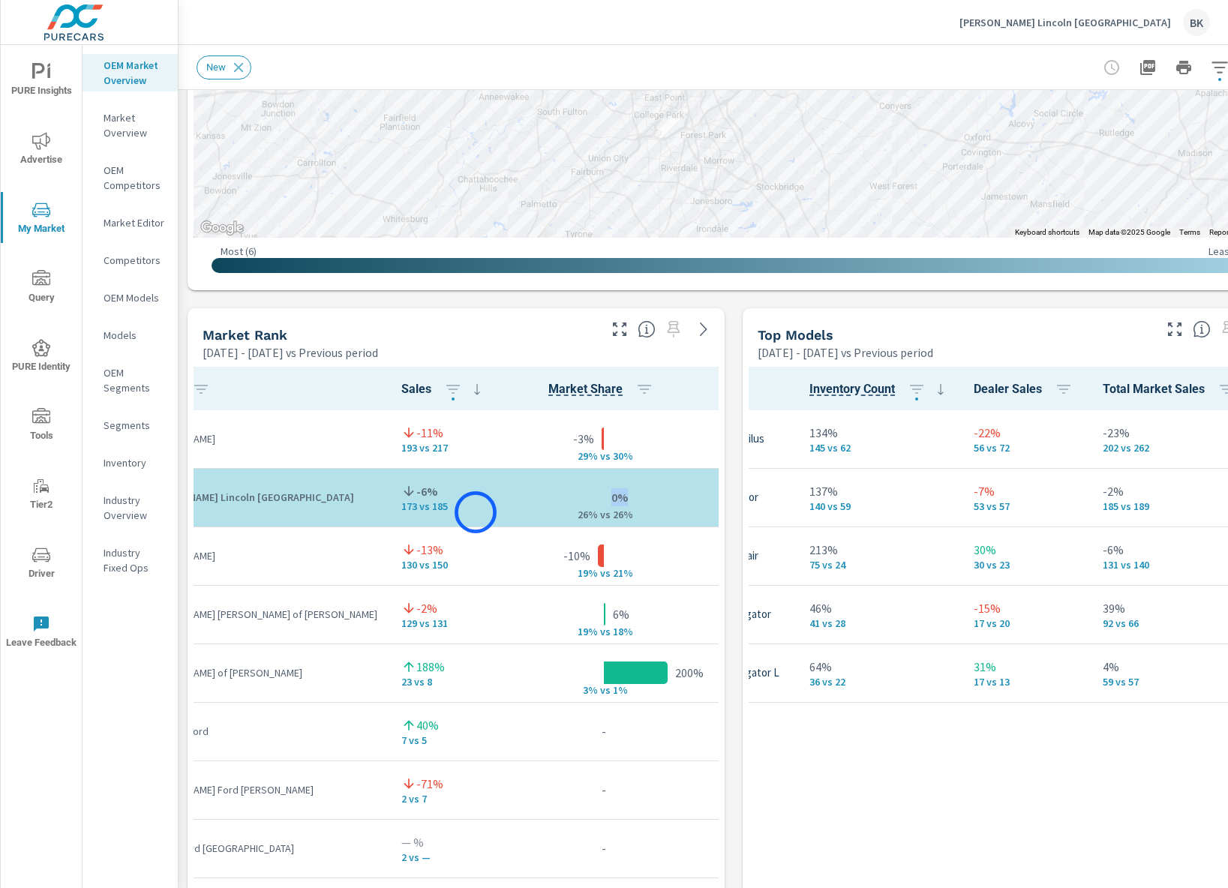
scroll to position [0, 0]
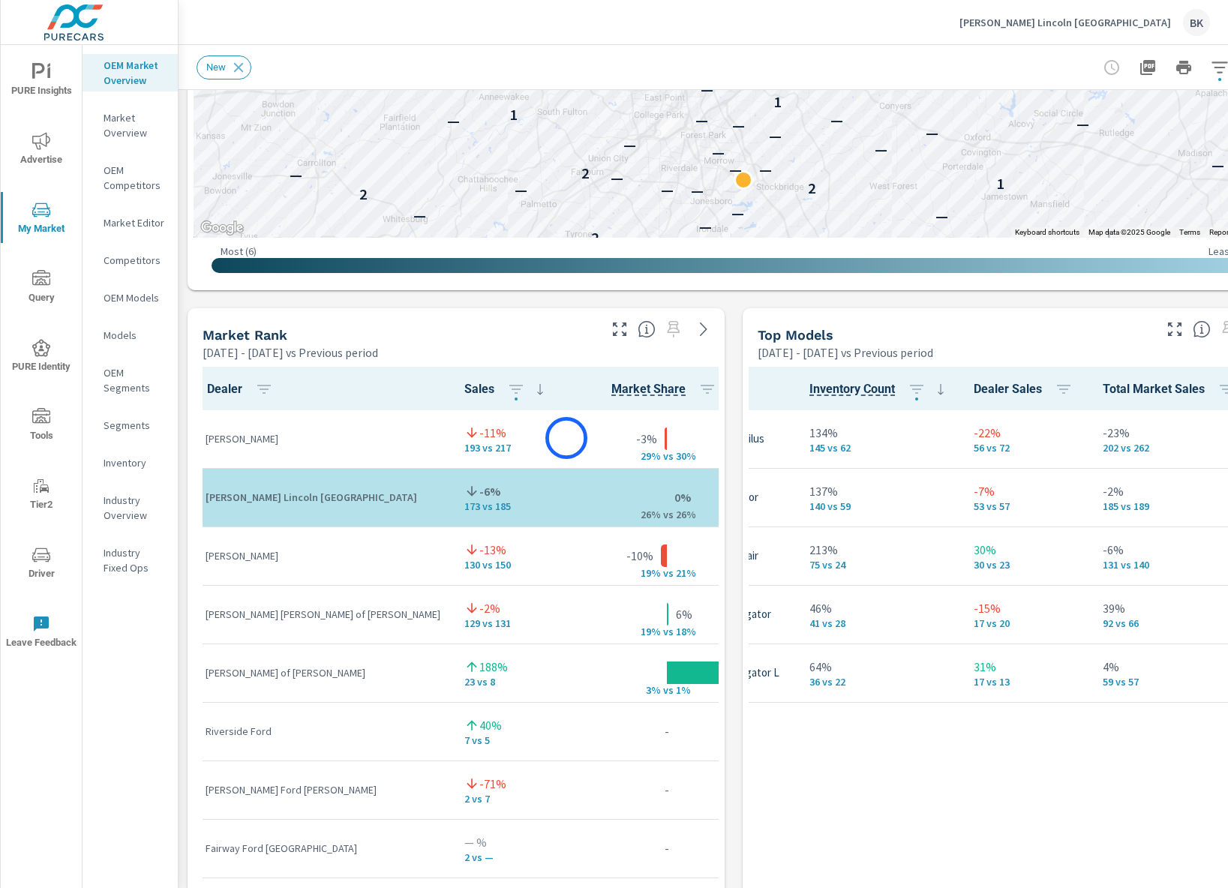
drag, startPoint x: 519, startPoint y: 437, endPoint x: 566, endPoint y: 438, distance: 47.3
click at [573, 438] on div "-3% 29% v s 30%" at bounding box center [667, 439] width 188 height 46
drag, startPoint x: 221, startPoint y: 675, endPoint x: 307, endPoint y: 670, distance: 85.7
click at [307, 670] on p "Billy Cain Ford of Cornelia" at bounding box center [323, 672] width 235 height 15
drag, startPoint x: 203, startPoint y: 618, endPoint x: 324, endPoint y: 621, distance: 120.8
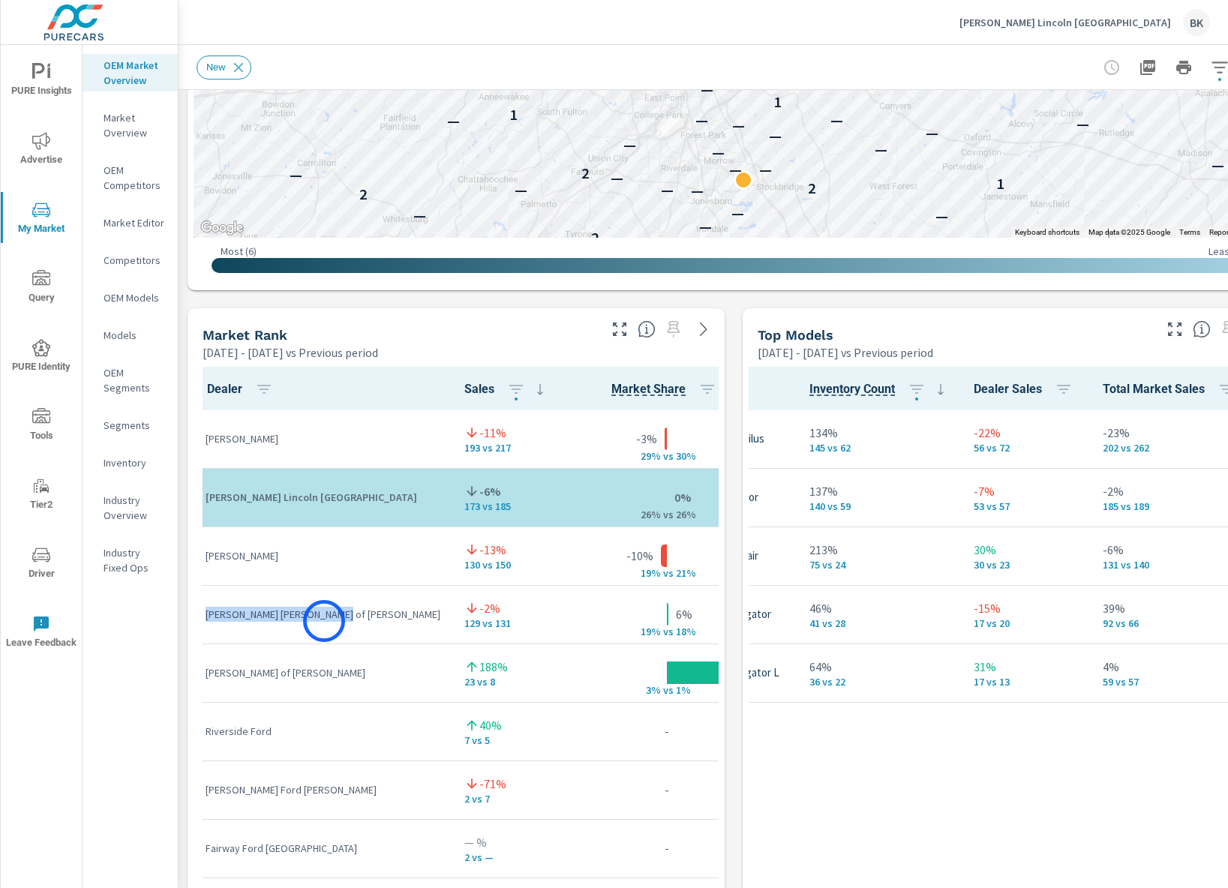
click at [324, 621] on td "Pugmire Lincoln of Marietta" at bounding box center [323, 614] width 259 height 59
drag, startPoint x: 602, startPoint y: 626, endPoint x: 568, endPoint y: 610, distance: 37.6
click at [573, 610] on div "6% 19% v s 18%" at bounding box center [667, 615] width 188 height 46
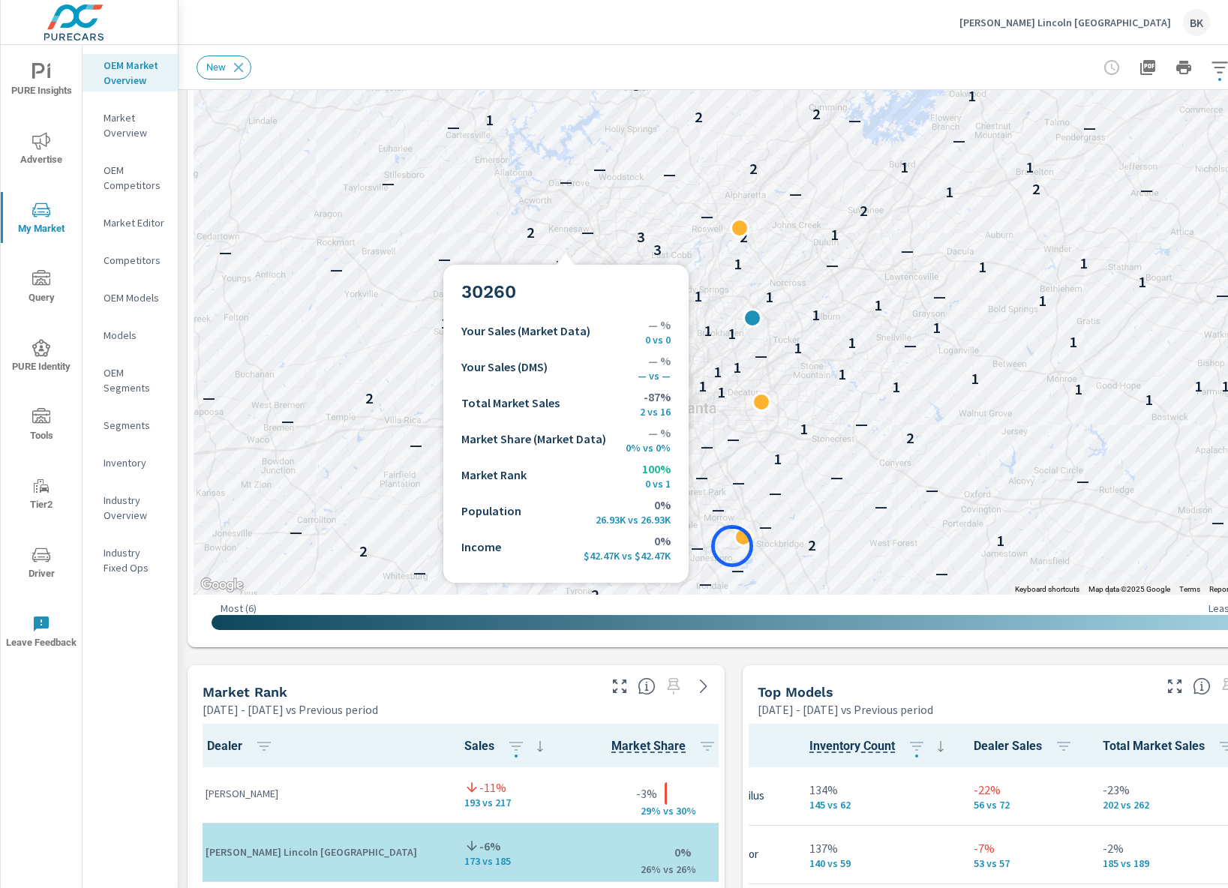
scroll to position [371, 0]
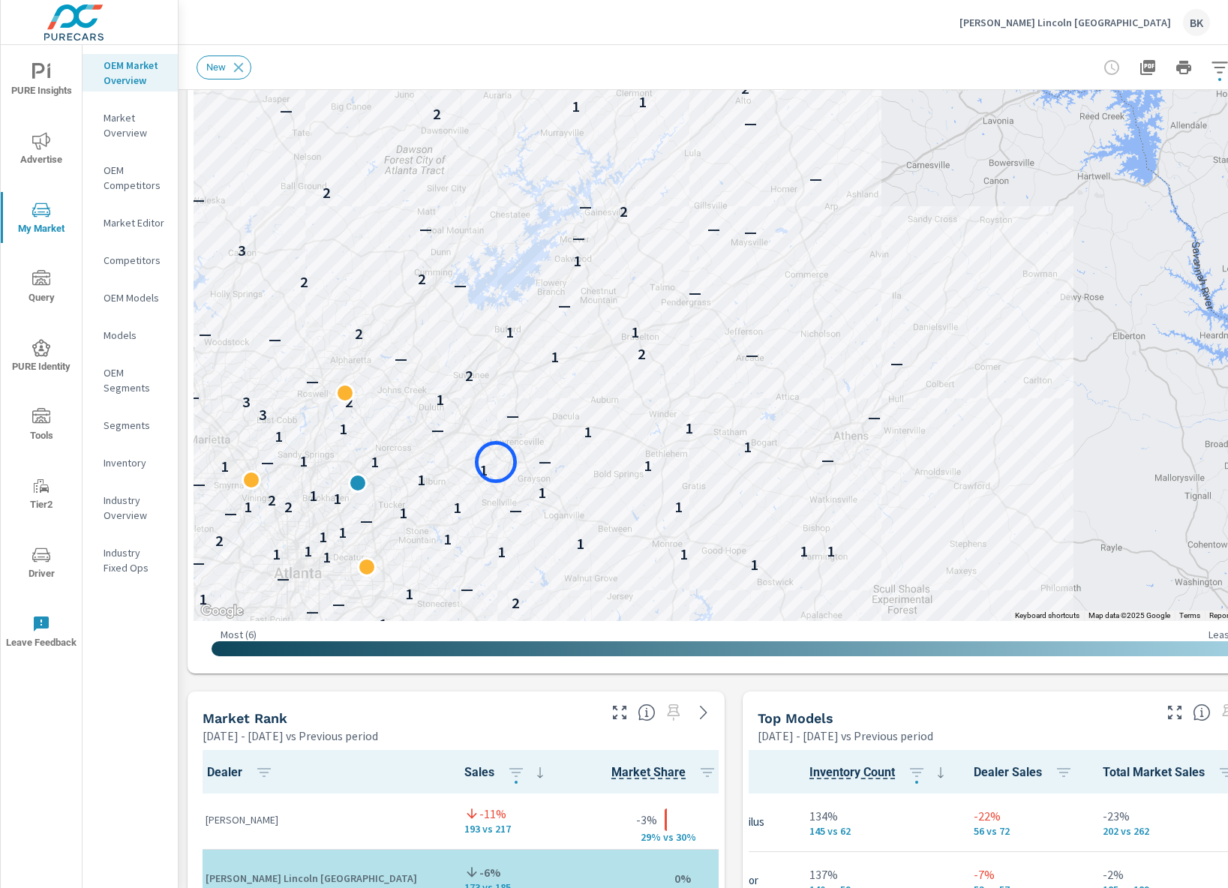
drag, startPoint x: 890, startPoint y: 323, endPoint x: 496, endPoint y: 462, distance: 418.3
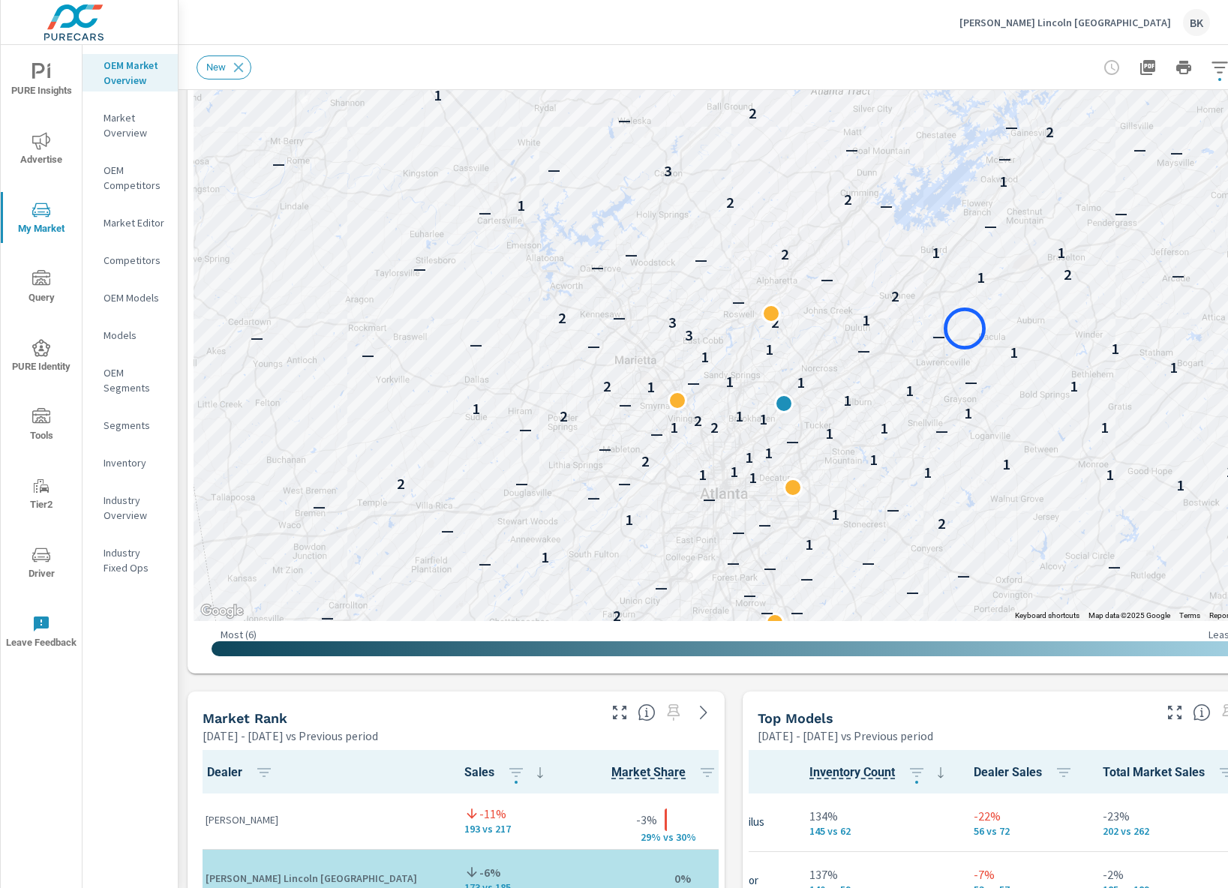
drag, startPoint x: 528, startPoint y: 411, endPoint x: 965, endPoint y: 329, distance: 444.3
click at [965, 329] on div "— — — — — — — — — — — — — — 2 2 2 2 1 — — — — 2 — 1 — — — — 2 — — — 2 1 — — 2 —…" at bounding box center [734, 204] width 1080 height 834
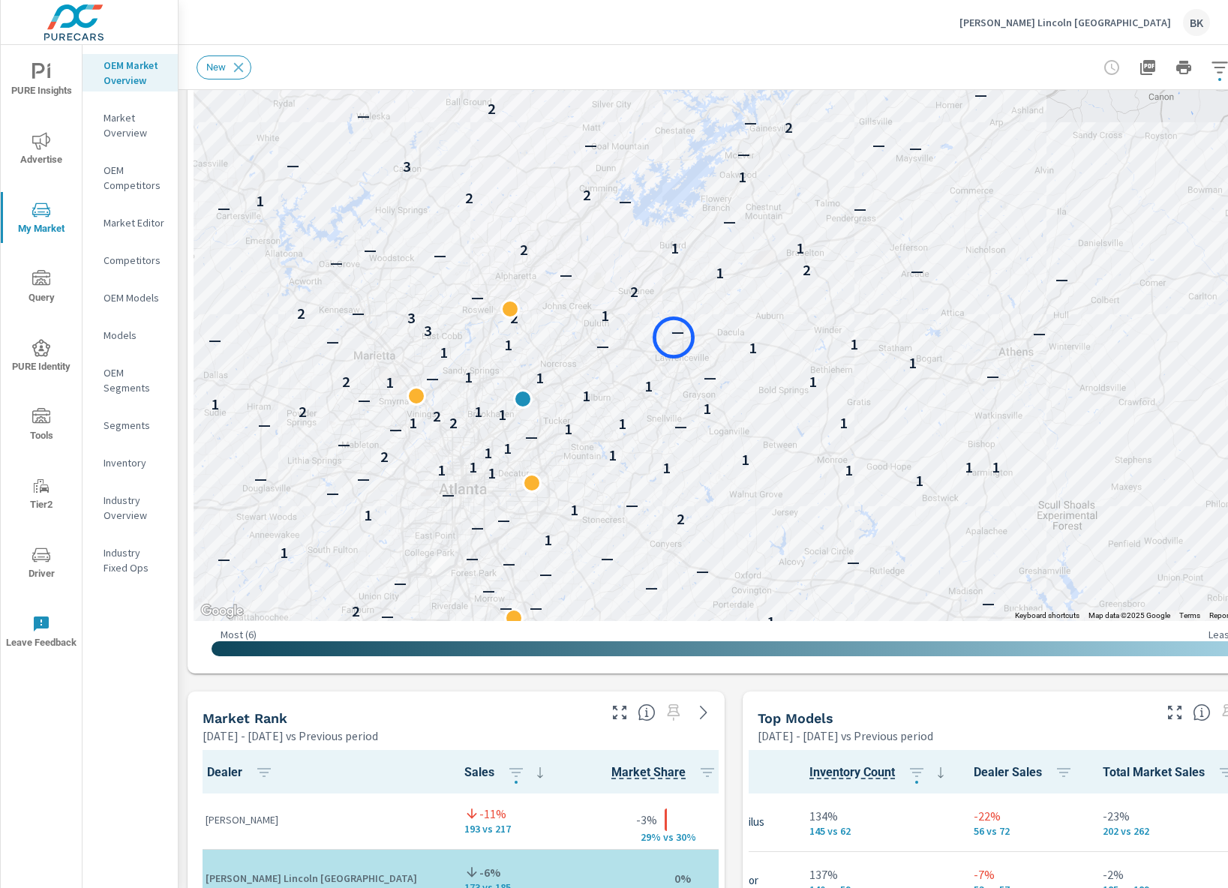
drag, startPoint x: 935, startPoint y: 342, endPoint x: 674, endPoint y: 338, distance: 261.1
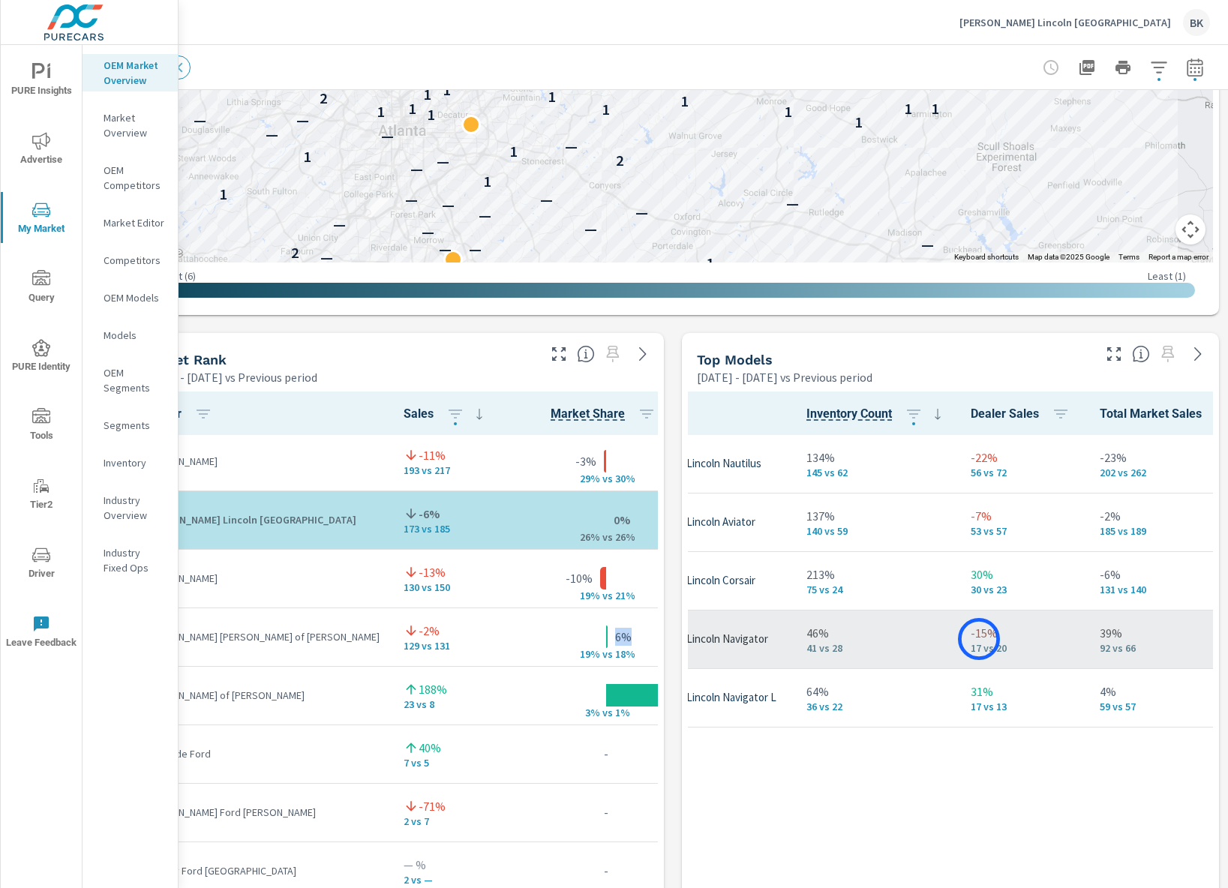
scroll to position [0, 146]
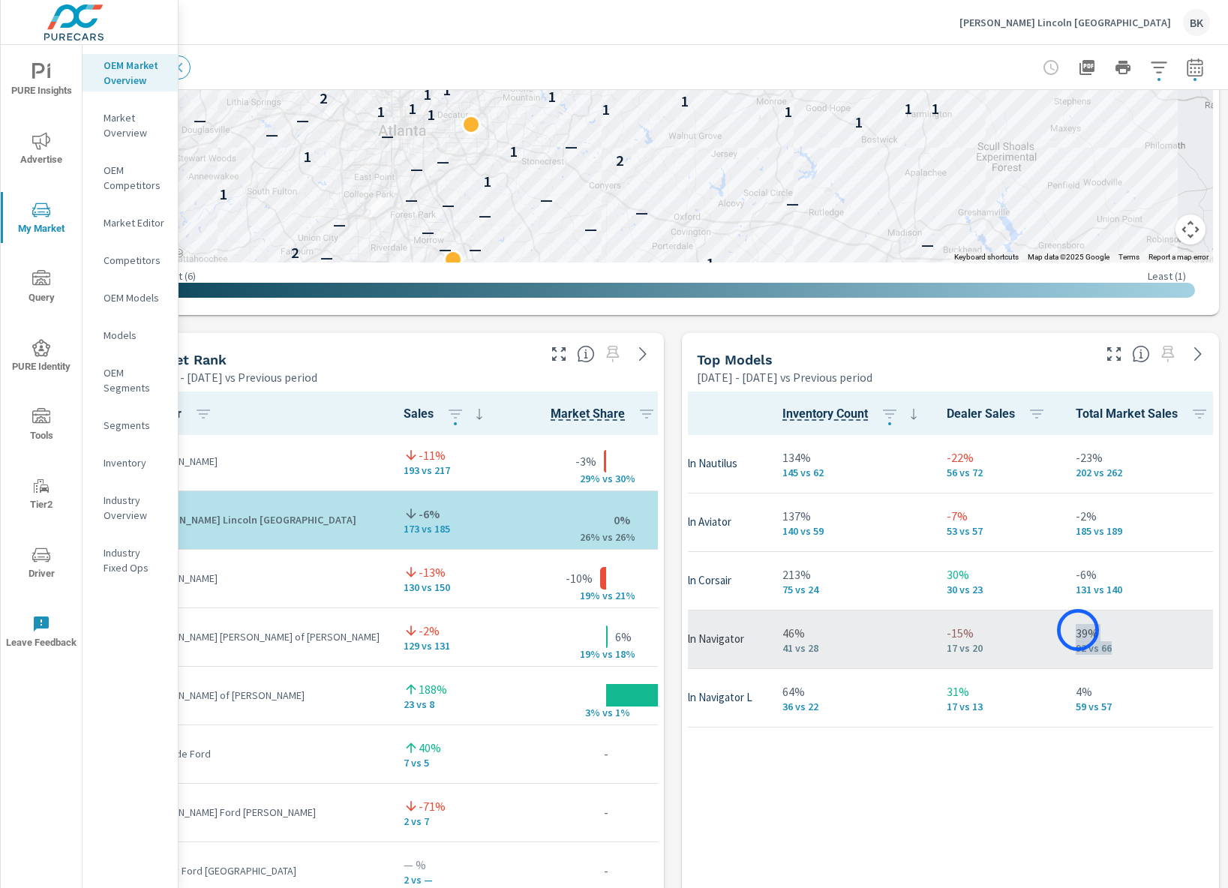
drag, startPoint x: 1134, startPoint y: 646, endPoint x: 1078, endPoint y: 630, distance: 58.4
click at [1078, 630] on td "39% 92 vs 66" at bounding box center [1145, 639] width 163 height 59
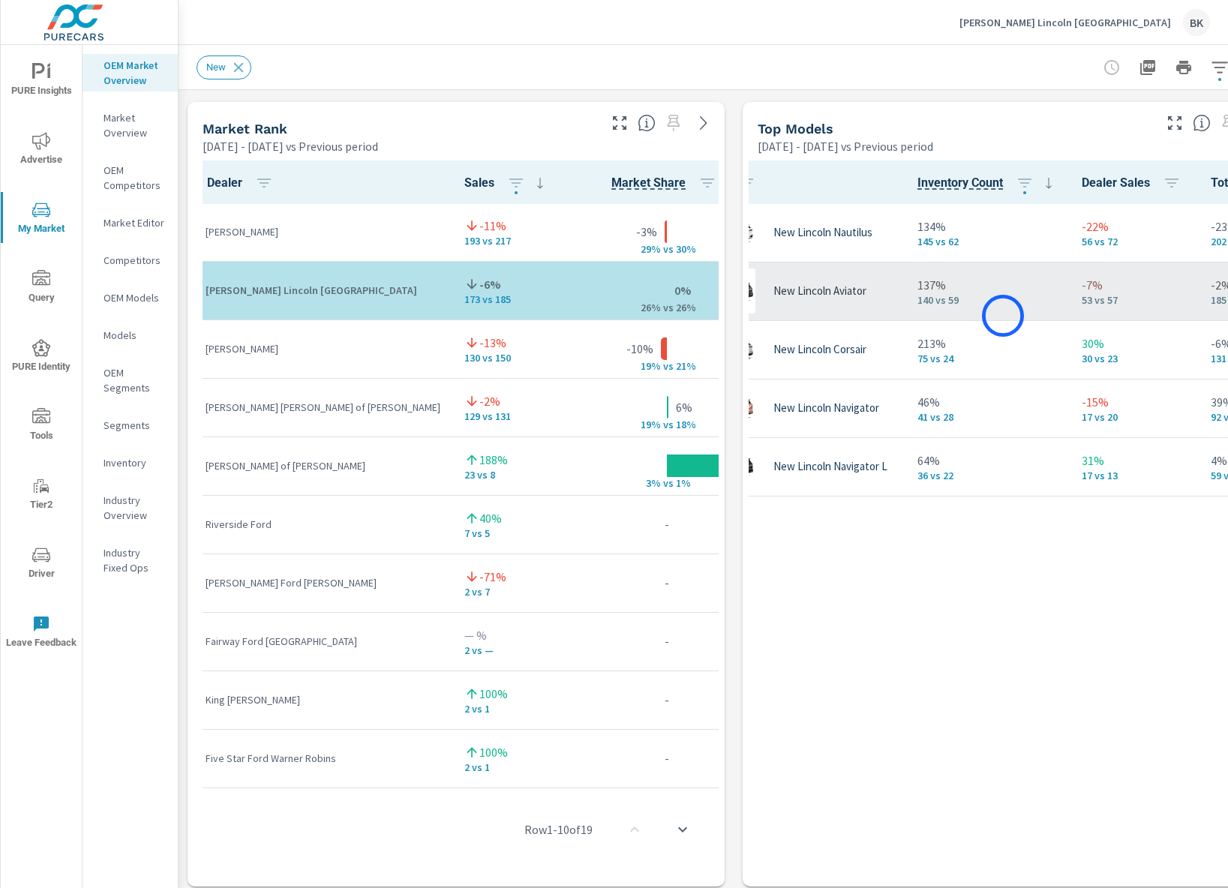
scroll to position [0, 110]
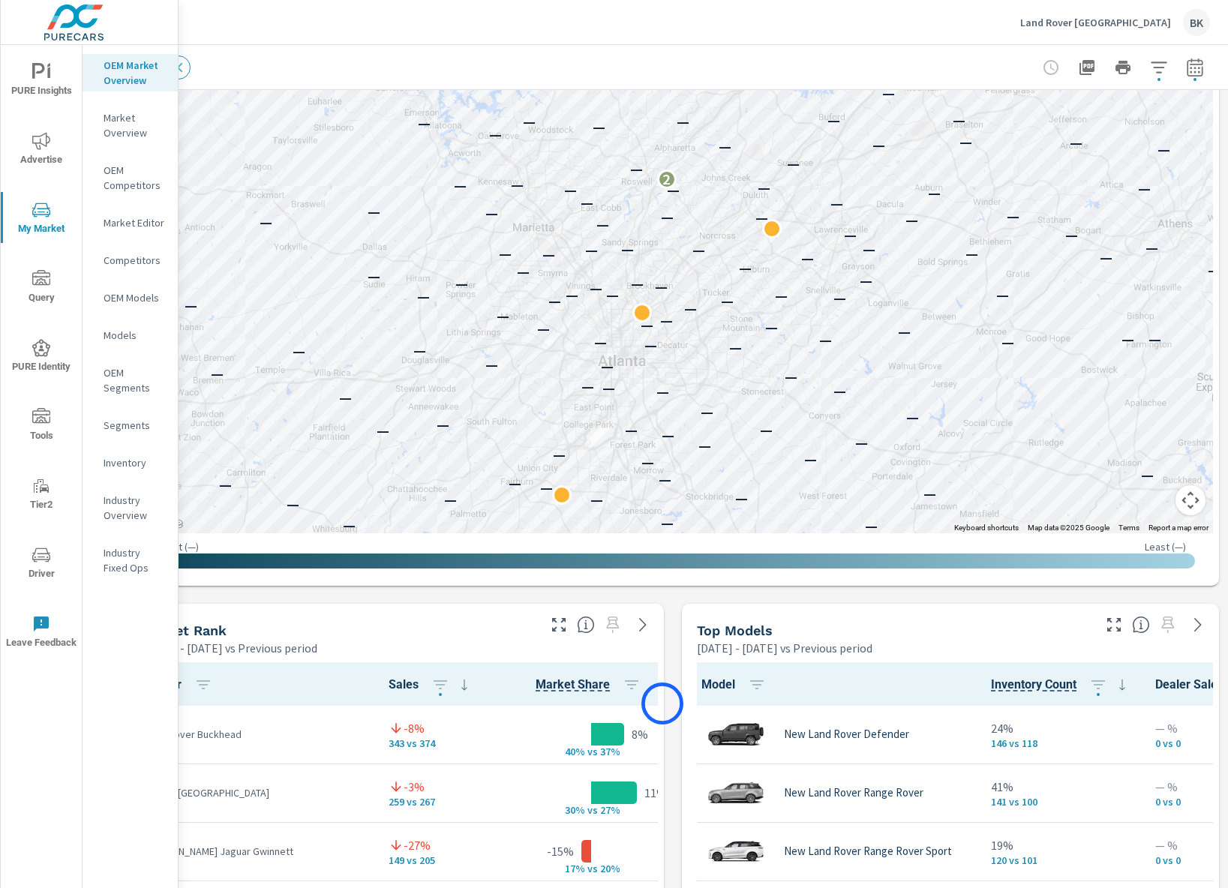
scroll to position [275, 61]
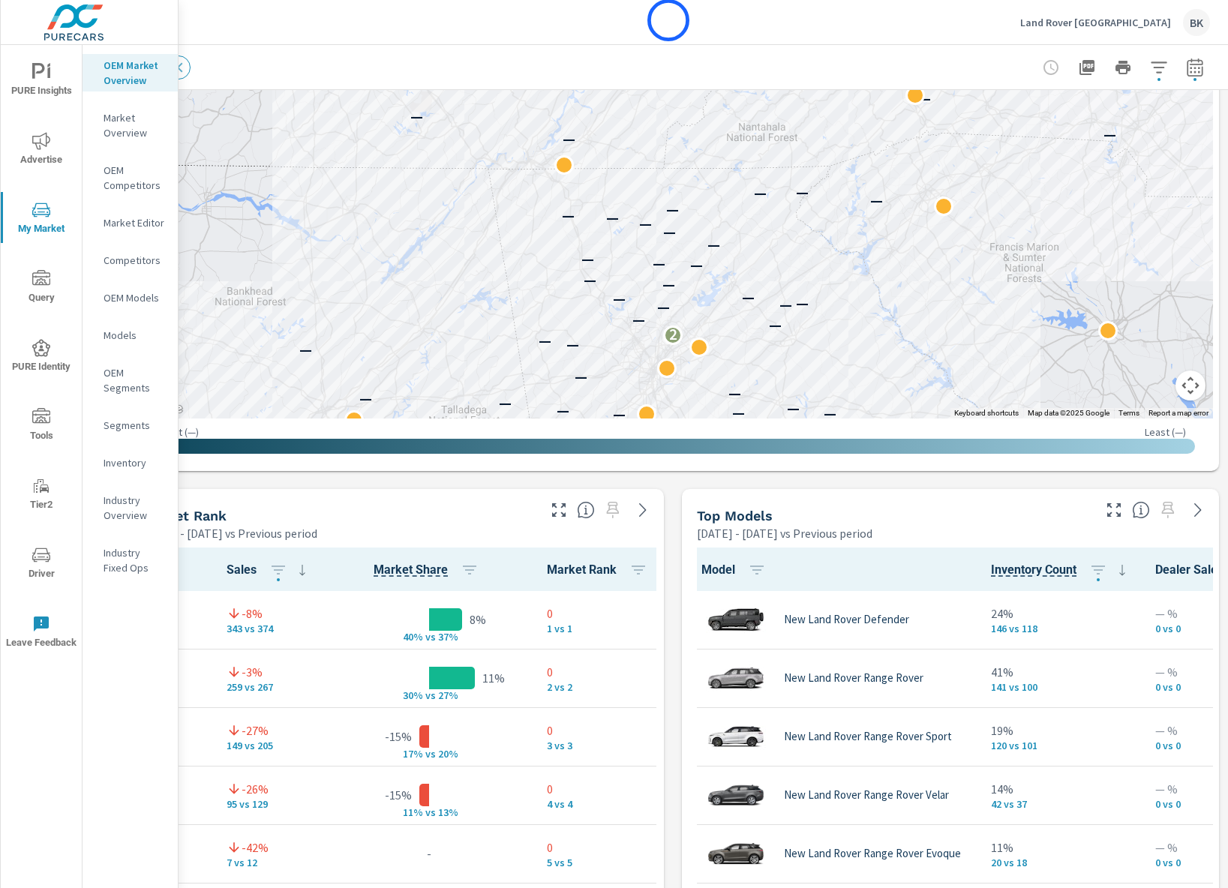
scroll to position [572, 61]
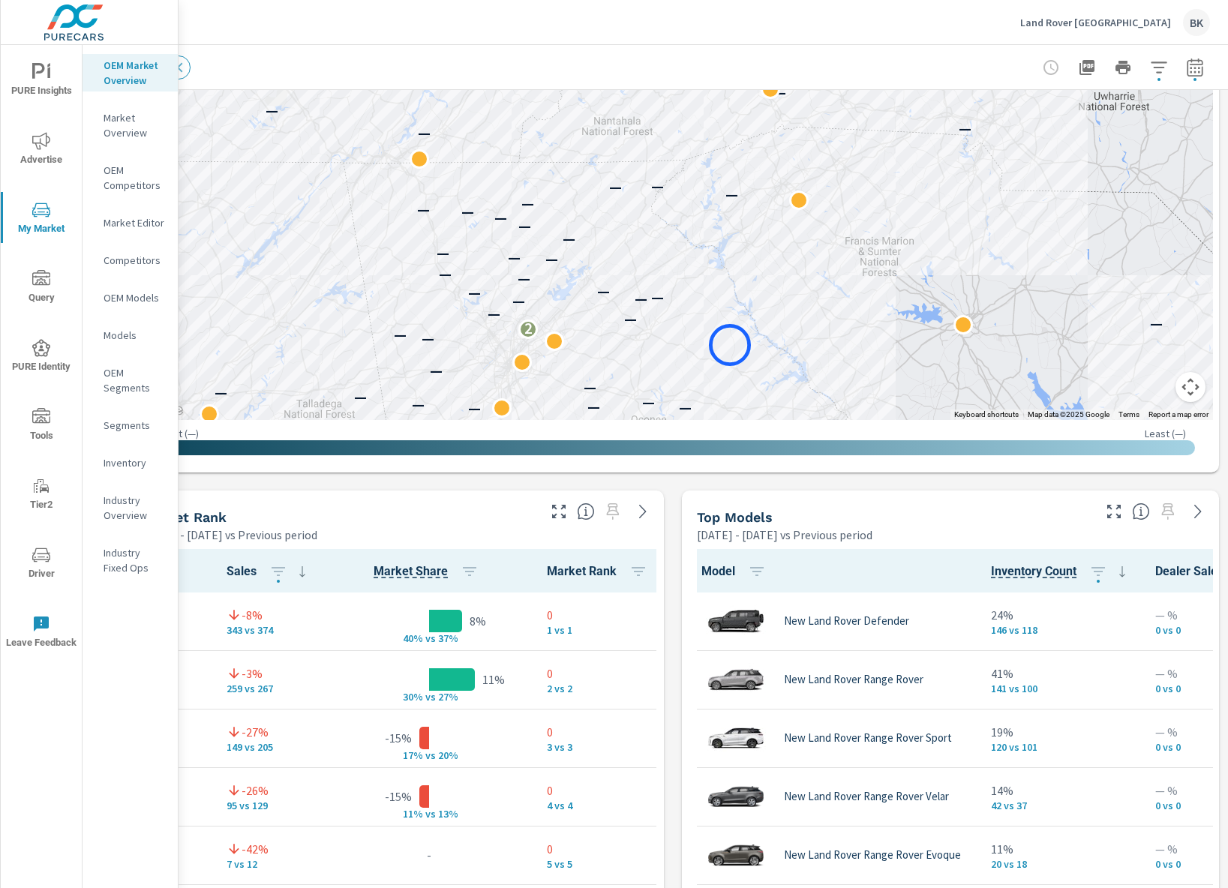
drag, startPoint x: 834, startPoint y: 323, endPoint x: 730, endPoint y: 345, distance: 106.5
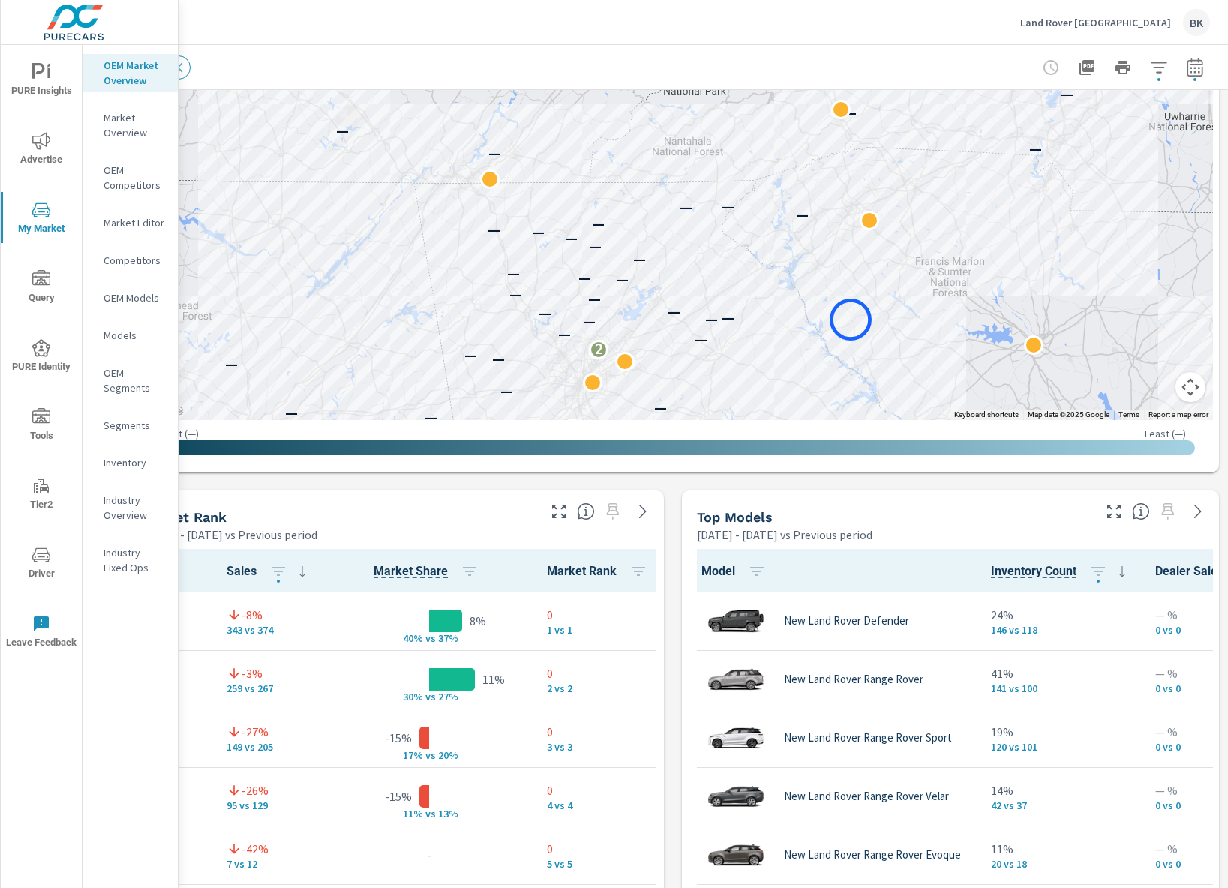
drag, startPoint x: 773, startPoint y: 298, endPoint x: 851, endPoint y: 320, distance: 81.0
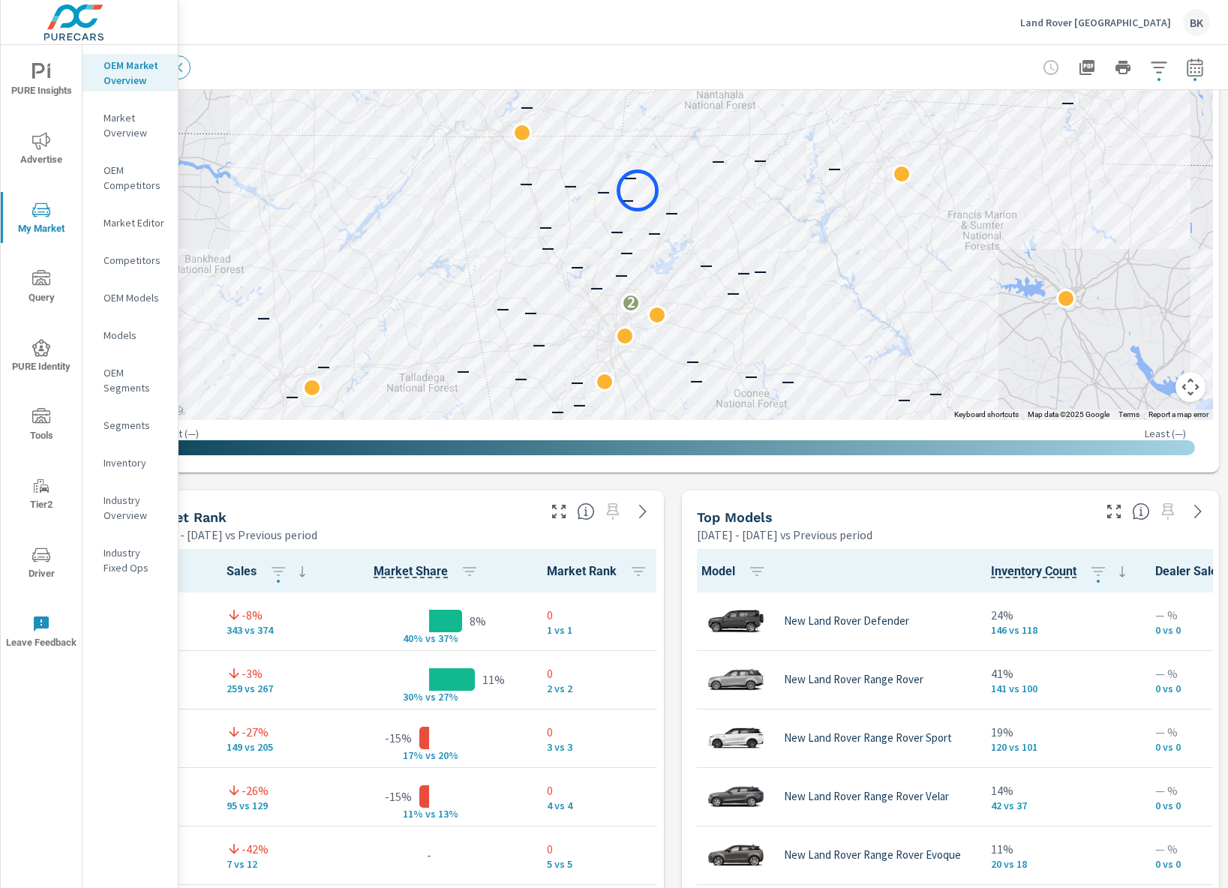
drag, startPoint x: 627, startPoint y: 248, endPoint x: 638, endPoint y: 188, distance: 60.9
click at [638, 188] on div "— — — — — — — — — — — — — — — — — — — — — — — — — — — — — — 2 — — — — — — — — —…" at bounding box center [673, 3] width 1080 height 834
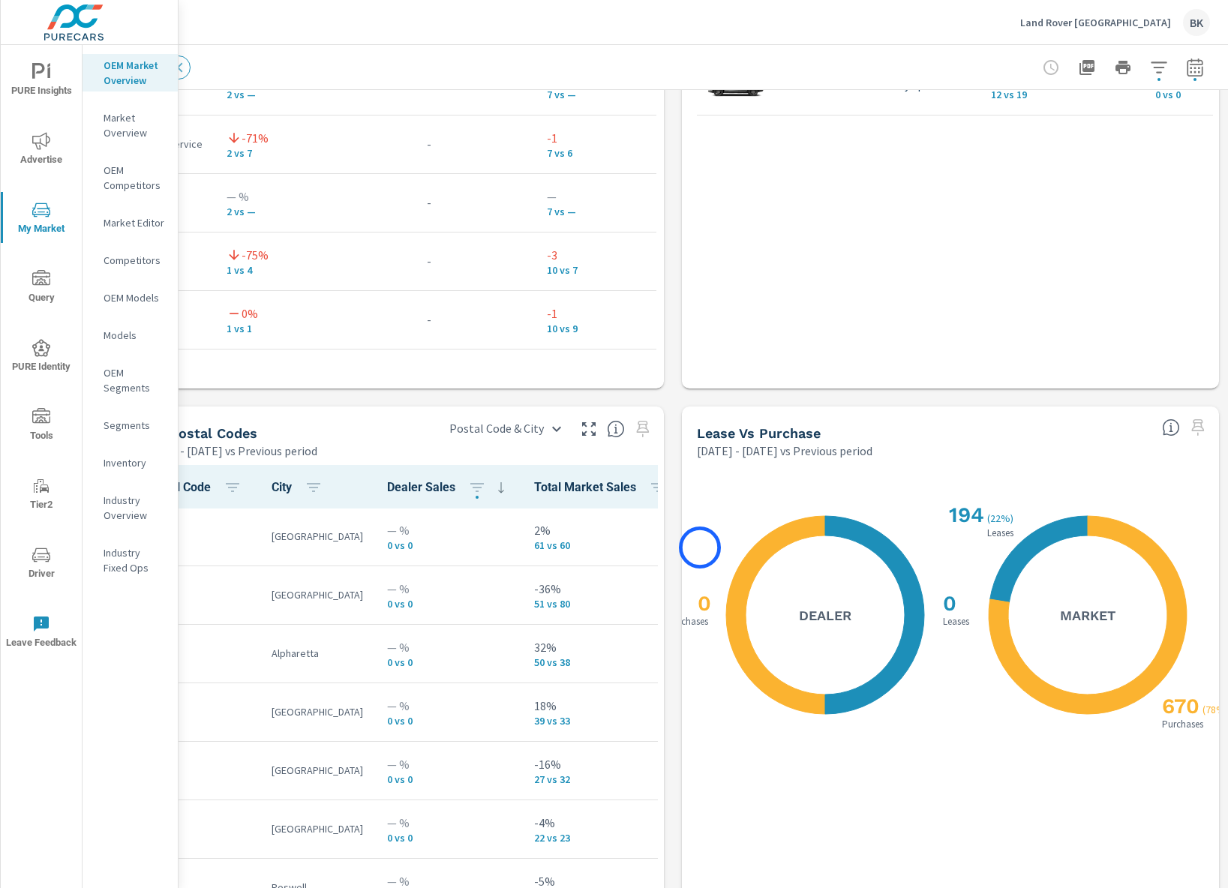
scroll to position [1461, 61]
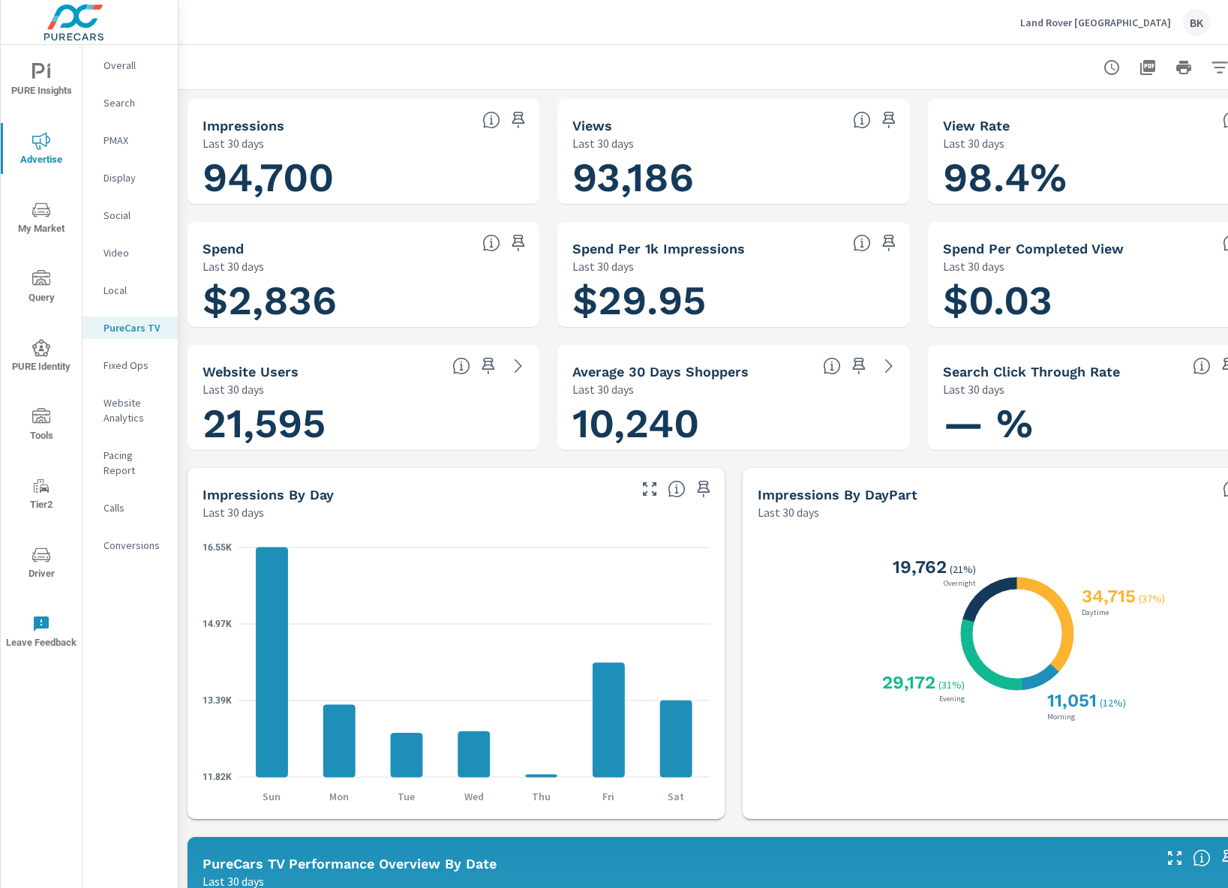
scroll to position [1, 0]
drag, startPoint x: 707, startPoint y: 310, endPoint x: 572, endPoint y: 305, distance: 135.1
click at [572, 305] on h1 "$29.95" at bounding box center [733, 300] width 322 height 51
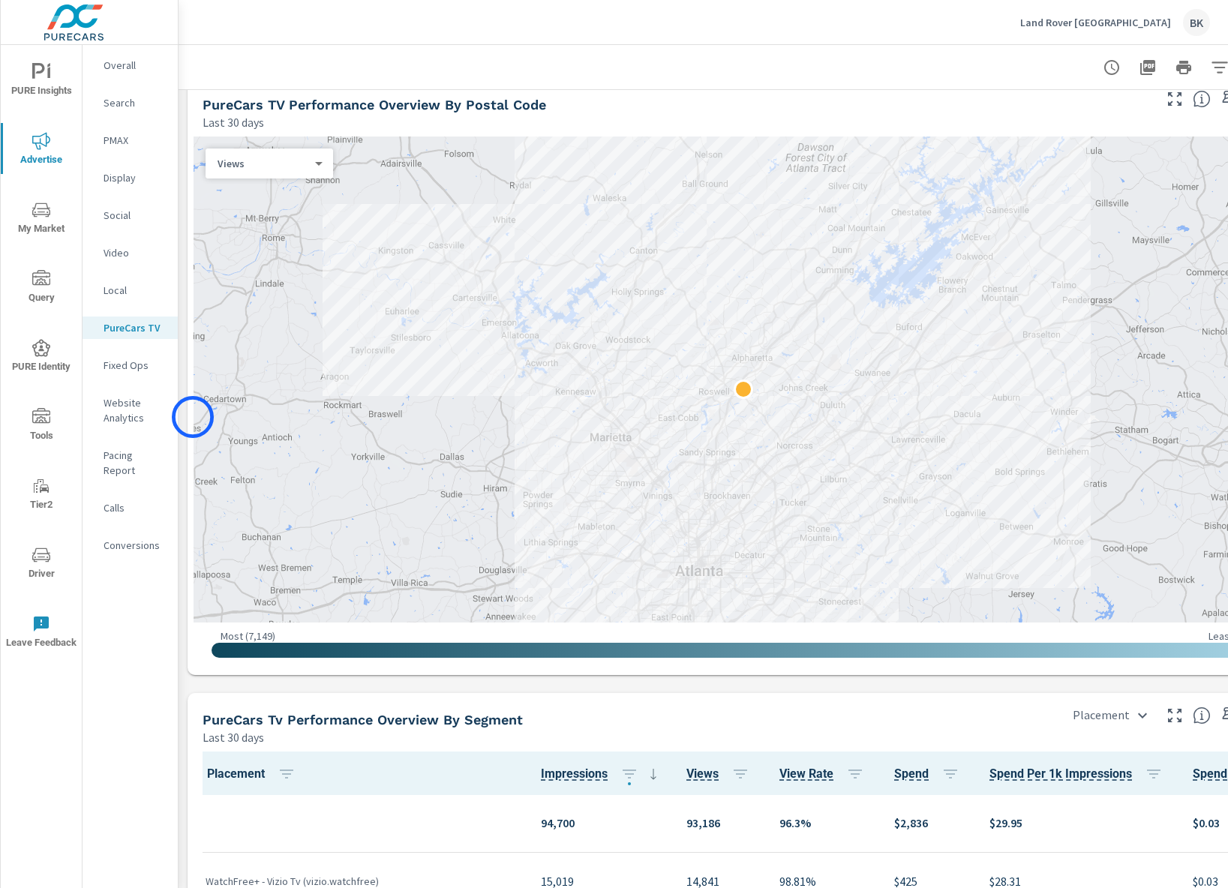
scroll to position [1270, 0]
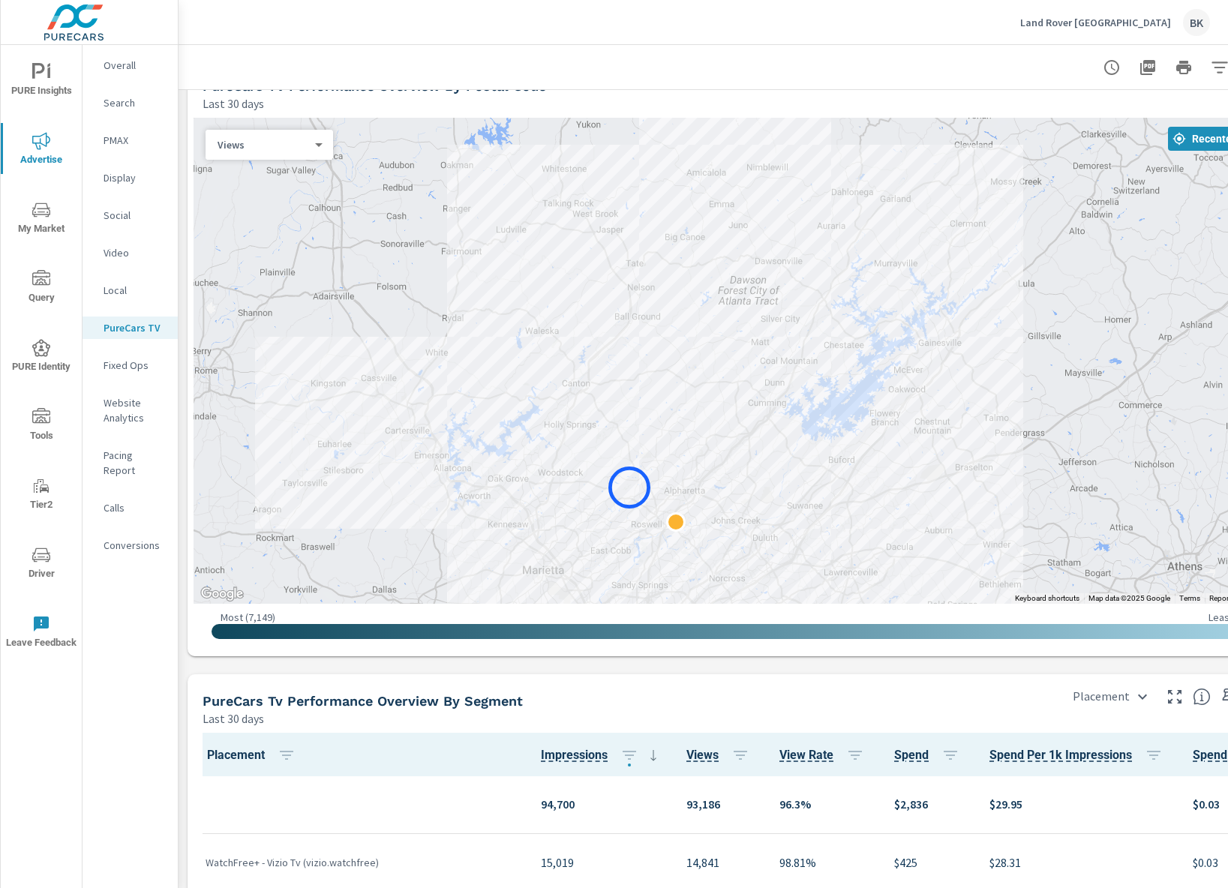
drag, startPoint x: 701, startPoint y: 326, endPoint x: 629, endPoint y: 488, distance: 176.3
click at [629, 488] on div at bounding box center [734, 361] width 1080 height 486
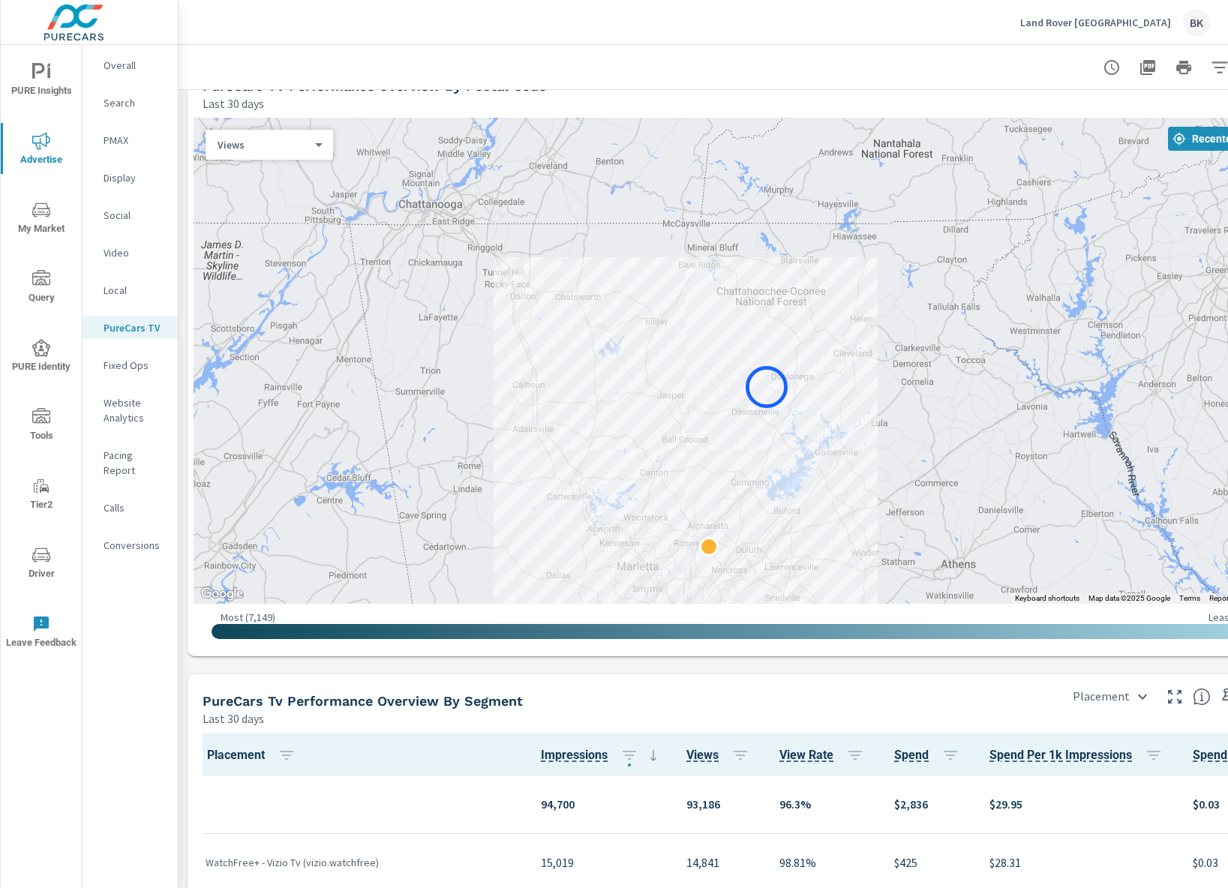
drag, startPoint x: 972, startPoint y: 374, endPoint x: 767, endPoint y: 387, distance: 205.2
click at [767, 387] on div at bounding box center [734, 361] width 1080 height 486
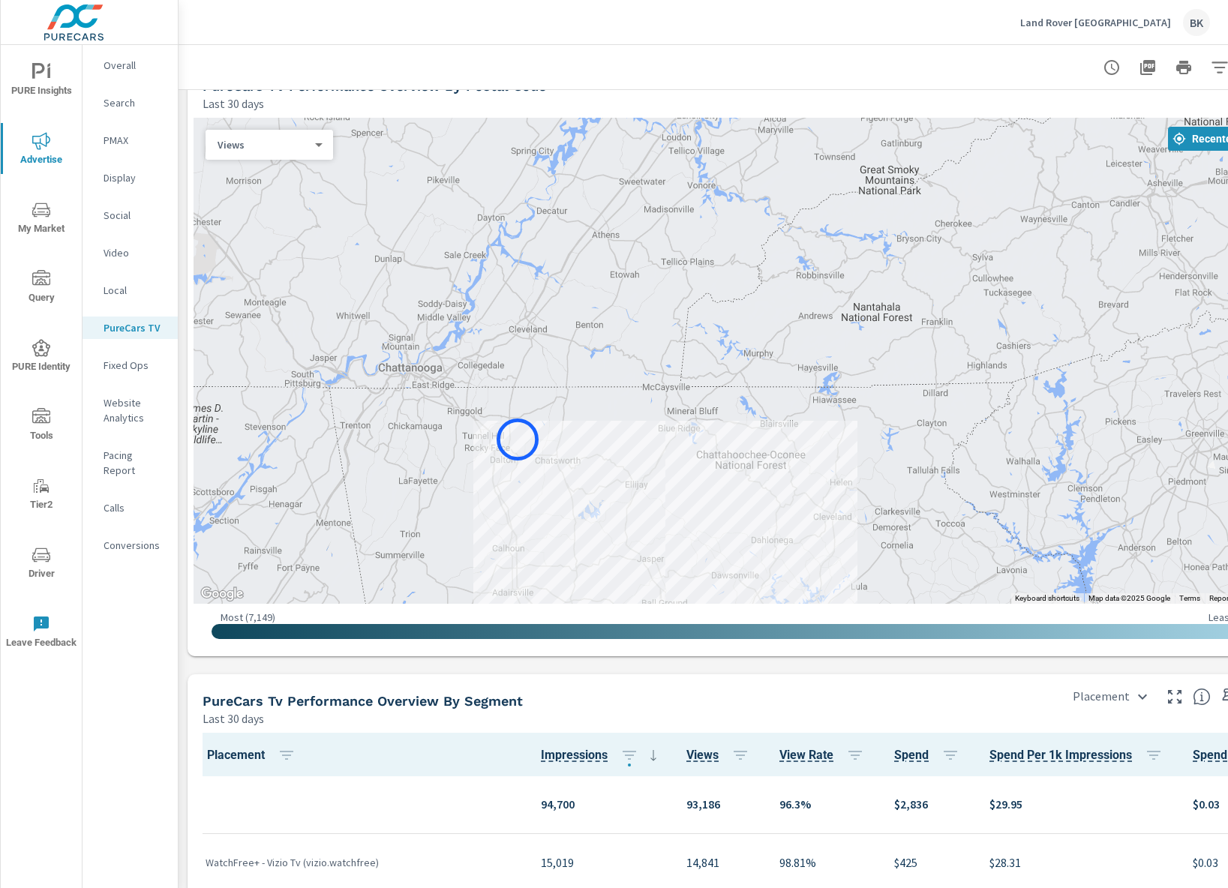
drag, startPoint x: 545, startPoint y: 265, endPoint x: 518, endPoint y: 440, distance: 176.9
click at [518, 440] on div at bounding box center [734, 361] width 1080 height 486
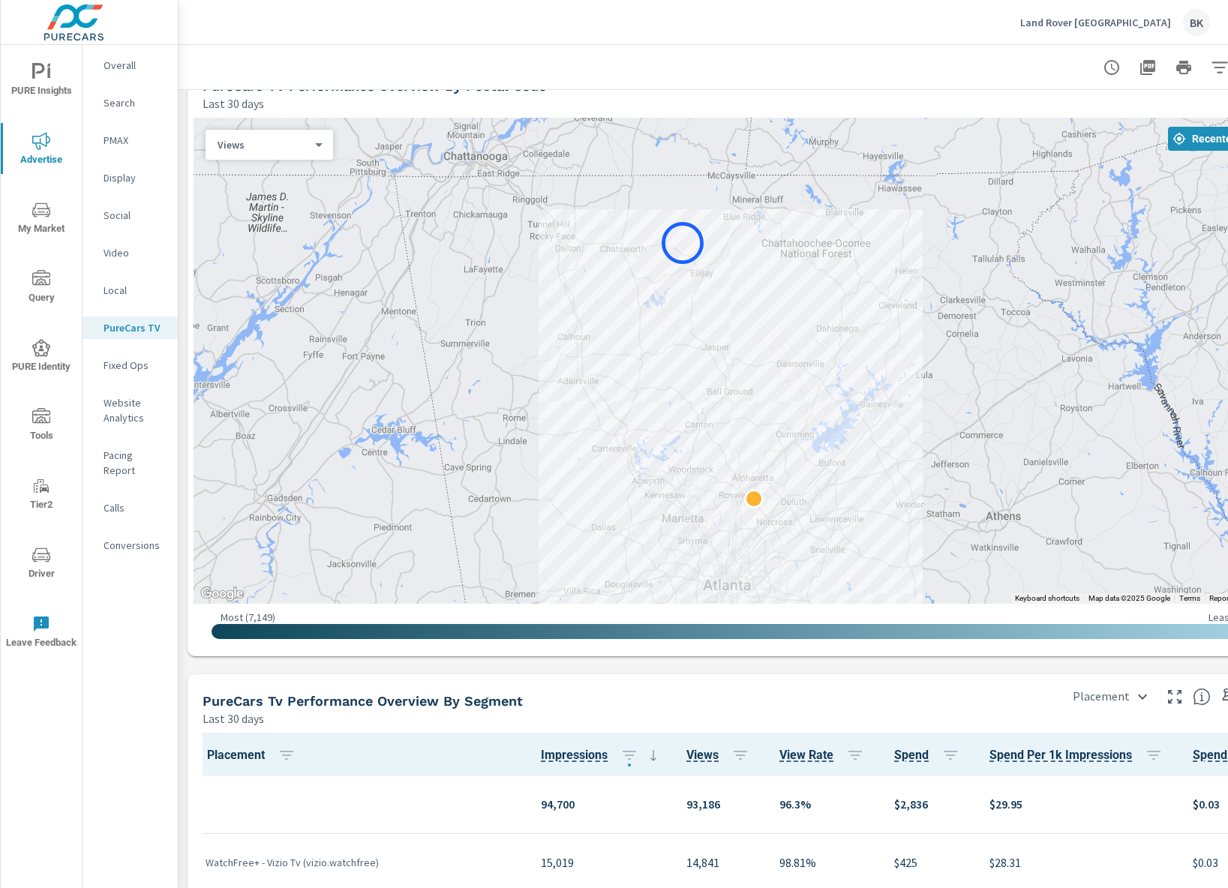
drag, startPoint x: 616, startPoint y: 457, endPoint x: 683, endPoint y: 243, distance: 224.0
click at [683, 243] on div at bounding box center [734, 361] width 1080 height 486
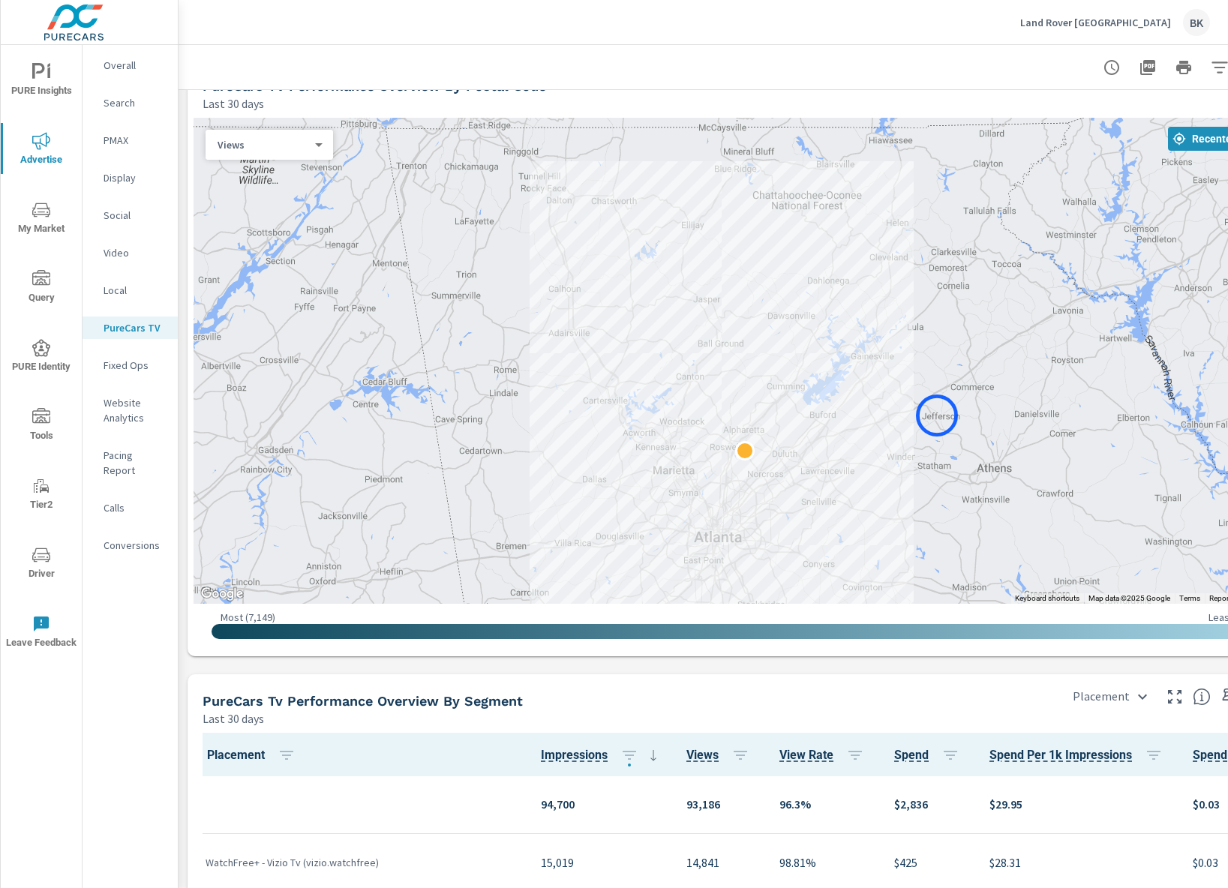
drag, startPoint x: 946, startPoint y: 465, endPoint x: 937, endPoint y: 416, distance: 50.3
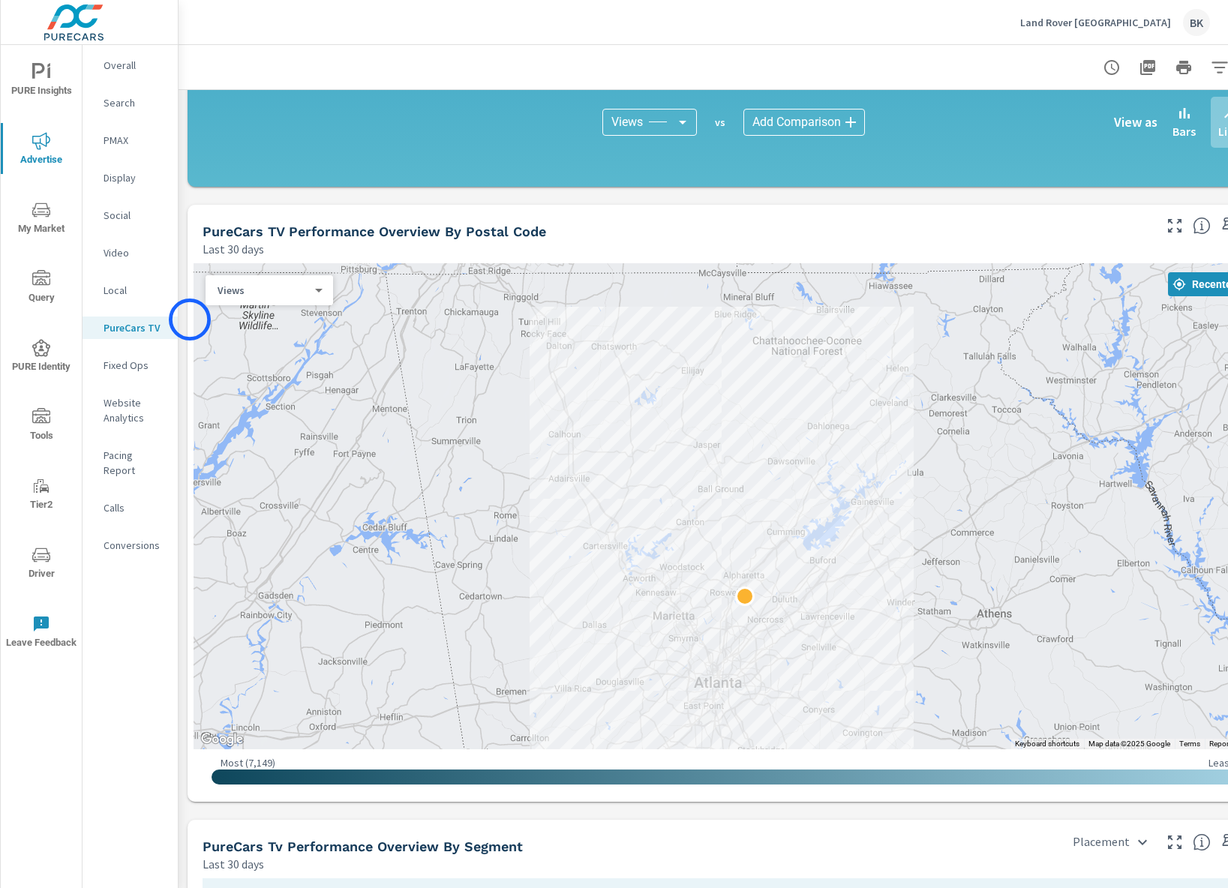
scroll to position [1125, 0]
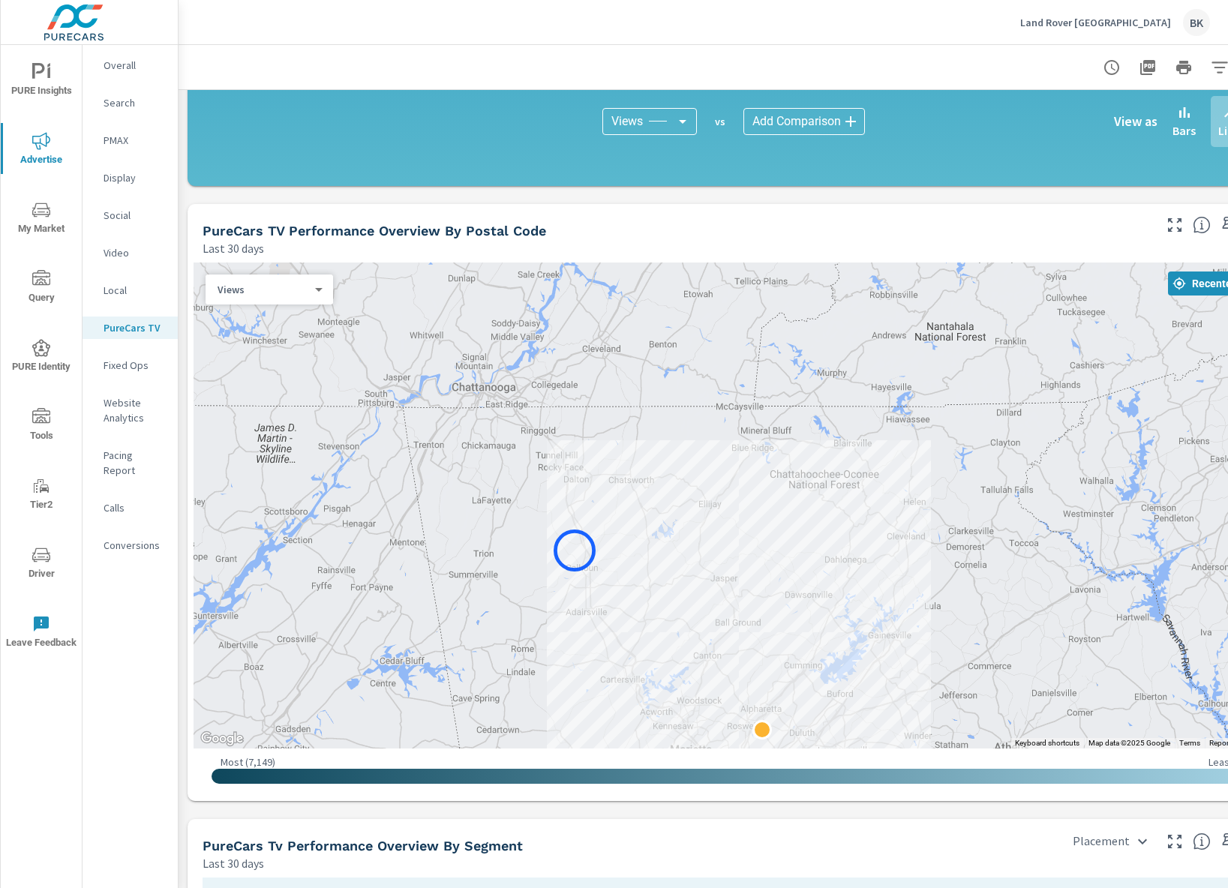
drag, startPoint x: 552, startPoint y: 407, endPoint x: 575, endPoint y: 551, distance: 145.0
click at [575, 551] on div at bounding box center [734, 506] width 1080 height 486
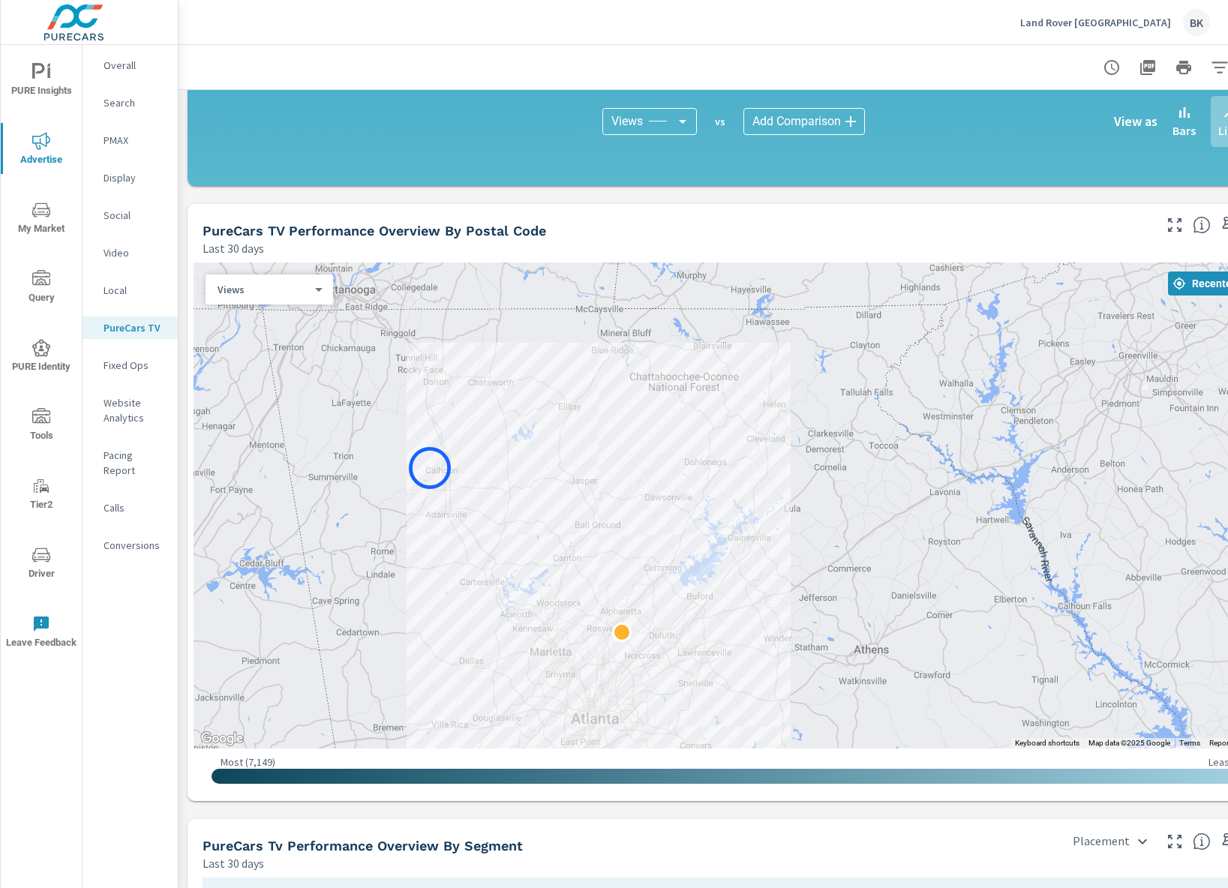
drag, startPoint x: 560, startPoint y: 560, endPoint x: 430, endPoint y: 468, distance: 158.8
click at [430, 468] on div at bounding box center [734, 506] width 1080 height 486
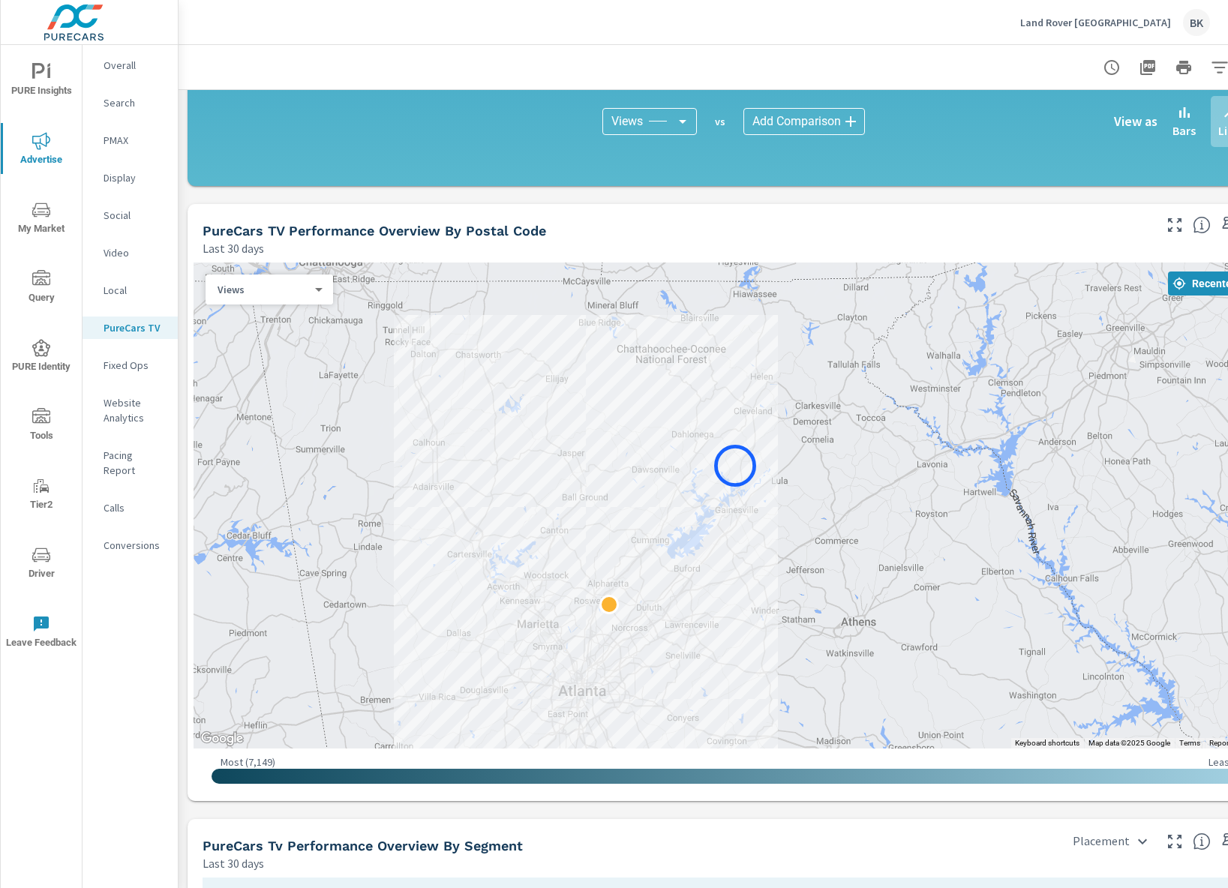
drag, startPoint x: 752, startPoint y: 502, endPoint x: 735, endPoint y: 466, distance: 39.9
click at [735, 466] on div at bounding box center [734, 506] width 1080 height 486
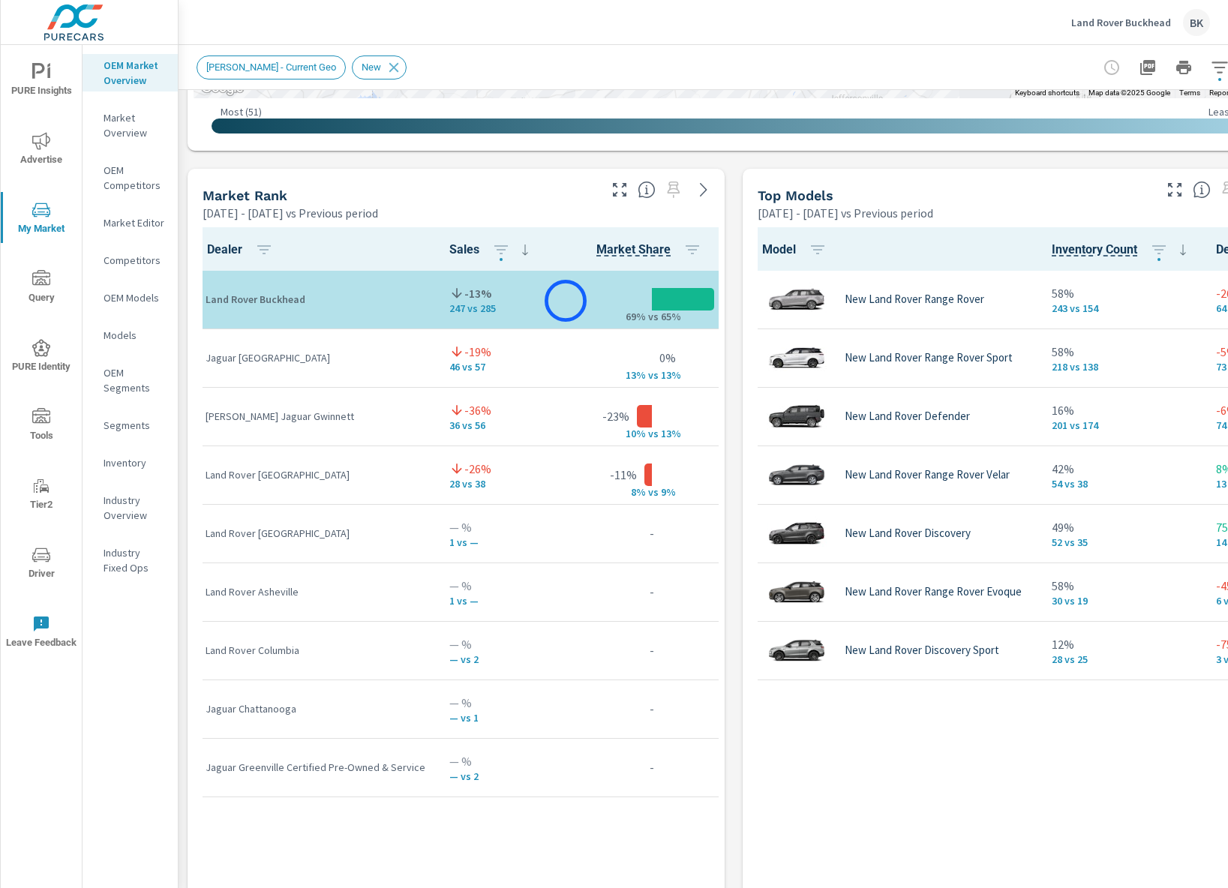
scroll to position [0, 57]
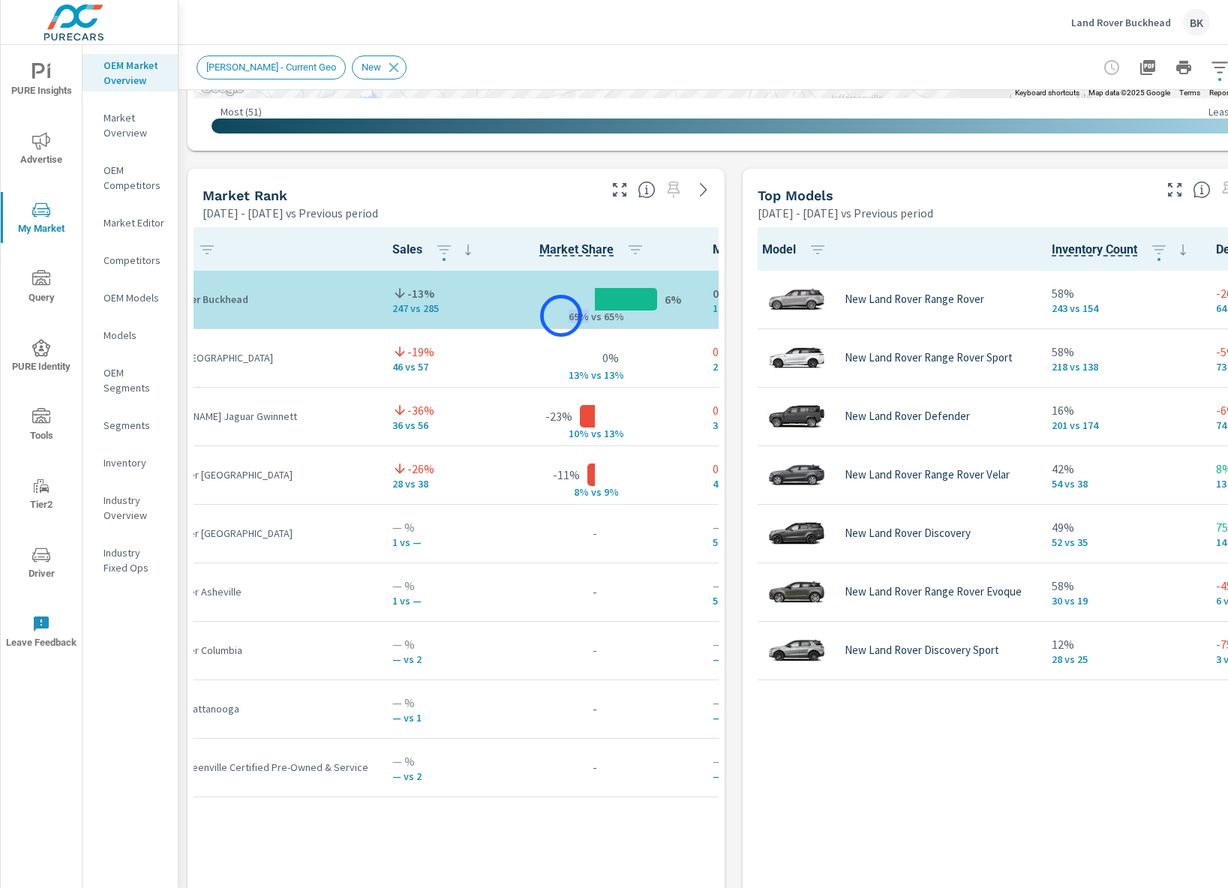
drag, startPoint x: 578, startPoint y: 317, endPoint x: 561, endPoint y: 316, distance: 16.5
click at [561, 316] on p "69% v" at bounding box center [576, 317] width 39 height 14
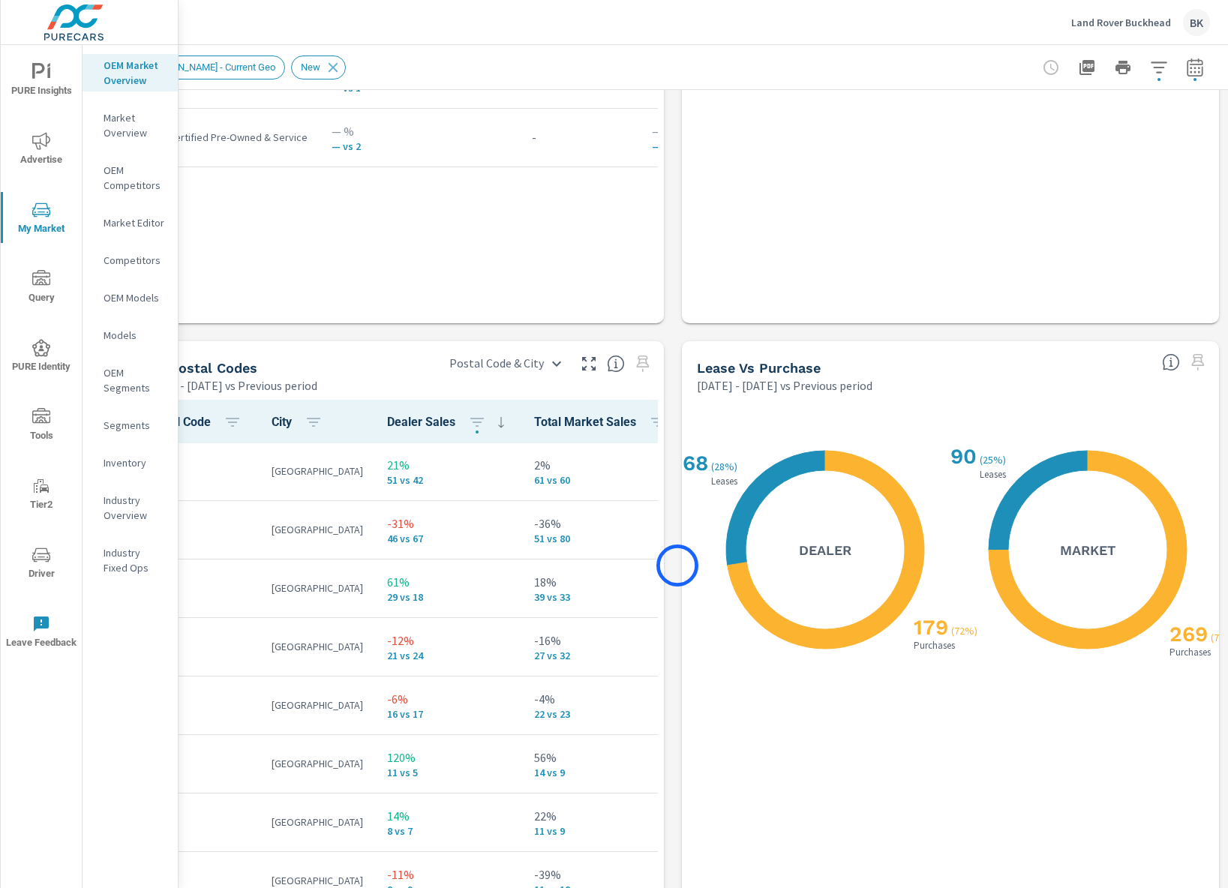
scroll to position [1659, 61]
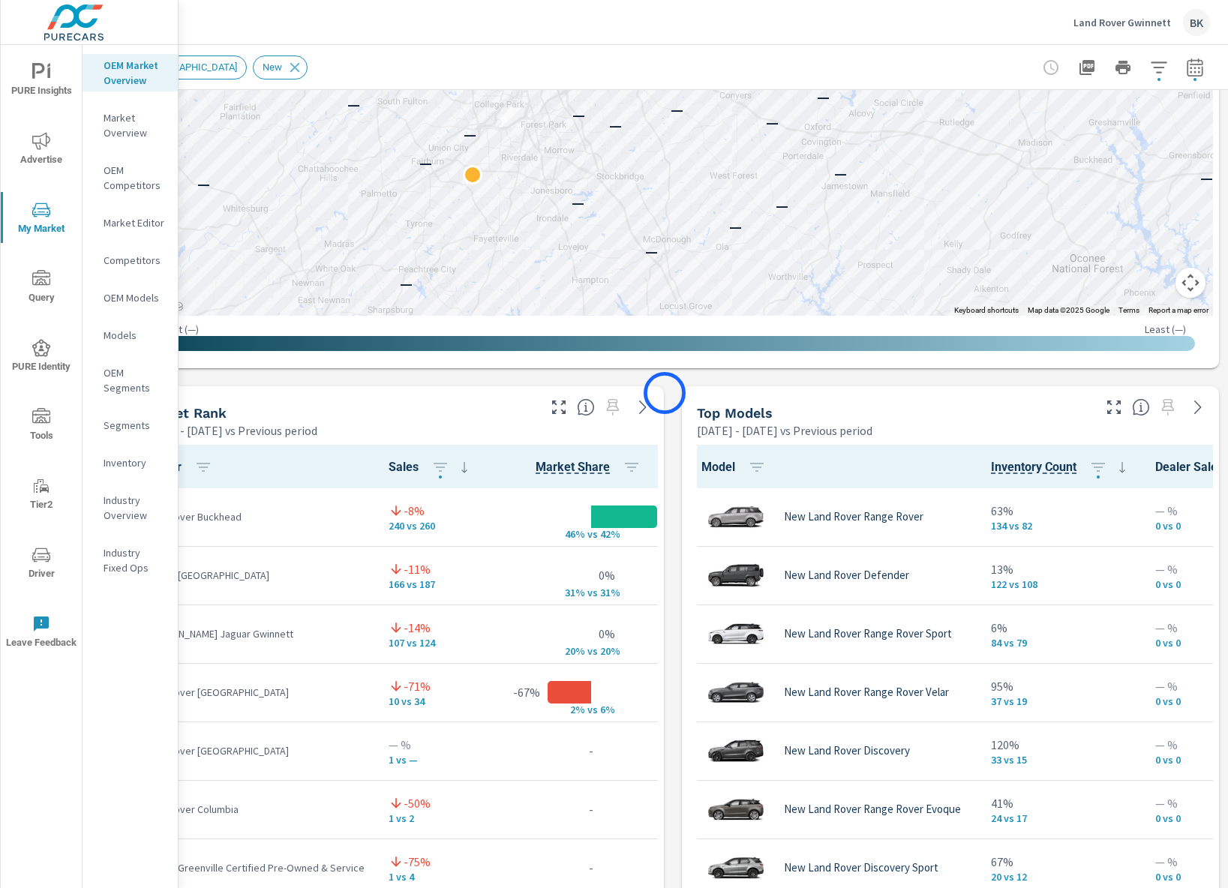
scroll to position [567, 61]
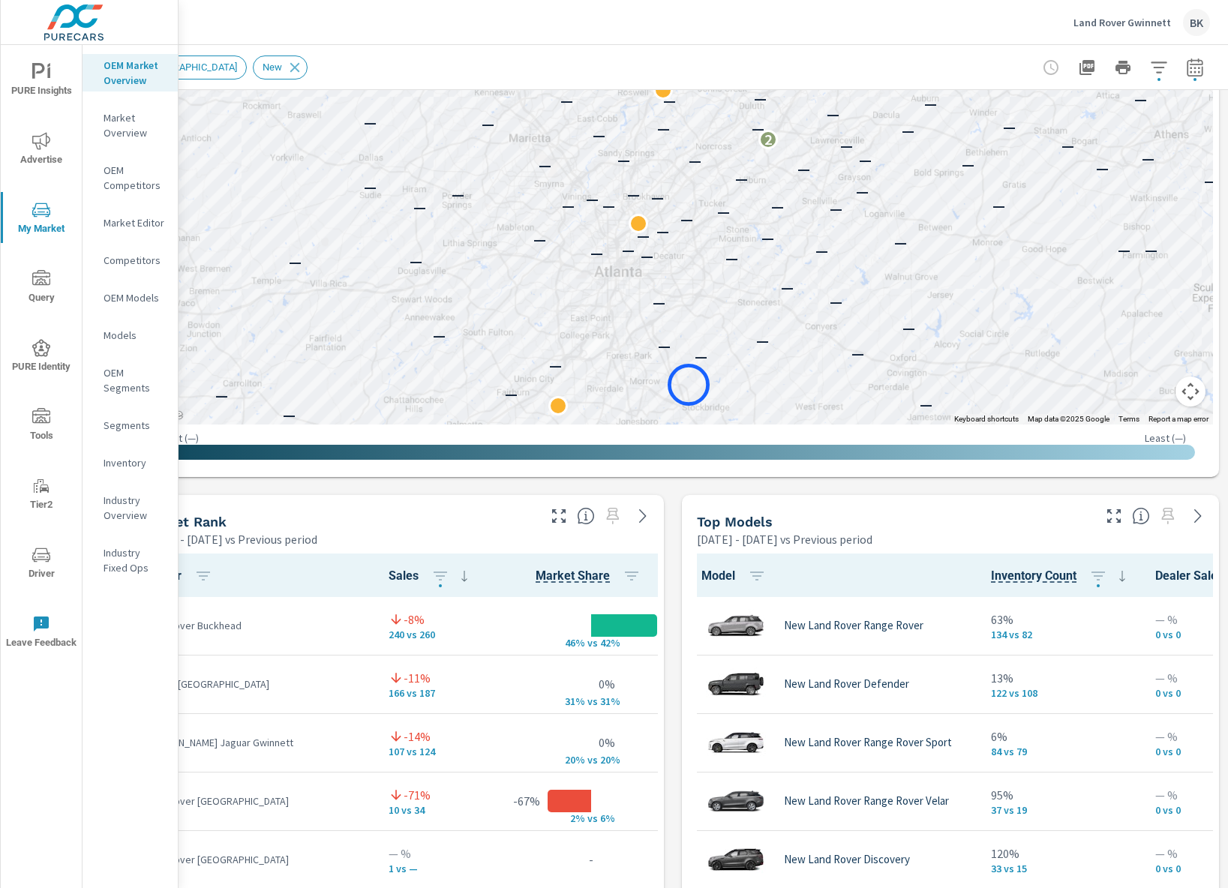
drag, startPoint x: 605, startPoint y: 265, endPoint x: 689, endPoint y: 385, distance: 146.1
click at [689, 385] on div "— — — — — — — — — — — — — — — — — — — — — — — — — — — — — — — — — — — — — — — —…" at bounding box center [673, 7] width 1080 height 834
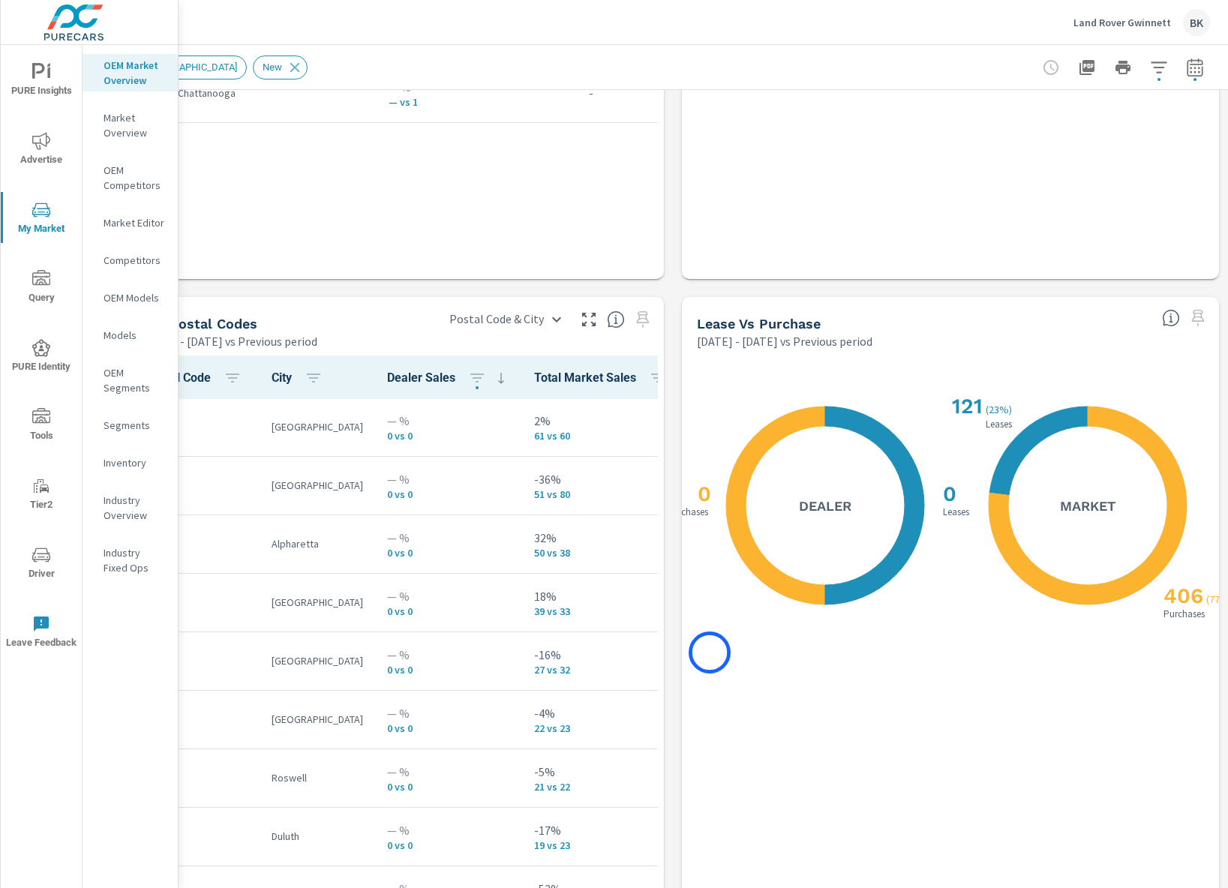
scroll to position [1566, 61]
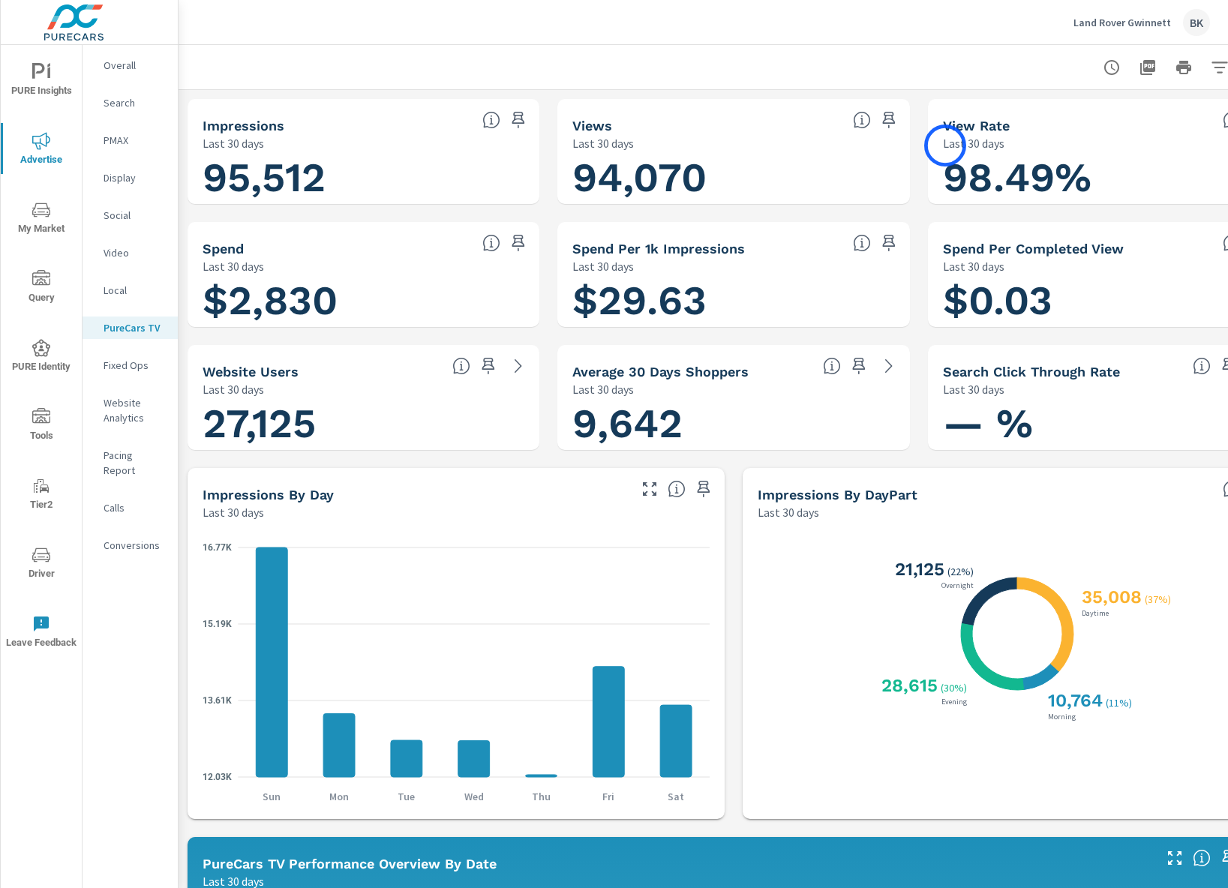
scroll to position [1, 0]
drag, startPoint x: 730, startPoint y: 305, endPoint x: 569, endPoint y: 304, distance: 160.5
click at [569, 304] on div "$29.63" at bounding box center [733, 301] width 340 height 41
